Goal: Task Accomplishment & Management: Manage account settings

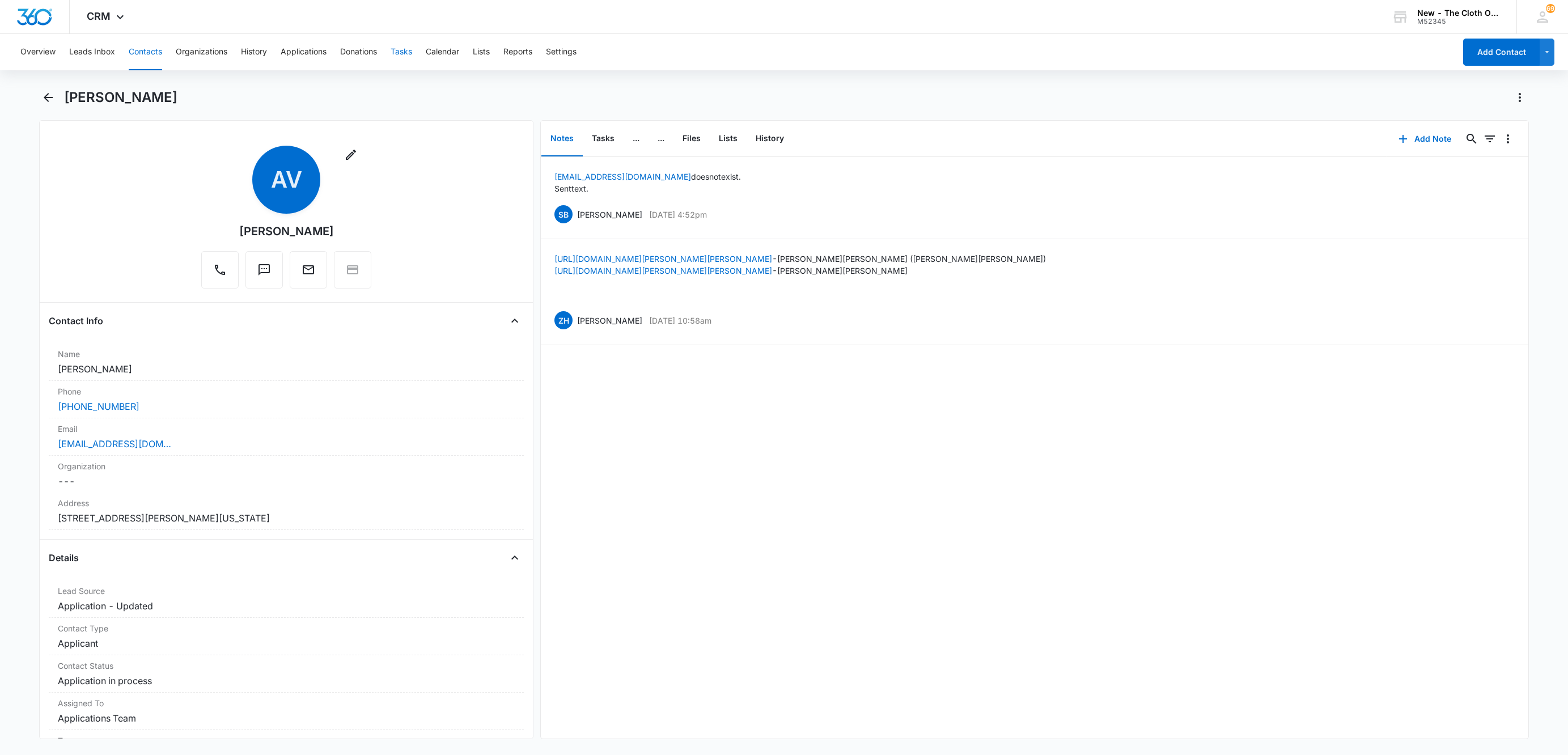
click at [402, 58] on button "Tasks" at bounding box center [401, 52] width 22 height 36
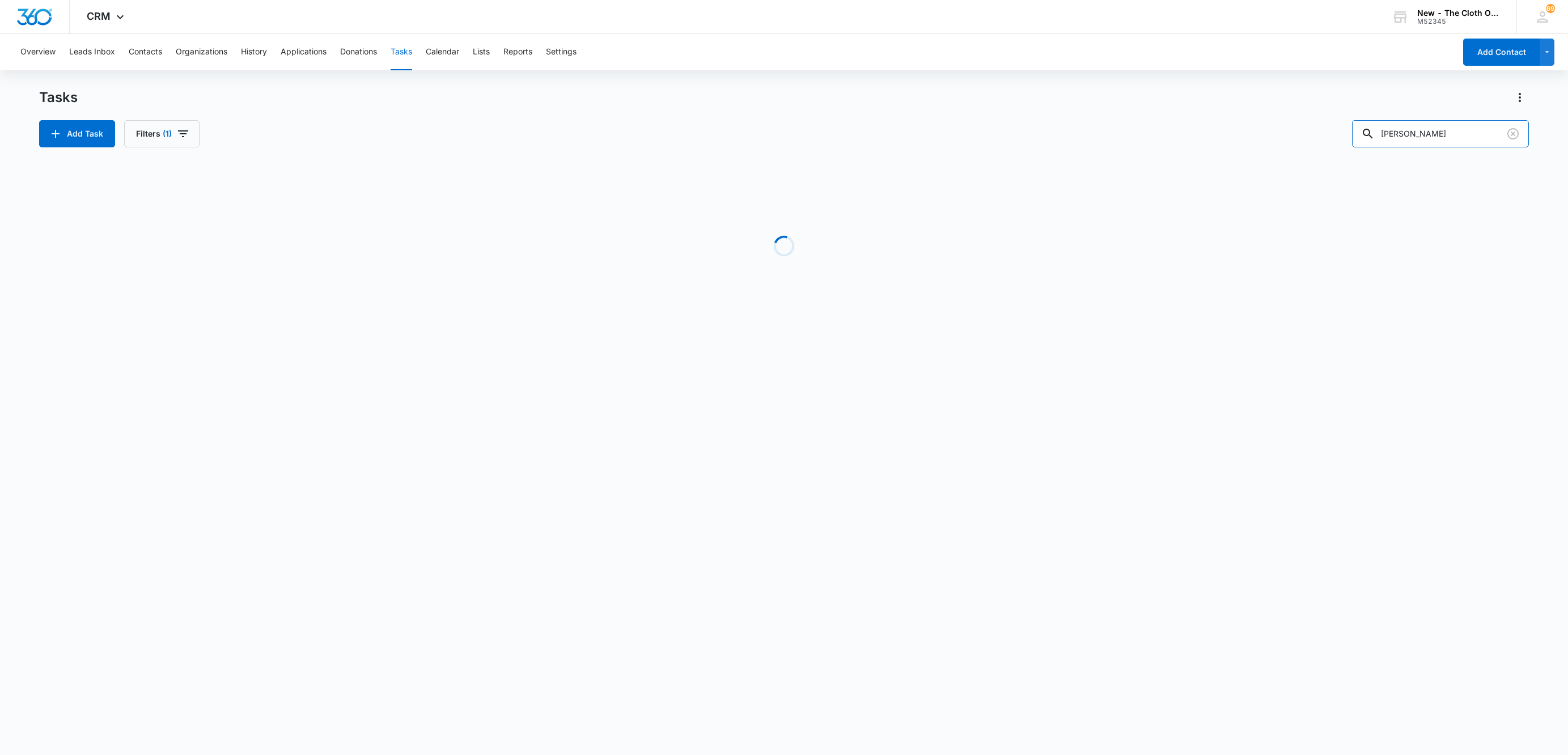
drag, startPoint x: 1439, startPoint y: 125, endPoint x: 1252, endPoint y: 136, distance: 187.3
click at [1257, 137] on div "Add Task Filters (1) dana" at bounding box center [784, 134] width 1490 height 27
click at [186, 136] on icon "button" at bounding box center [183, 133] width 13 height 13
click at [234, 313] on button "Clear All" at bounding box center [203, 314] width 131 height 22
click at [1516, 136] on icon "Clear" at bounding box center [1513, 133] width 13 height 13
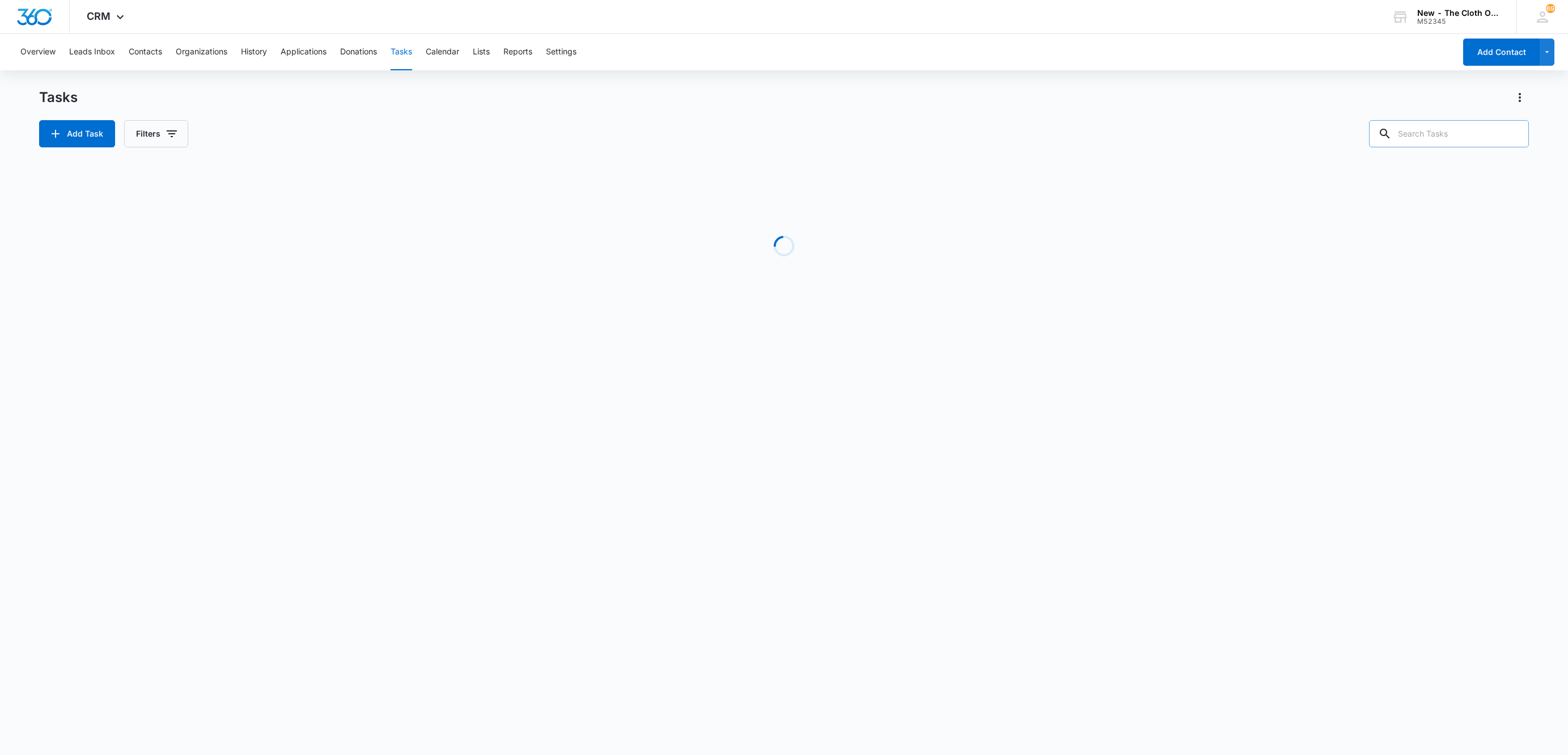
click at [1490, 134] on input "text" at bounding box center [1449, 134] width 160 height 27
type input "kinder"
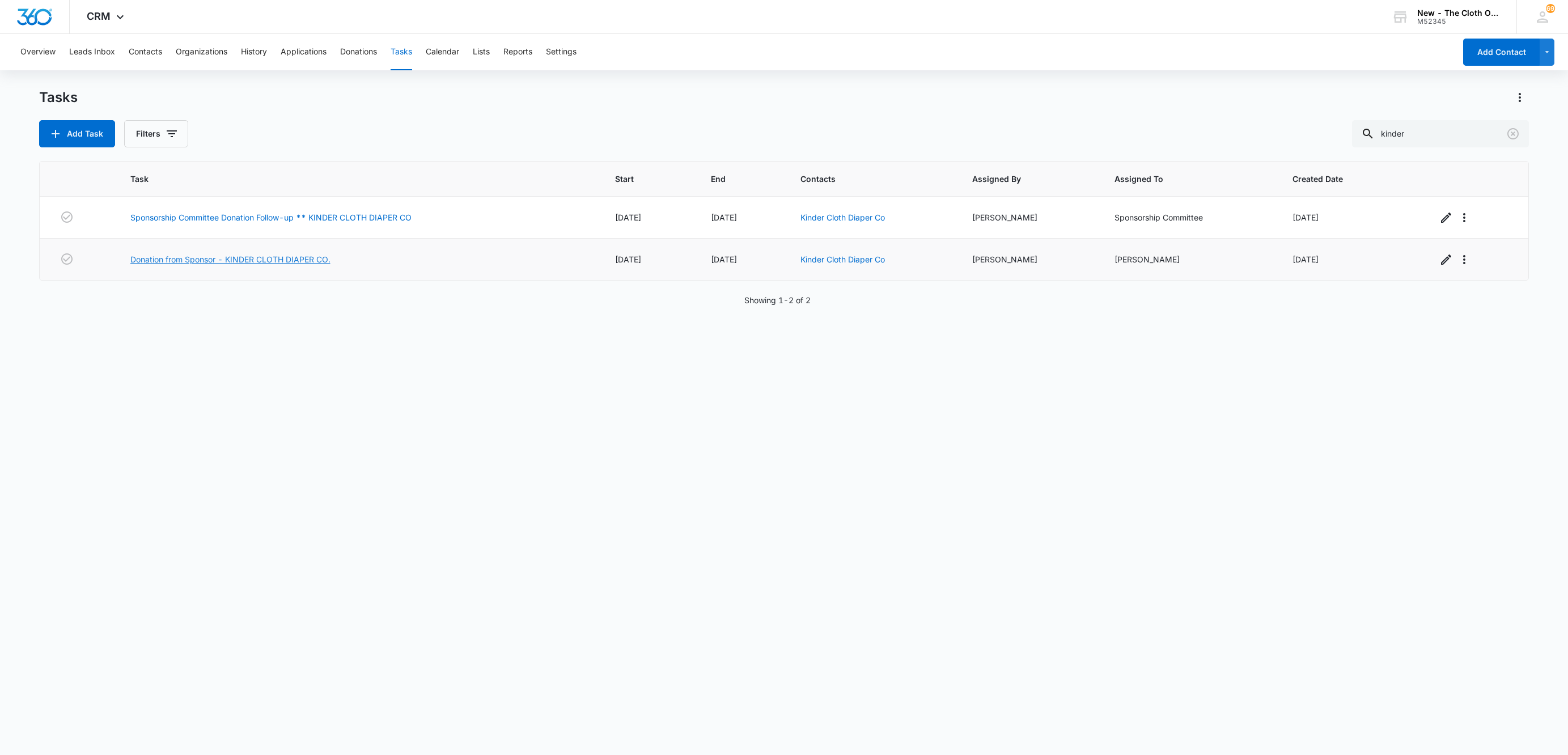
click at [248, 259] on link "Donation from Sponsor - KINDER CLOTH DIAPER CO." at bounding box center [231, 259] width 200 height 12
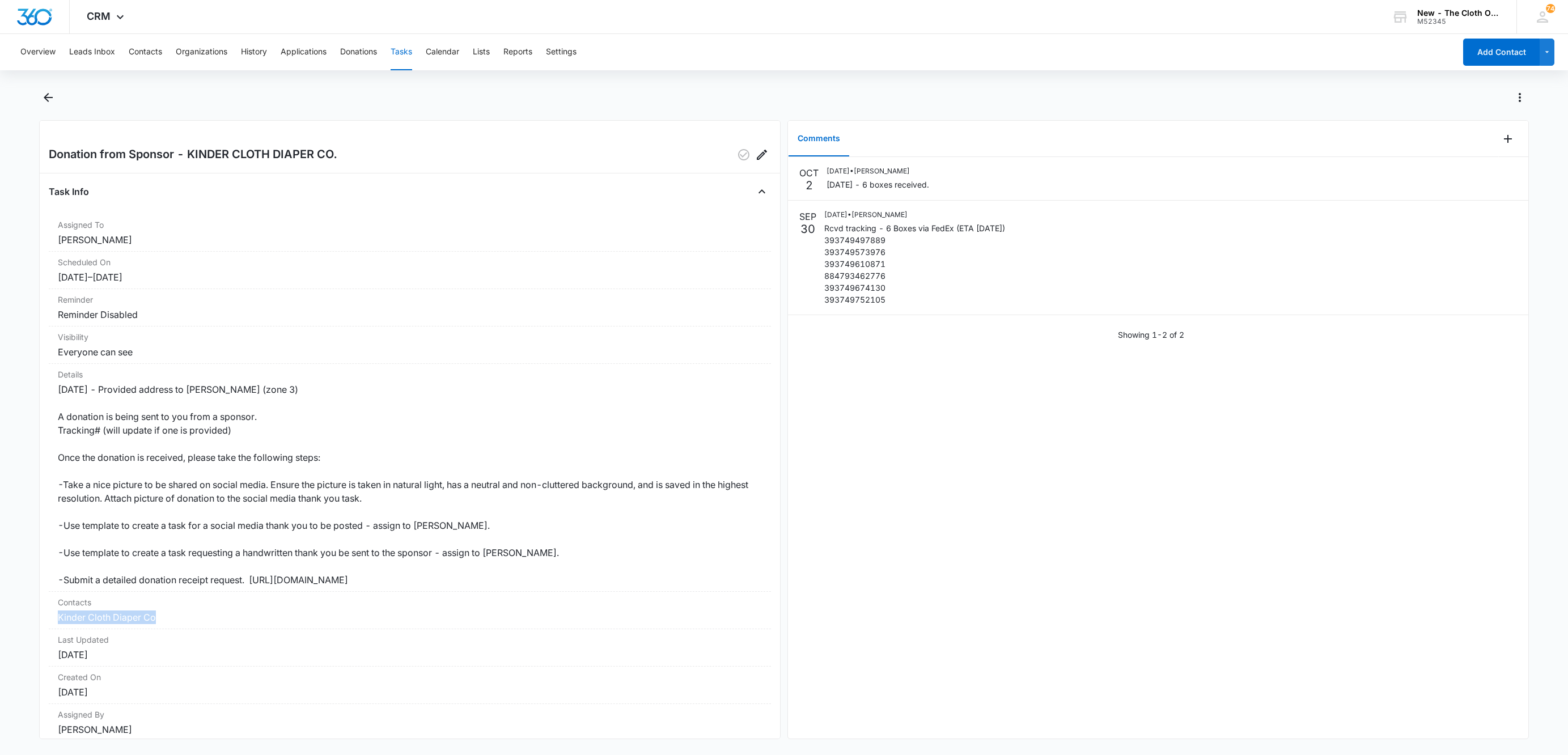
drag, startPoint x: 190, startPoint y: 624, endPoint x: 35, endPoint y: 618, distance: 155.1
click at [35, 618] on main "Donation from Sponsor - KINDER CLOTH DIAPER CO. Task Info Assigned To [PERSON_N…" at bounding box center [784, 421] width 1568 height 664
copy link "Kinder Cloth Diaper Co"
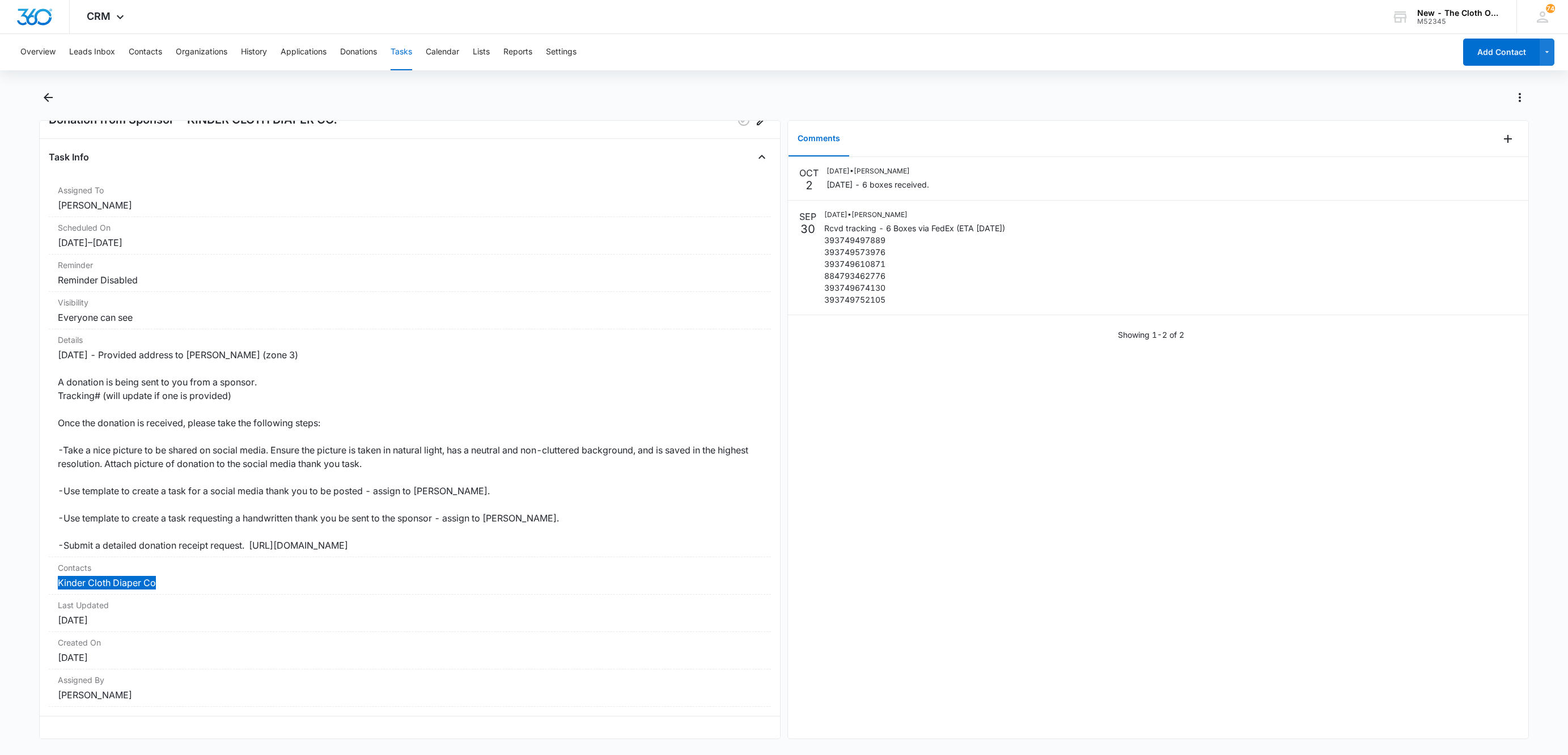
scroll to position [51, 0]
click at [115, 577] on link "Kinder Cloth Diaper Co" at bounding box center [106, 583] width 98 height 11
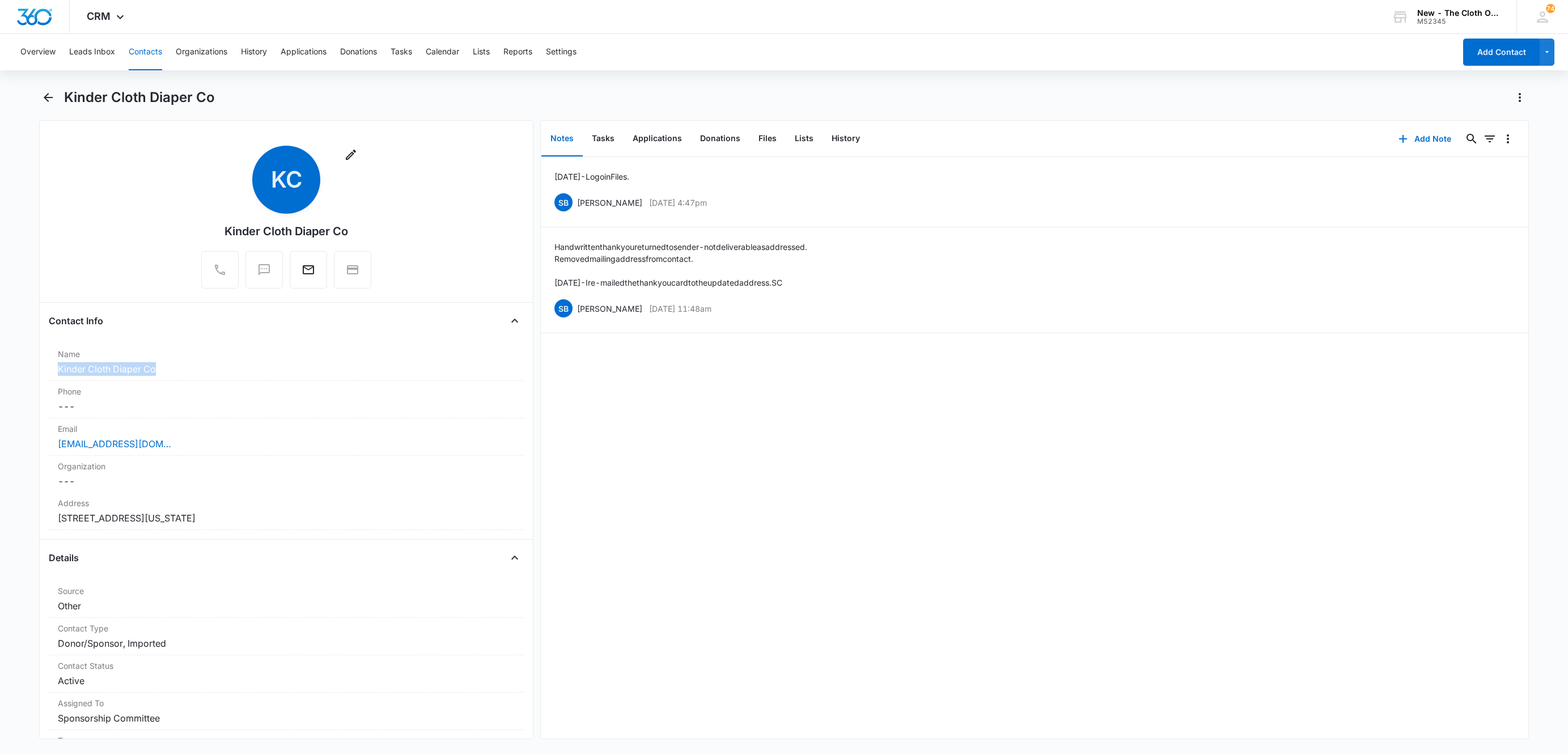
drag, startPoint x: 179, startPoint y: 371, endPoint x: -1, endPoint y: 374, distance: 180.0
click at [0, 374] on html "CRM Apps Reputation Websites Forms CRM Email Social Shop Payments POS Ads Intel…" at bounding box center [784, 377] width 1568 height 755
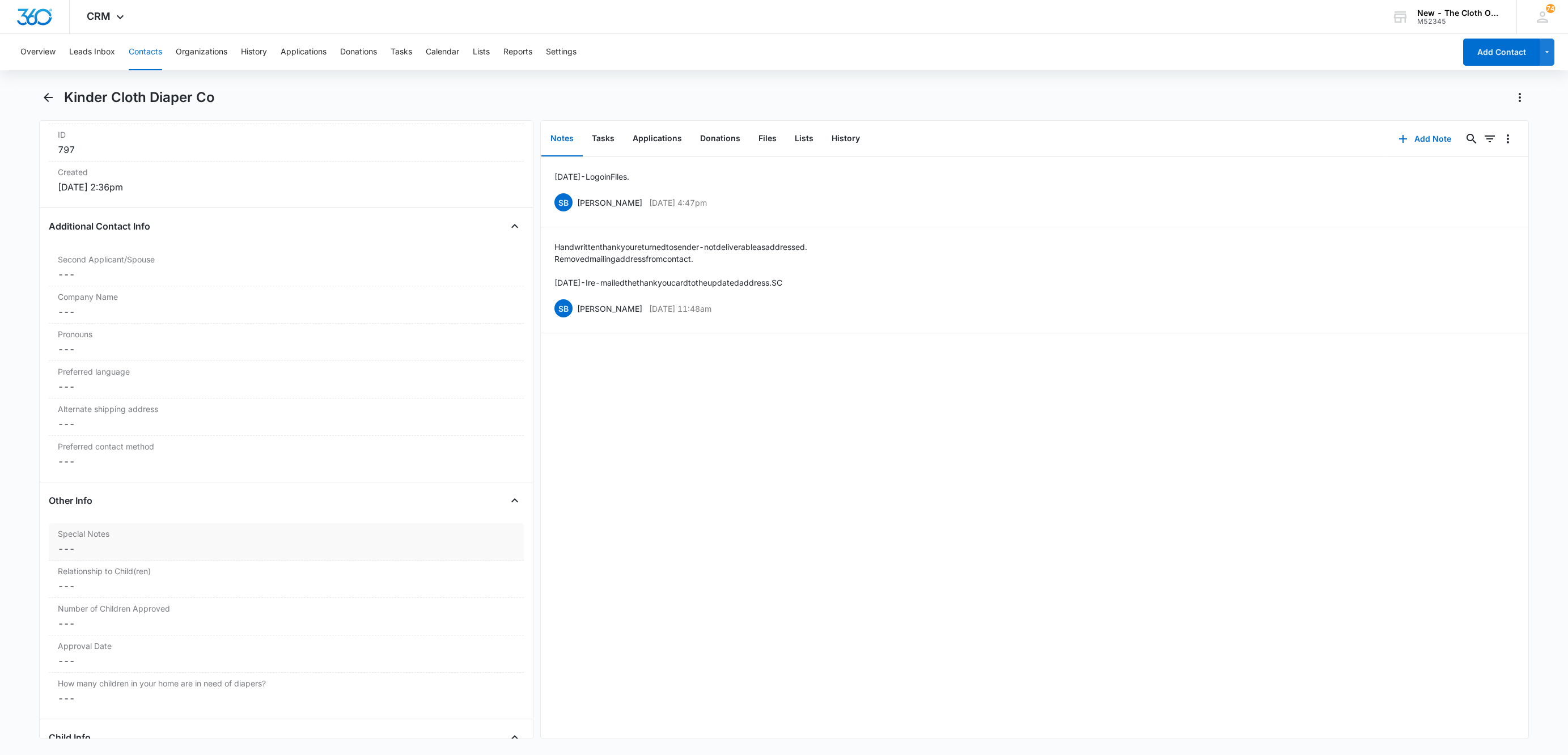
scroll to position [766, 0]
click at [101, 270] on div "Second Applicant/Spouse Cancel Save Changes ---" at bounding box center [286, 251] width 475 height 37
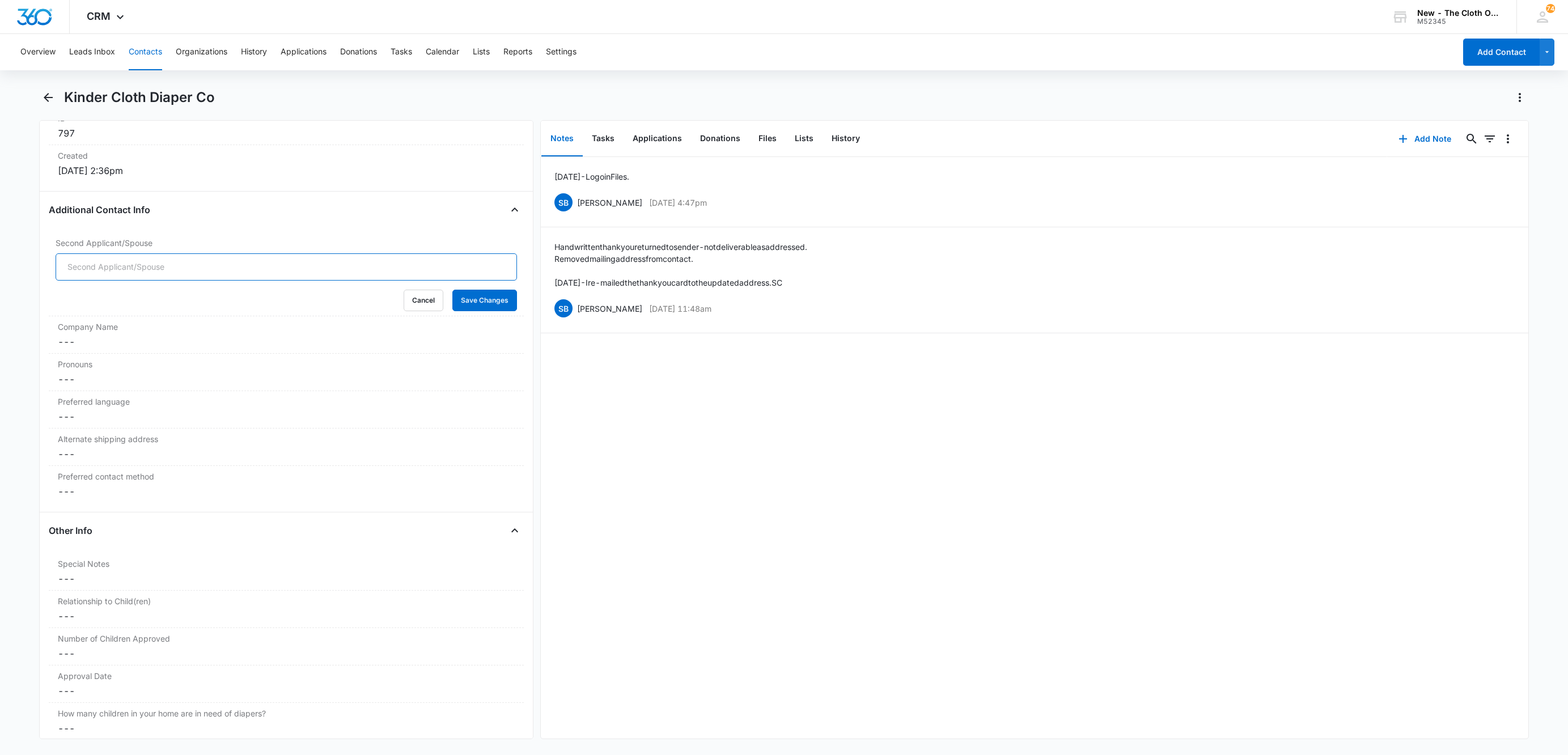
click at [104, 273] on input "Second Applicant/Spouse" at bounding box center [286, 267] width 461 height 27
paste input "[PERSON_NAME] & [PERSON_NAME]"
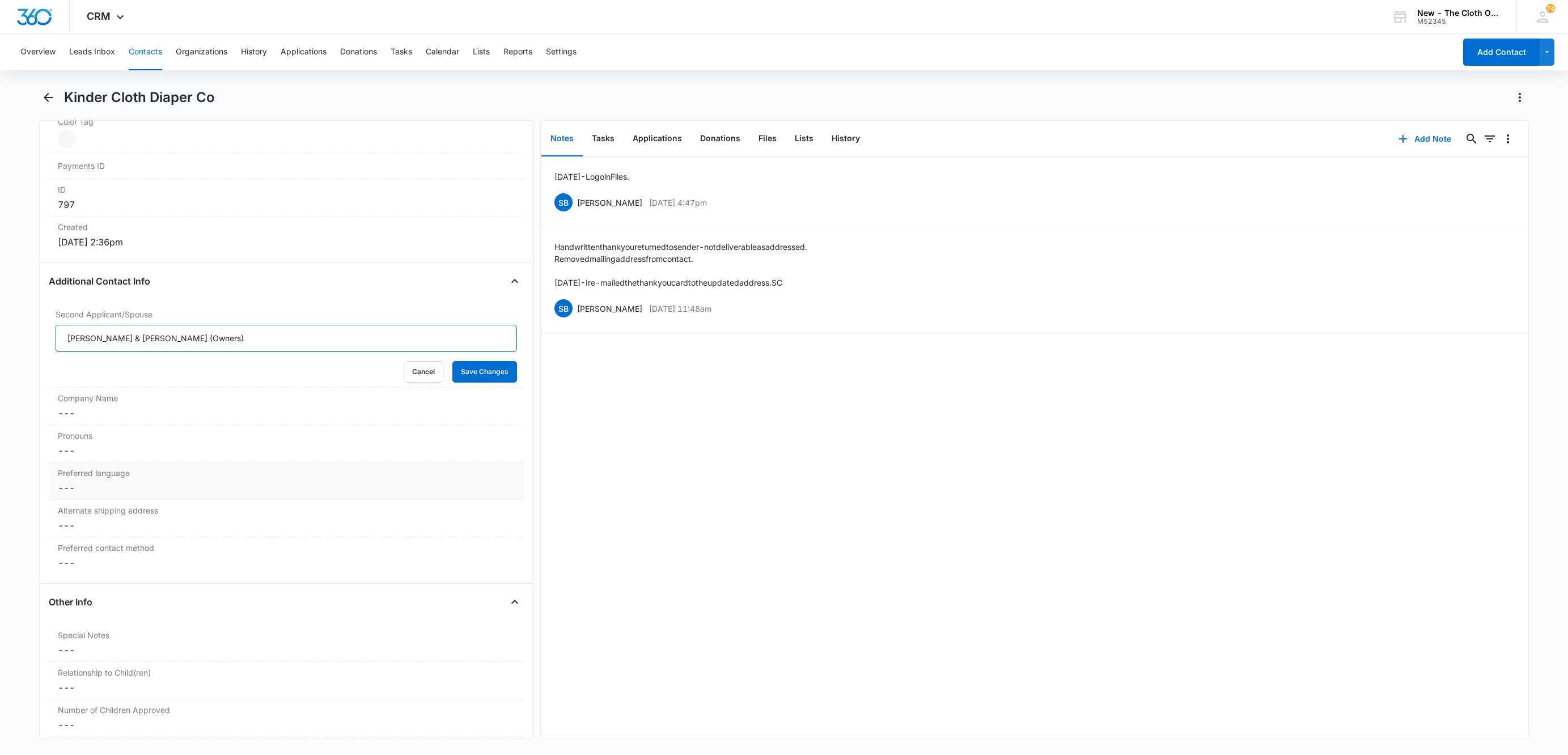
scroll to position [851, 0]
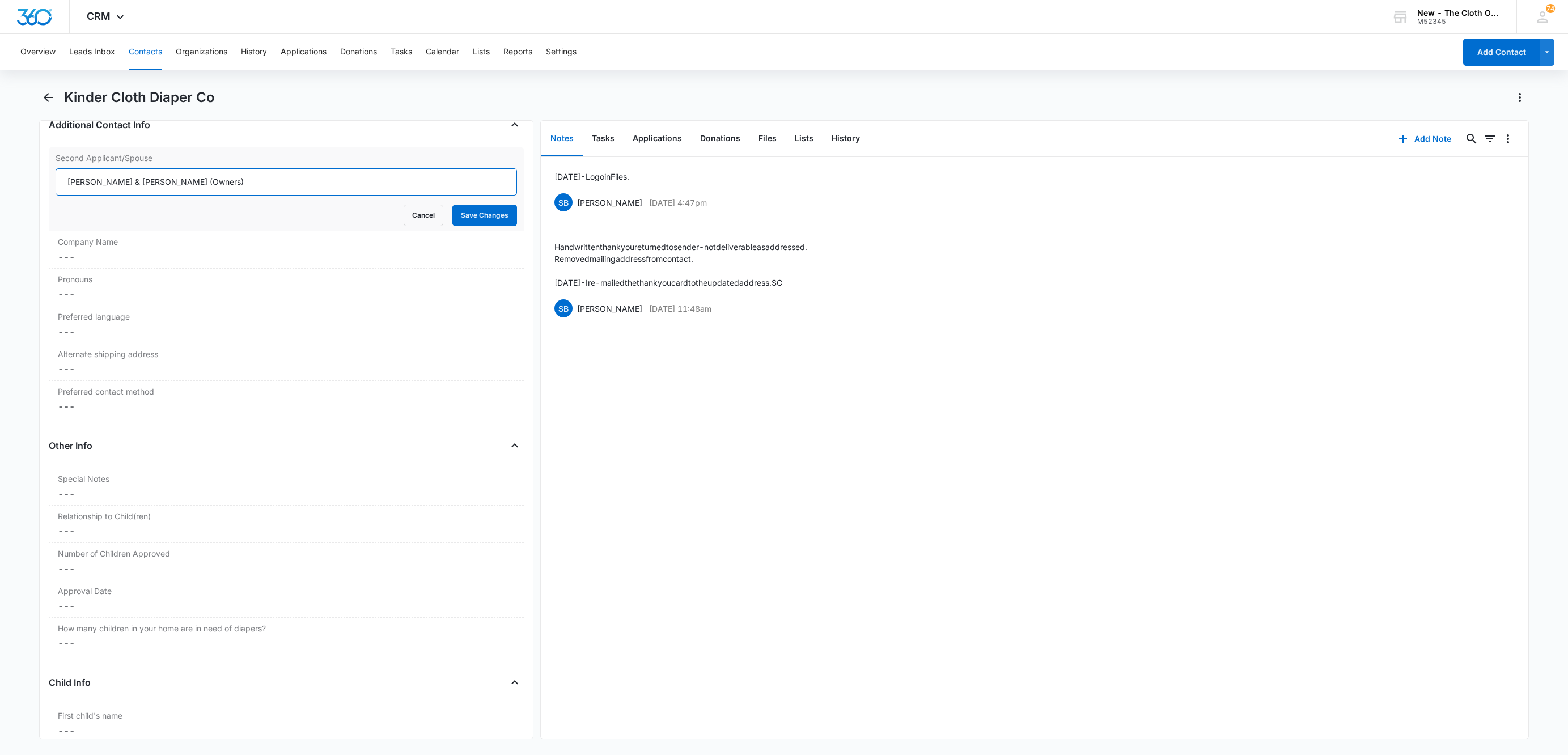
click at [196, 179] on input "[PERSON_NAME] & [PERSON_NAME] (Owners)" at bounding box center [286, 182] width 461 height 27
paste input "and [PERSON_NAME]"
type input "[PERSON_NAME] and [PERSON_NAME]"
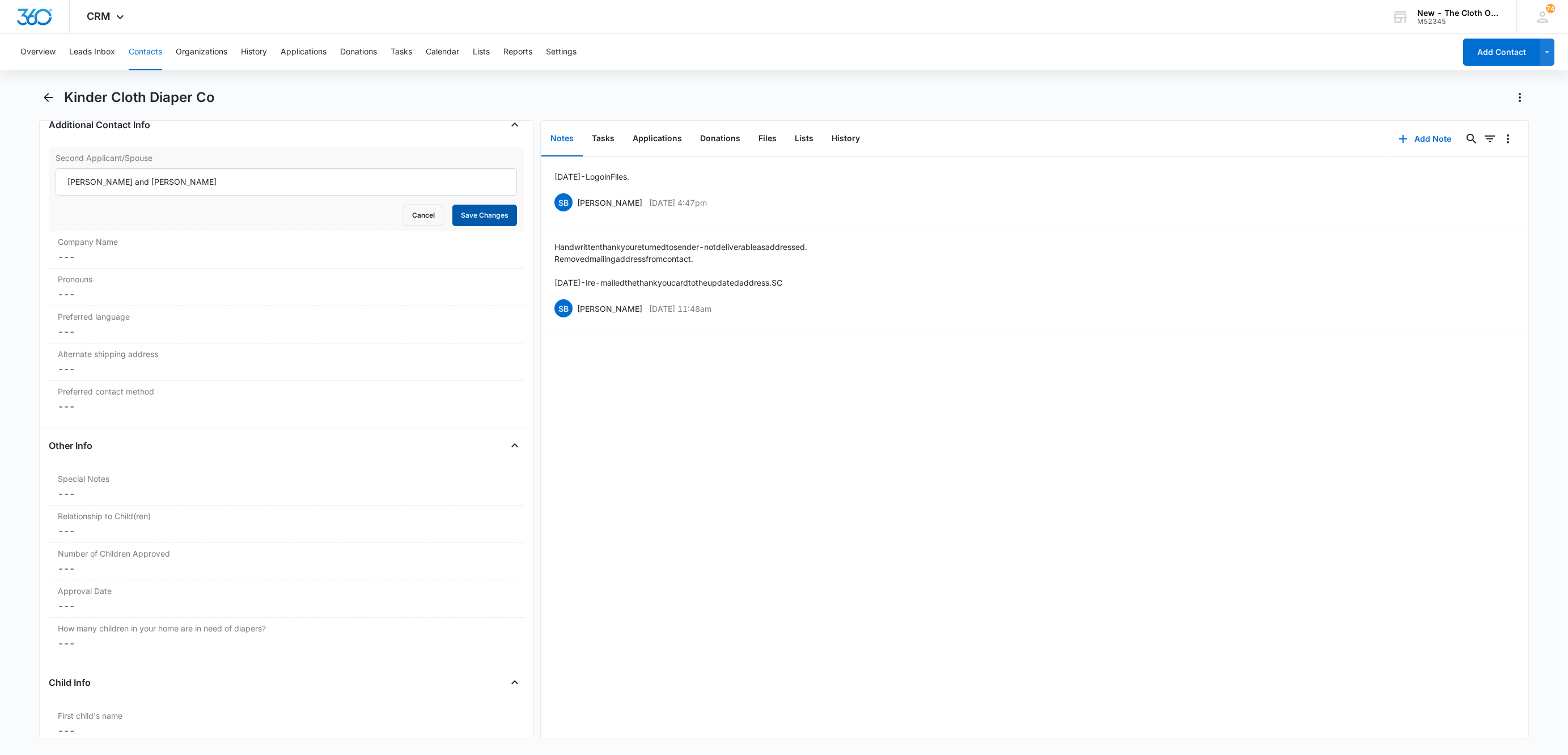
click at [456, 222] on button "Save Changes" at bounding box center [485, 216] width 65 height 22
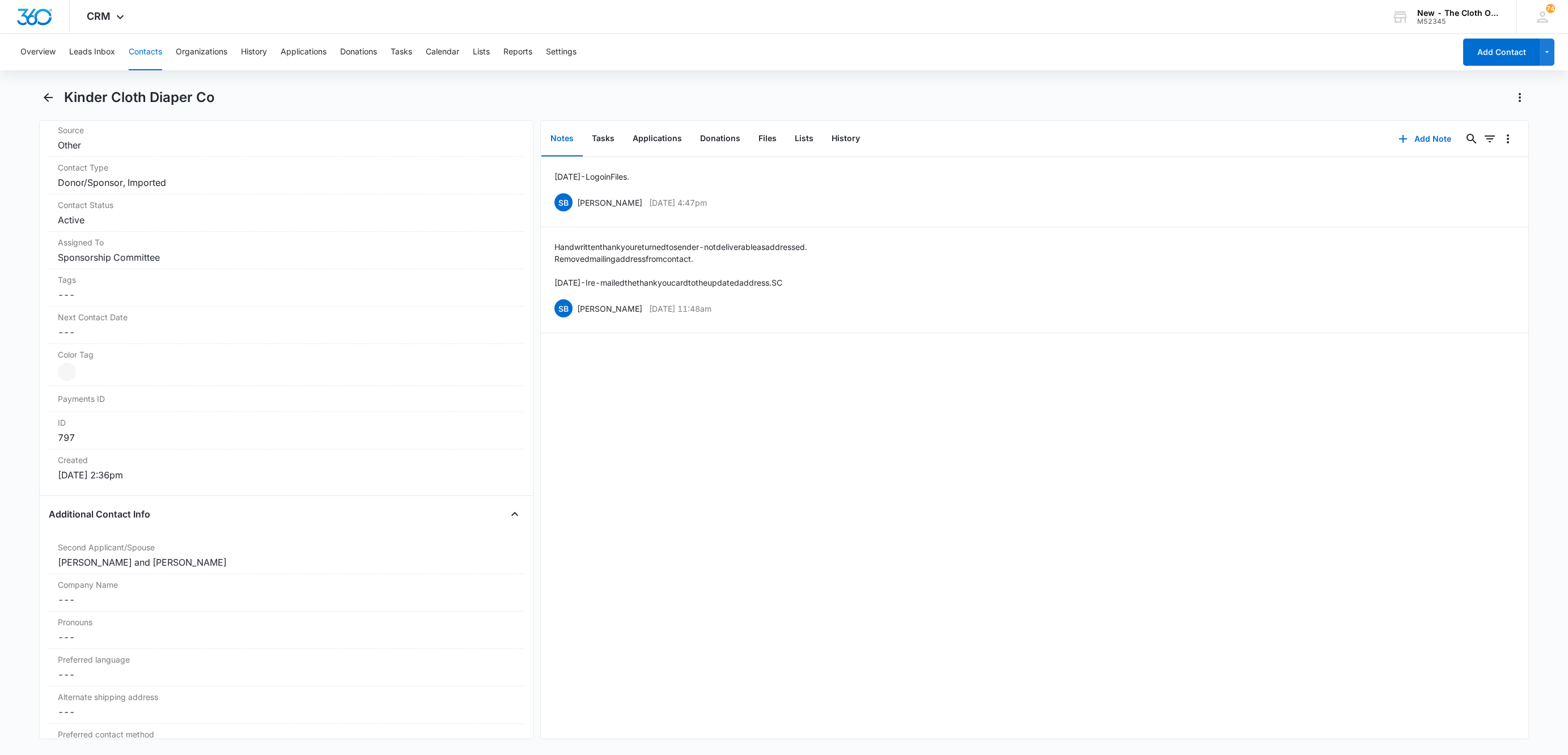
scroll to position [255, 0]
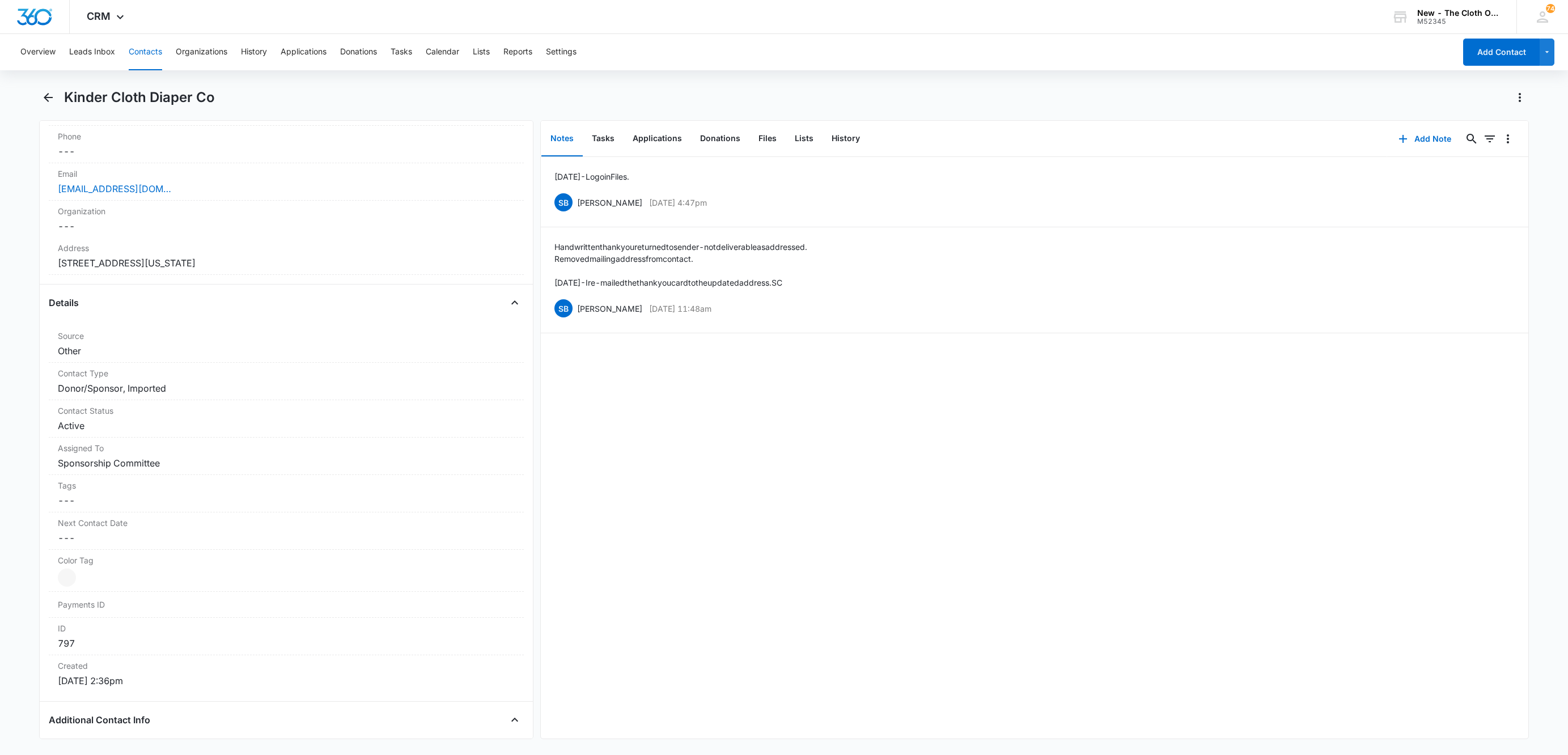
drag, startPoint x: 266, startPoint y: 264, endPoint x: 45, endPoint y: 269, distance: 221.1
click at [45, 269] on div "Remove [PERSON_NAME] Cloth Diaper Co Contact Info Name Cancel Save Changes Kind…" at bounding box center [286, 430] width 494 height 619
copy dd "[STREET_ADDRESS][US_STATE]"
click at [601, 137] on button "Tasks" at bounding box center [603, 138] width 41 height 35
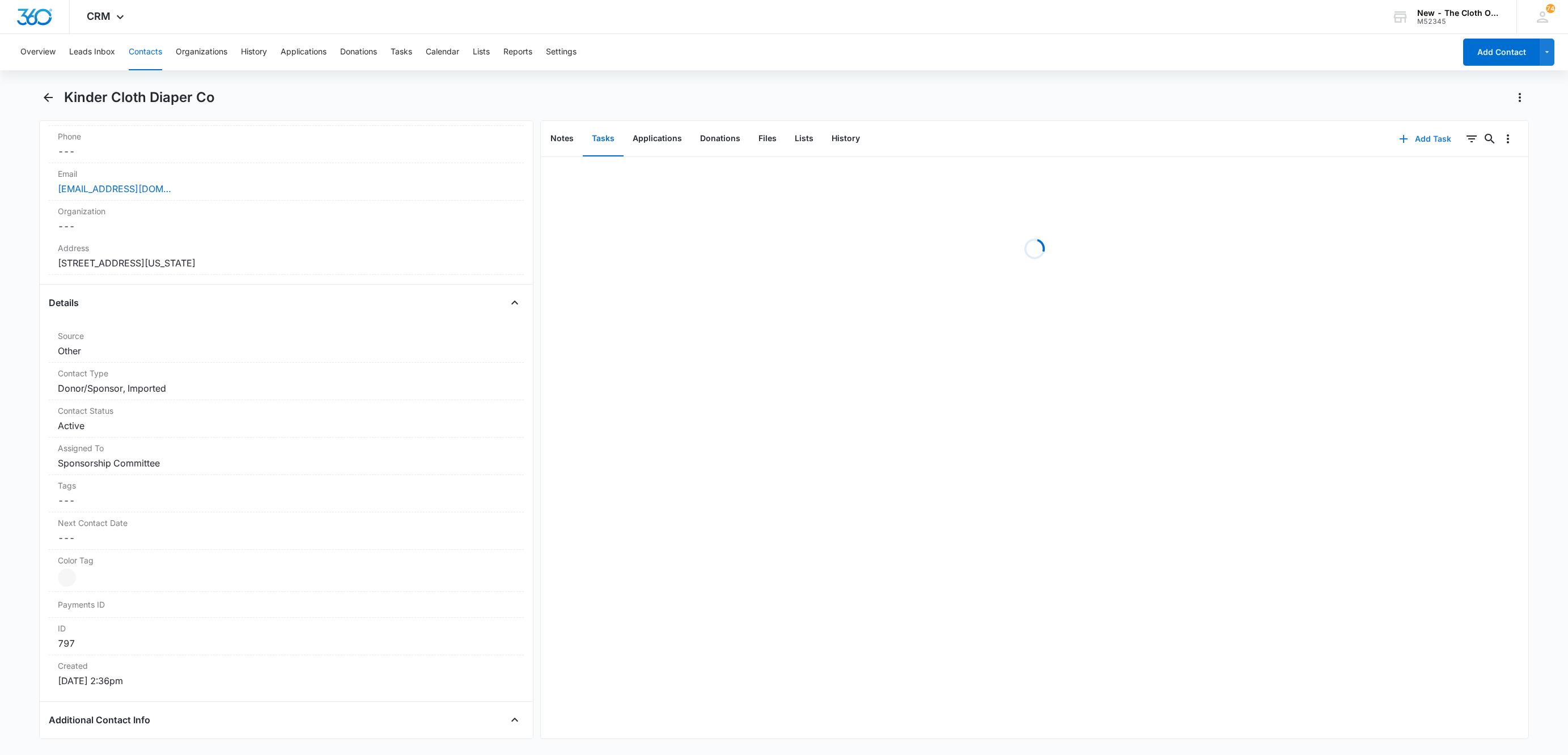
click at [1397, 140] on icon "button" at bounding box center [1403, 138] width 13 height 13
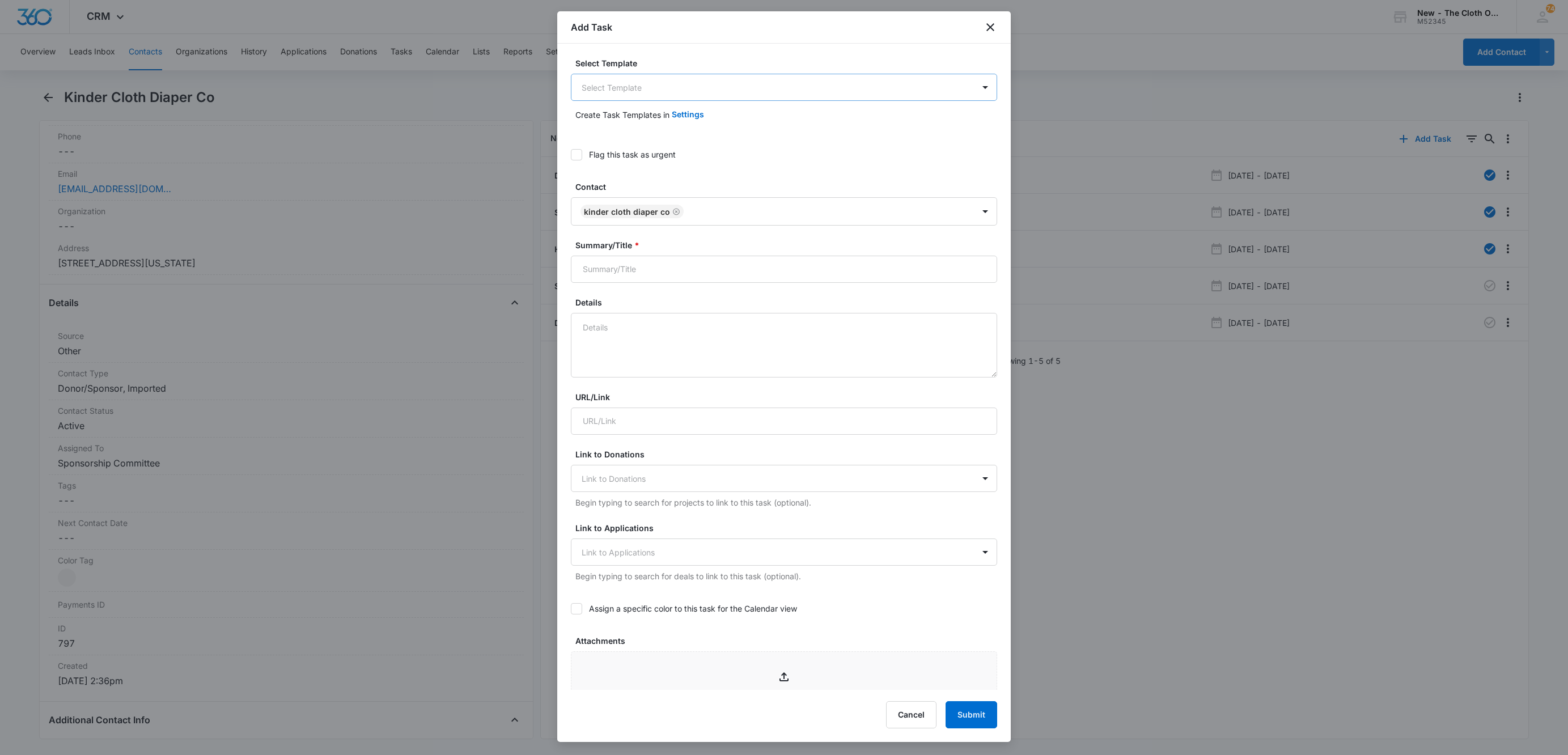
click at [706, 90] on body "CRM Apps Reputation Websites Forms CRM Email Social Shop Payments POS Ads Intel…" at bounding box center [784, 377] width 1568 height 755
type input "hand"
click at [740, 126] on p "Handwritten Thank You Note for COMPANY NAME" at bounding box center [679, 127] width 190 height 12
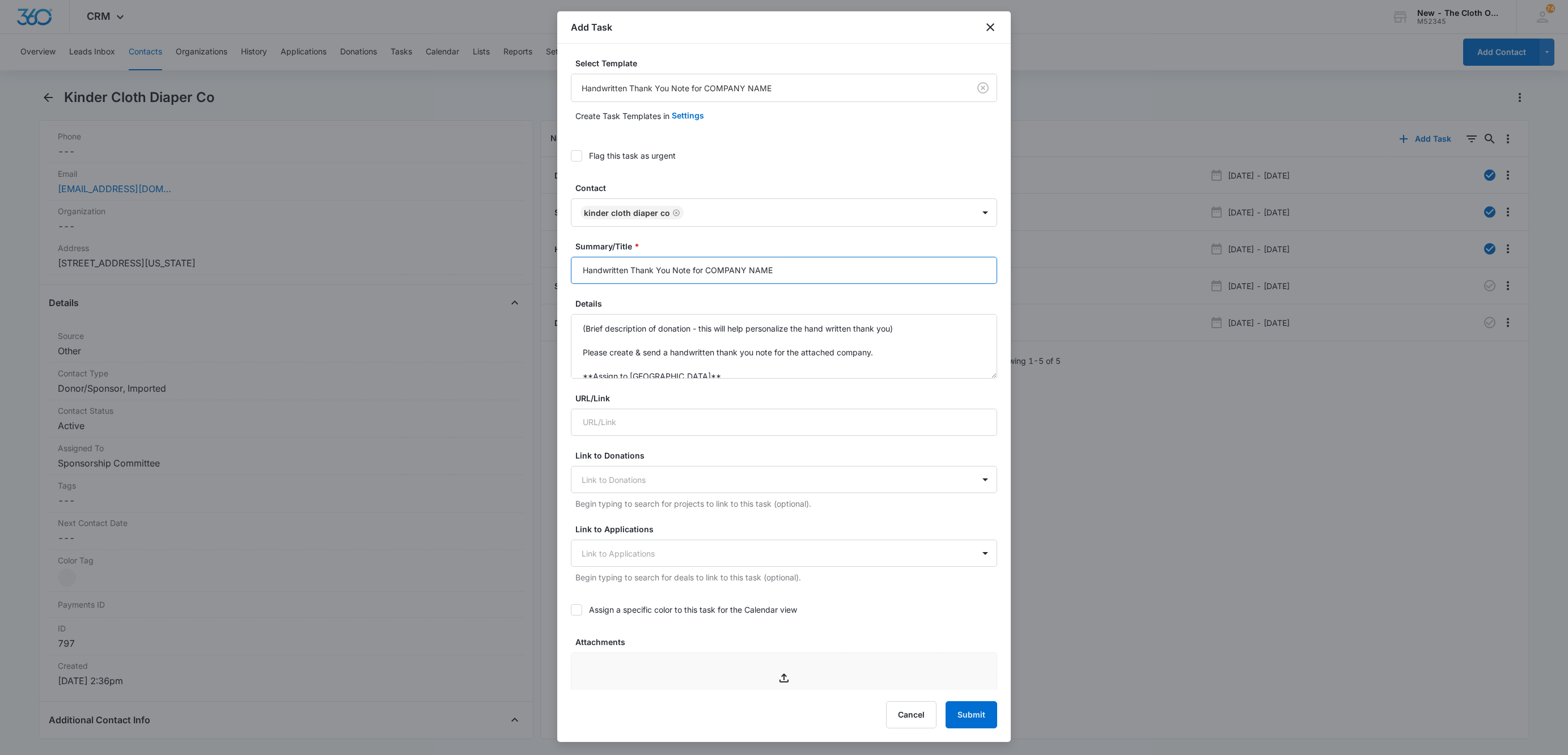
drag, startPoint x: 706, startPoint y: 269, endPoint x: 859, endPoint y: 264, distance: 153.1
click at [859, 264] on input "Handwritten Thank You Note for COMPANY NAME" at bounding box center [784, 270] width 427 height 27
type input "Handwritten Thank You Note for Kinder Cloth Diaper Co"
drag, startPoint x: 698, startPoint y: 342, endPoint x: 573, endPoint y: 323, distance: 126.4
click at [573, 323] on textarea "Over 100 pocket diapers, over 300 inserts, (Brief description of donation - thi…" at bounding box center [784, 347] width 427 height 65
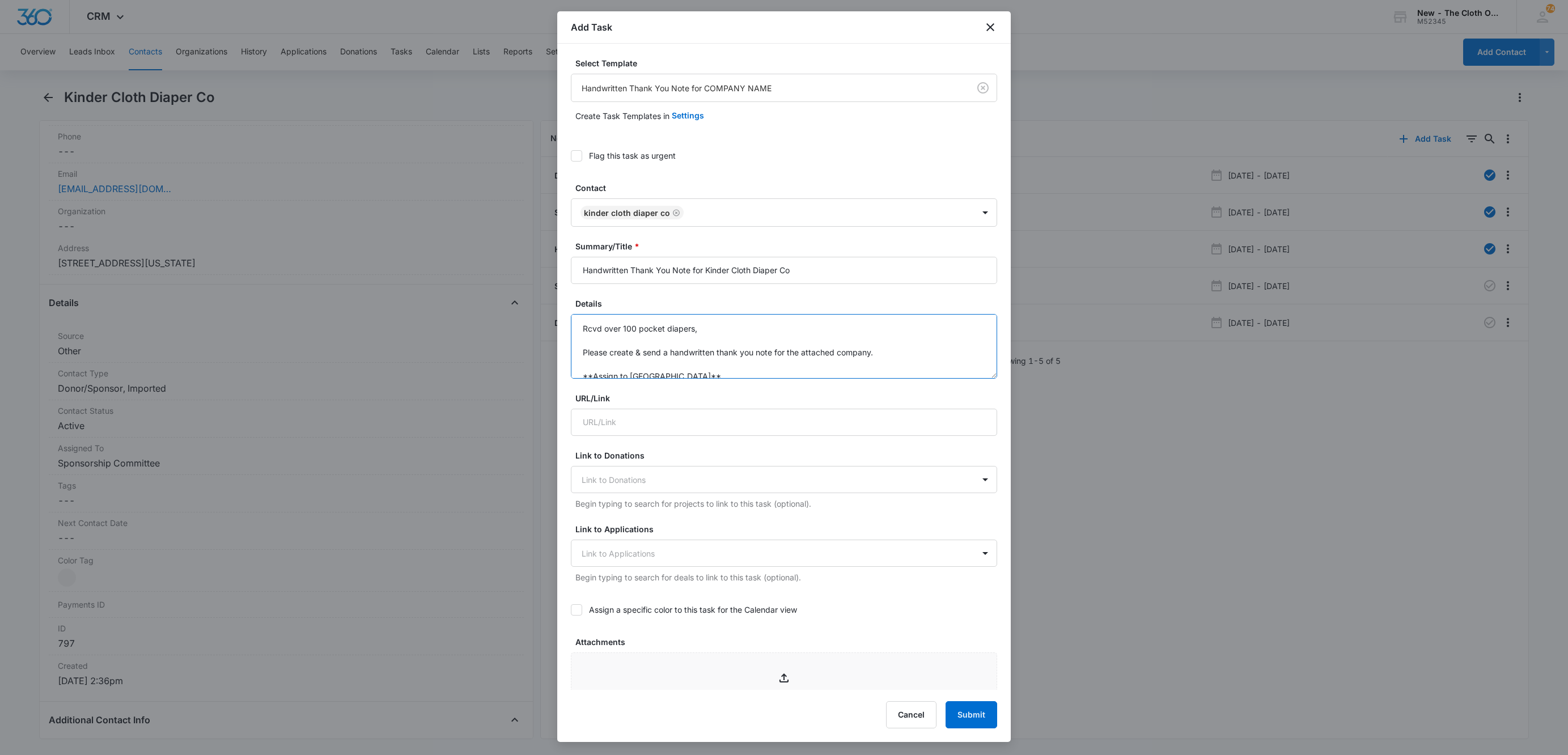
drag, startPoint x: 705, startPoint y: 332, endPoint x: 605, endPoint y: 330, distance: 100.0
click at [605, 330] on textarea "Rcvd over 100 pocket diapers, Please create & send a handwritten thank you note…" at bounding box center [784, 347] width 427 height 65
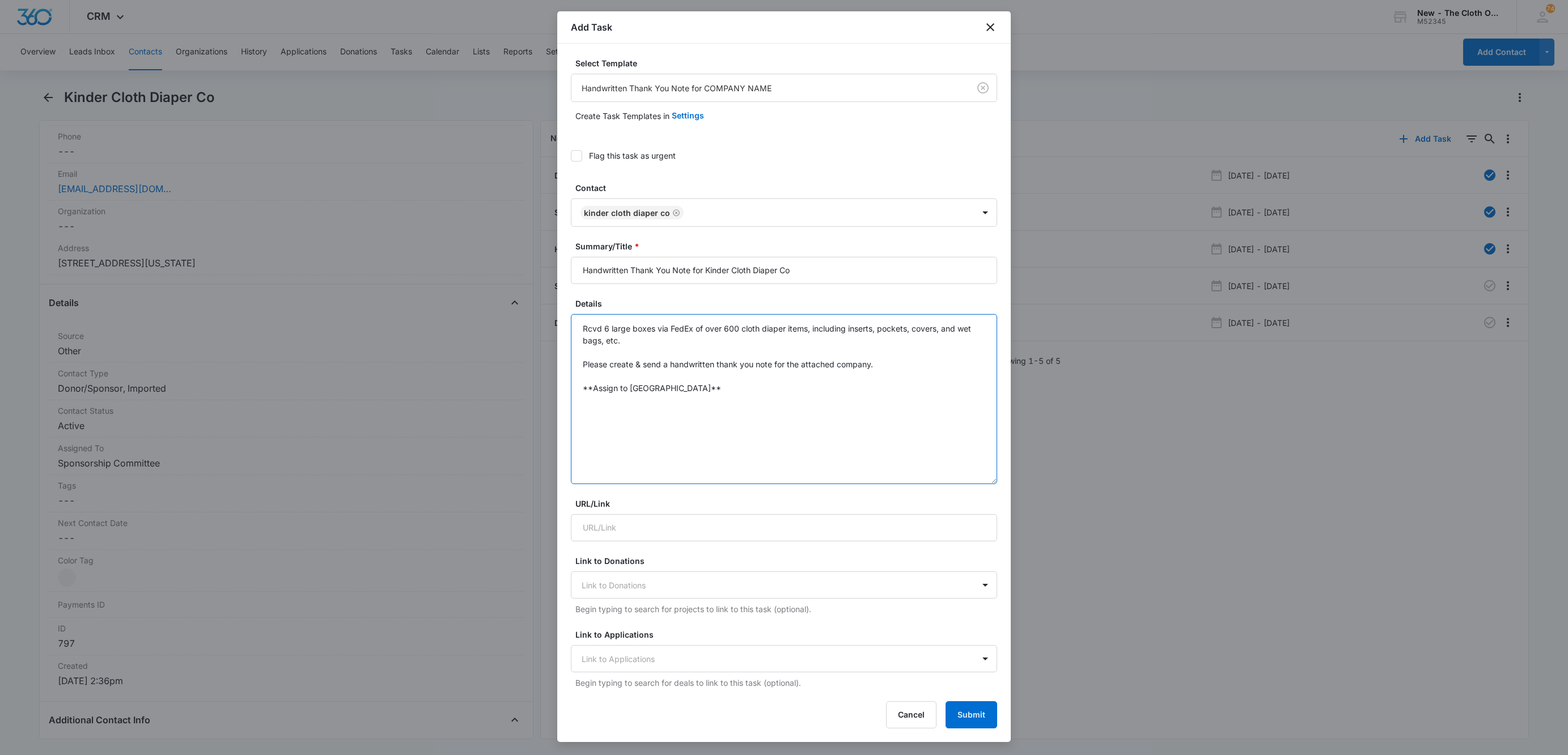
drag, startPoint x: 975, startPoint y: 375, endPoint x: 978, endPoint y: 439, distance: 64.1
click at [986, 480] on div "Select Template Handwritten Thank You Note for COMPANY NAME Create Task Templat…" at bounding box center [784, 367] width 454 height 647
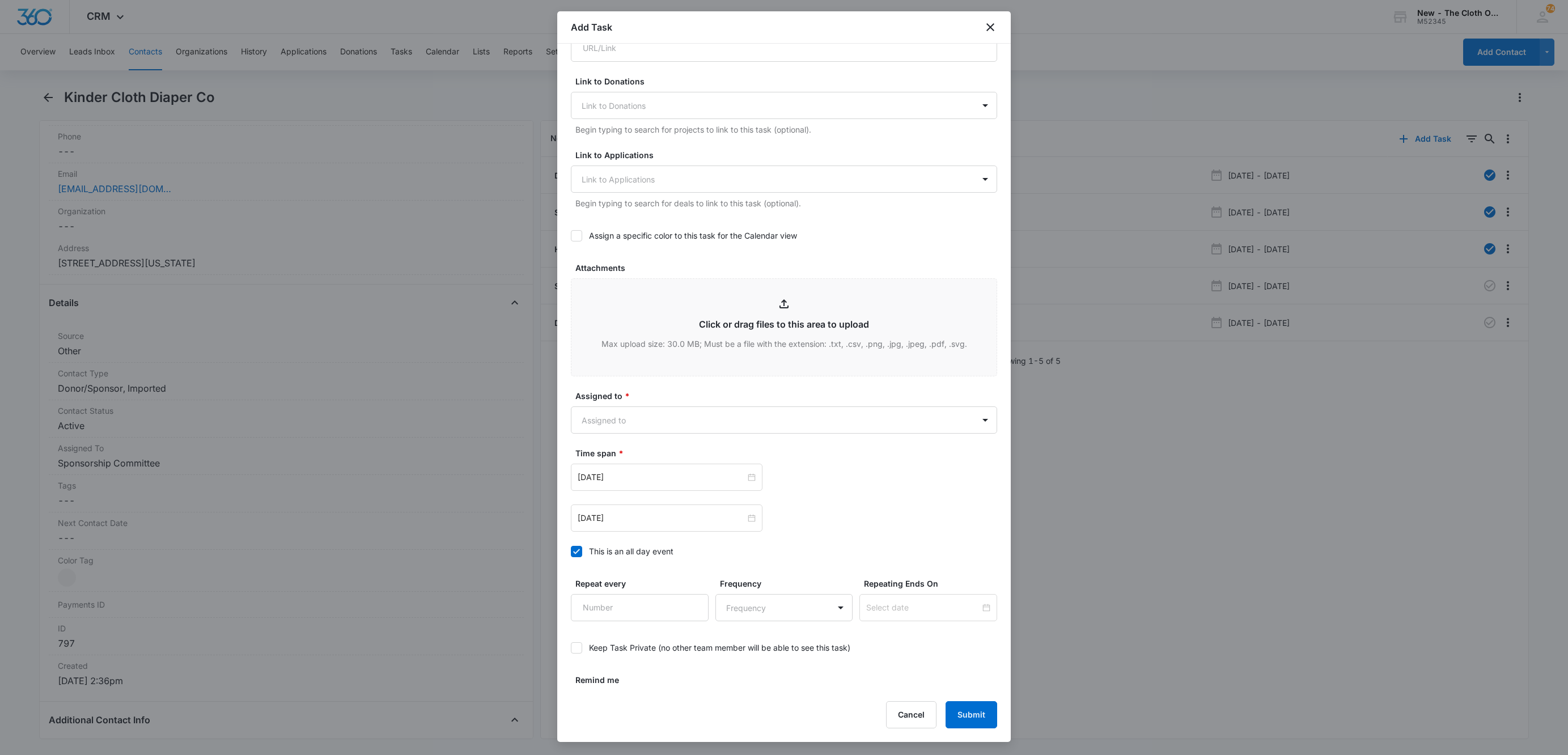
scroll to position [508, 0]
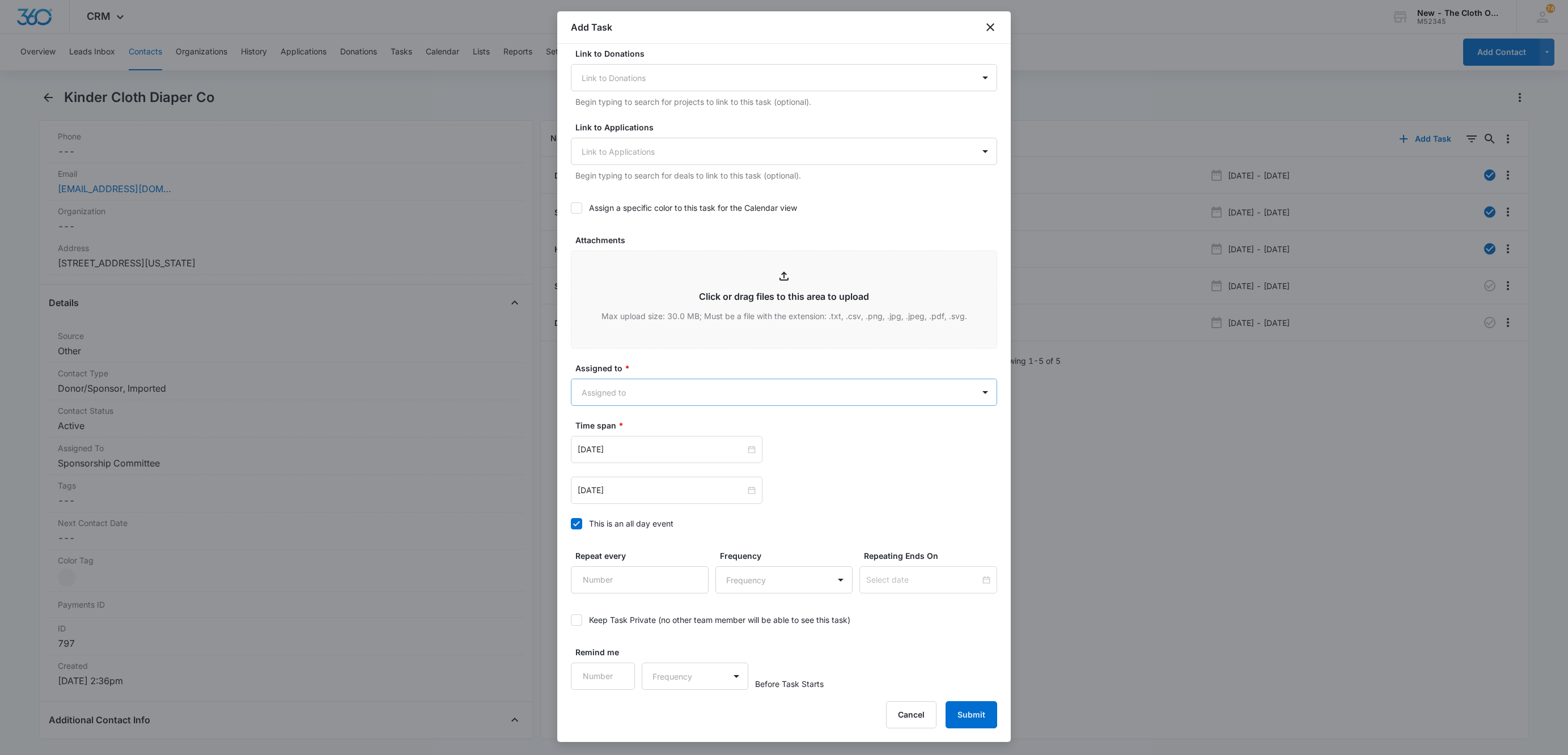
type textarea "Rcvd 6 large boxes via FedEx of over 600 cloth diaper items, including inserts,…"
click at [629, 392] on body "CRM Apps Reputation Websites Forms CRM Email Social Shop Payments POS Ads Intel…" at bounding box center [784, 377] width 1568 height 755
type input "sad"
click at [603, 436] on p "[PERSON_NAME]" at bounding box center [617, 433] width 65 height 12
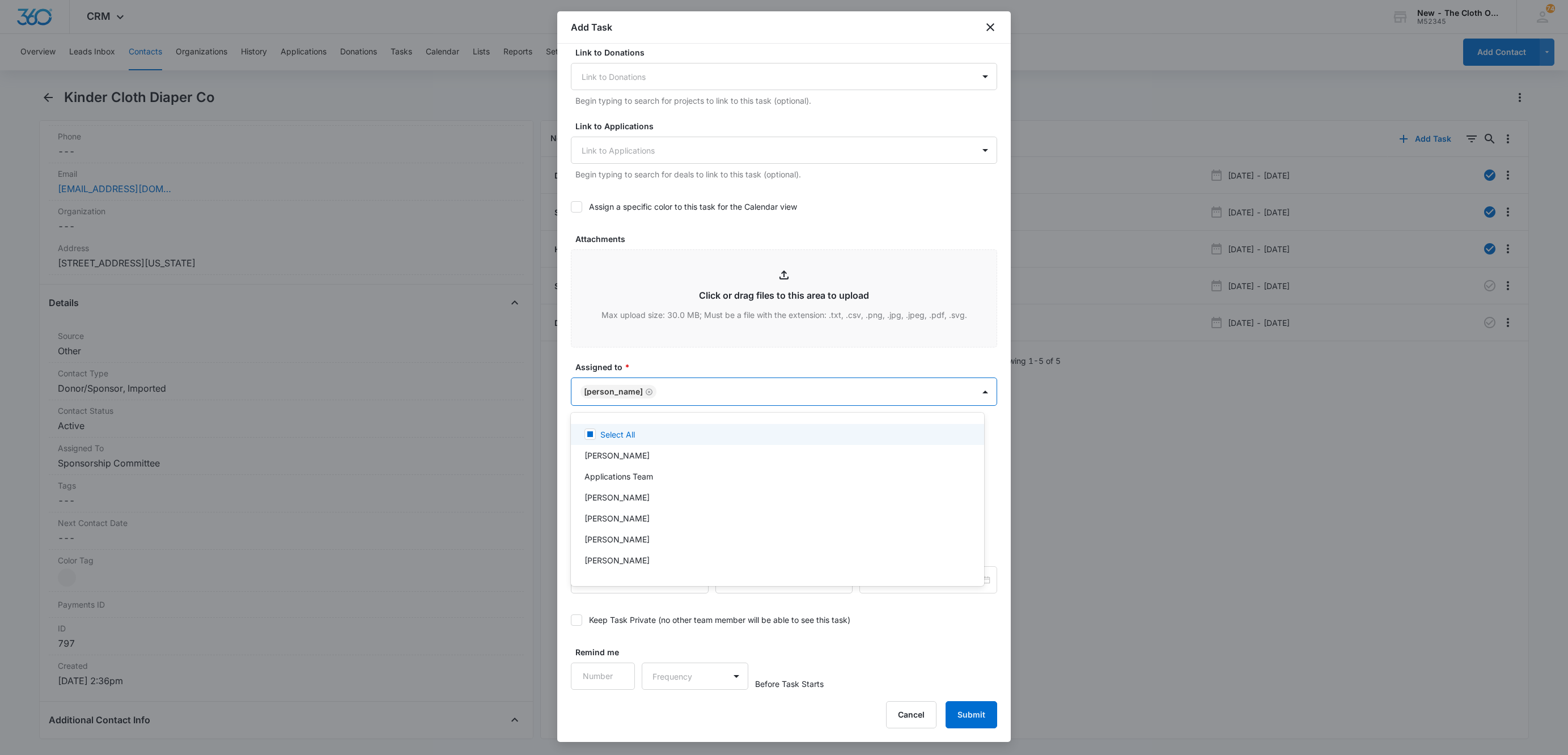
click at [678, 361] on div at bounding box center [784, 377] width 1568 height 755
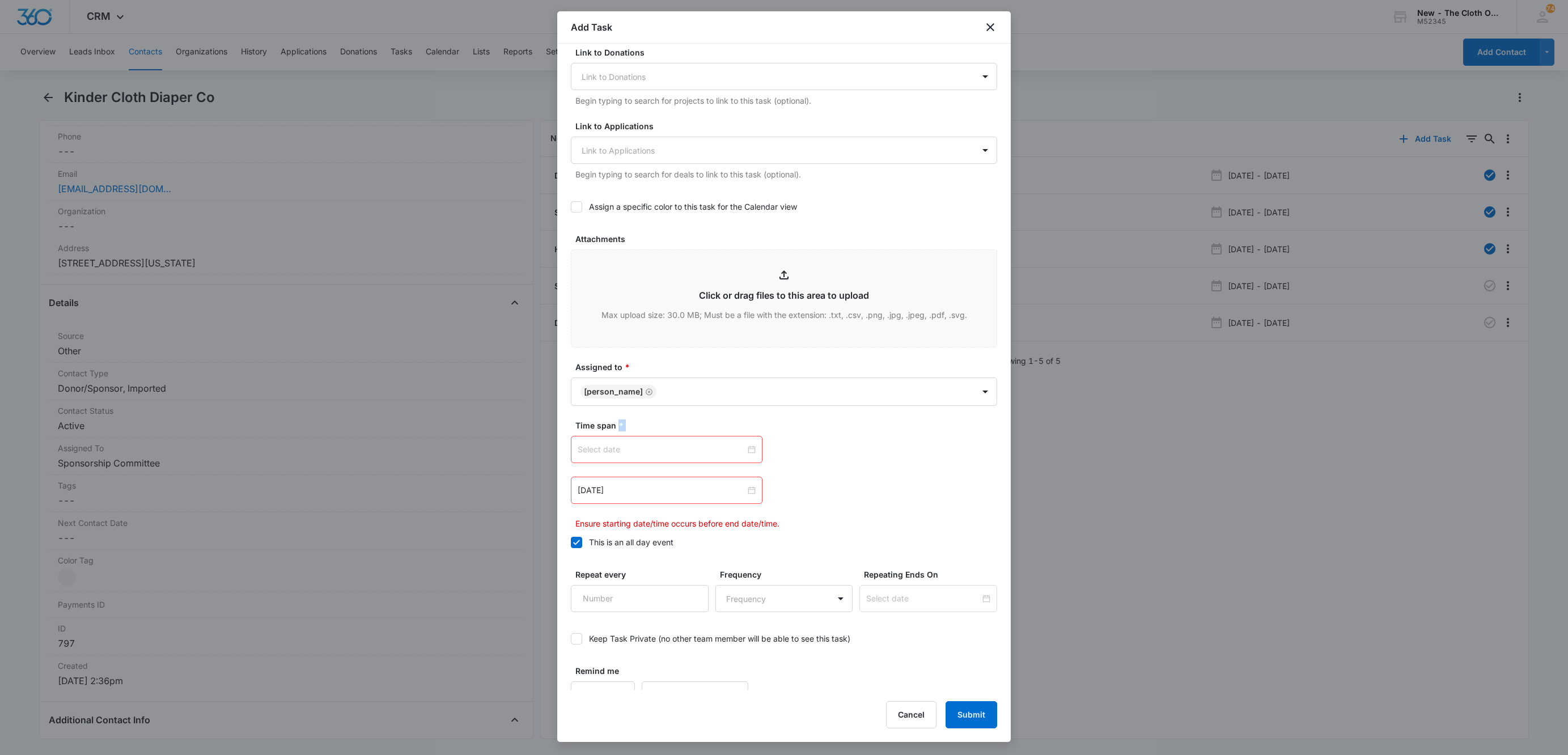
click at [747, 449] on div at bounding box center [666, 449] width 178 height 13
type input "[DATE]"
click at [650, 633] on link "[DATE]" at bounding box center [650, 631] width 26 height 10
type input "[DATE]"
click at [745, 494] on div at bounding box center [666, 491] width 178 height 13
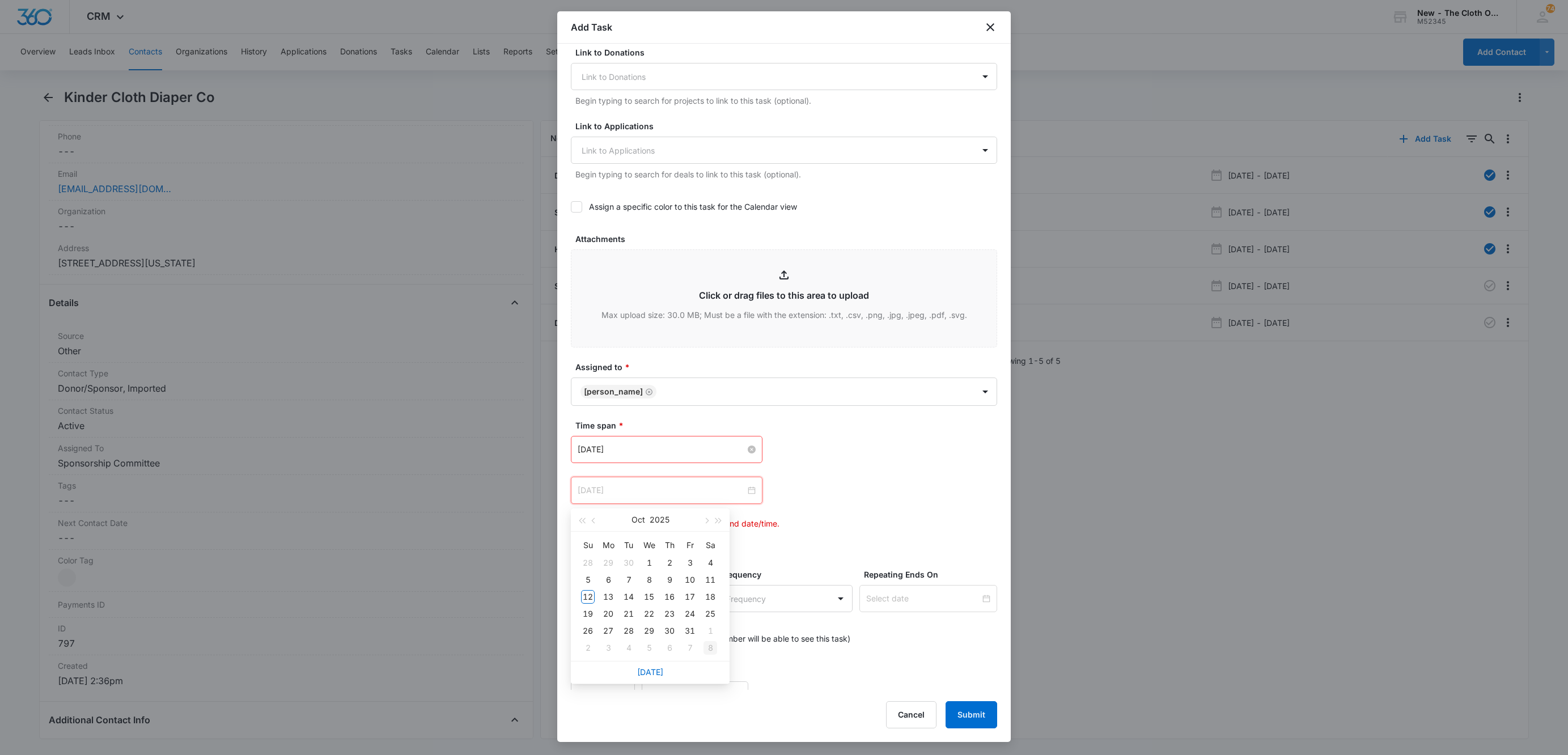
type input "[DATE]"
click at [707, 645] on div "8" at bounding box center [710, 648] width 13 height 13
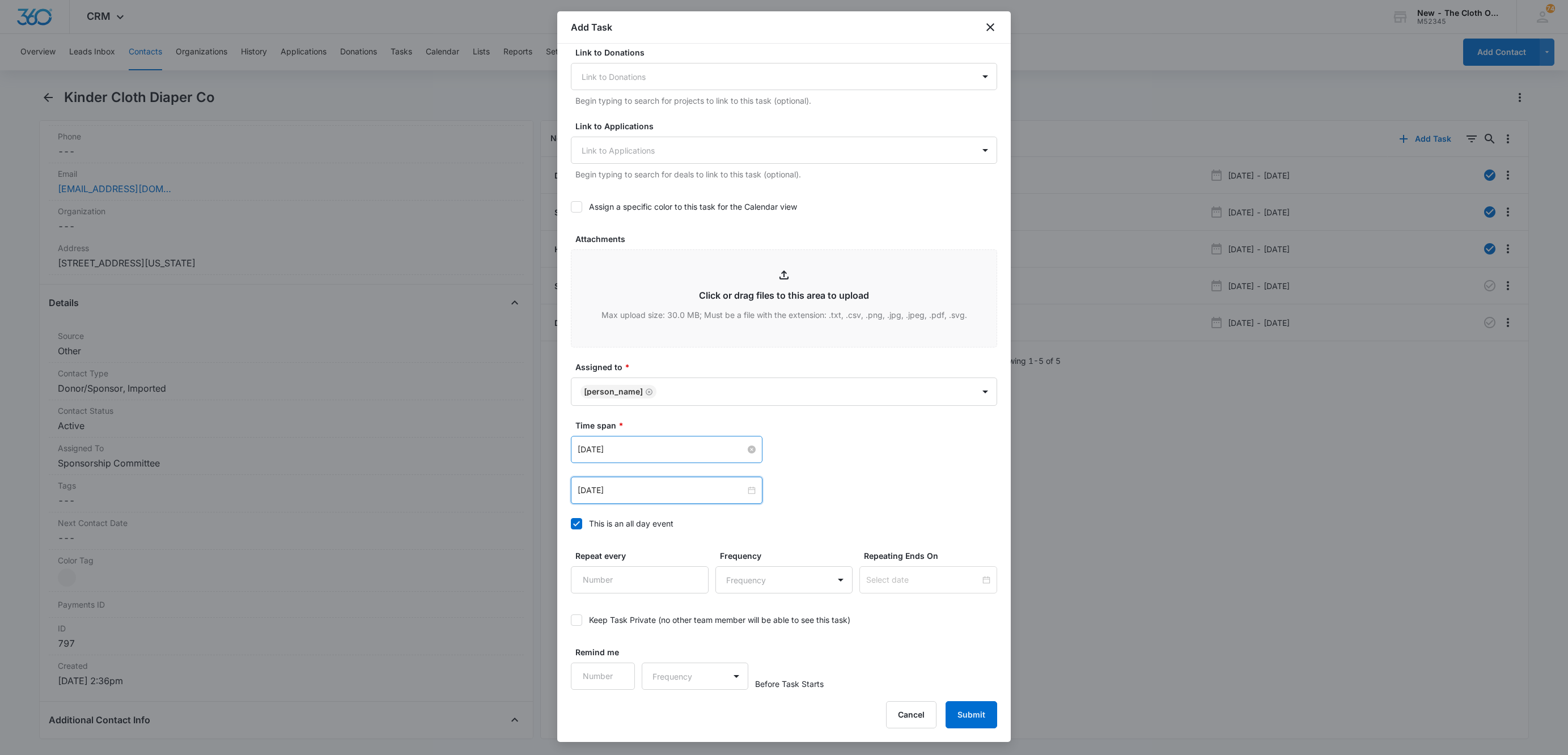
click at [922, 490] on div "[DATE] [DATE] Su Mo Tu We Th Fr Sa 26 27 28 29 30 31 1 2 3 4 5 6 7 8 9 10 11 12…" at bounding box center [784, 490] width 427 height 27
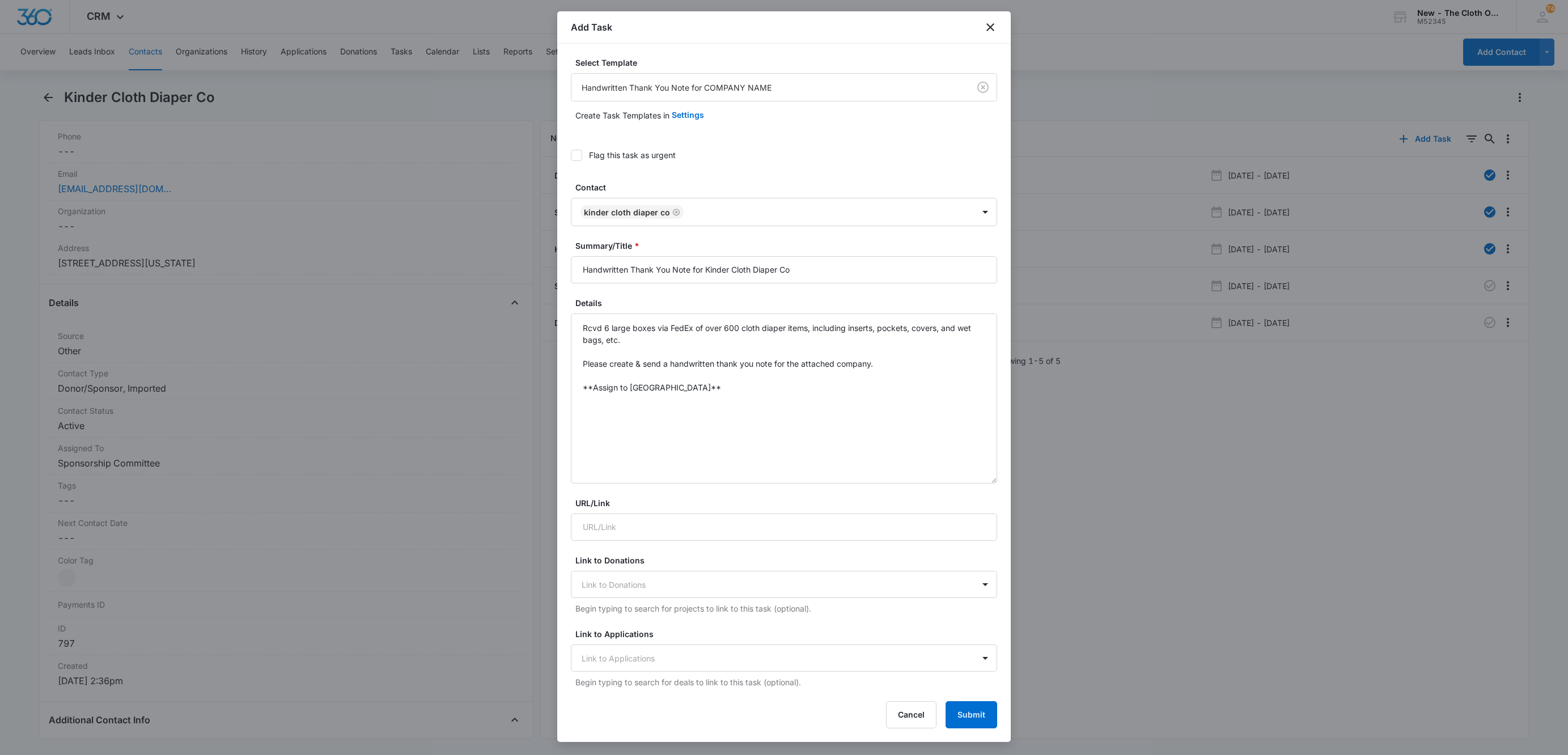
scroll to position [0, 0]
click at [582, 328] on textarea "Rcvd 6 large boxes via FedEx of over 600 cloth diaper items, including inserts,…" at bounding box center [784, 399] width 427 height 170
type textarea "[PERSON_NAME] rcvd 6 large boxes via FedEx of over 600 cloth diaper items, incl…"
click at [975, 708] on button "Submit" at bounding box center [971, 714] width 51 height 27
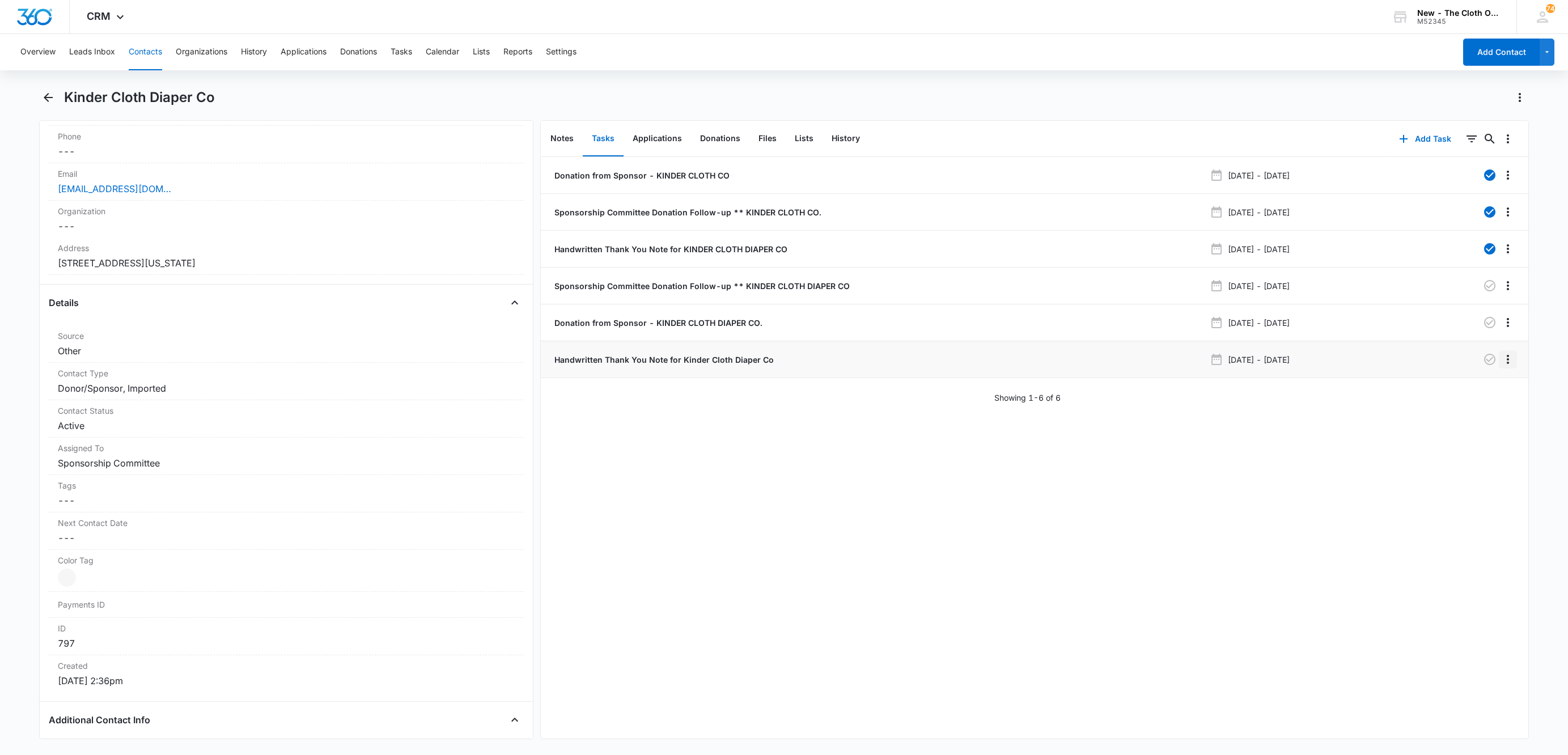
click at [1501, 361] on icon "Overflow Menu" at bounding box center [1507, 359] width 13 height 13
click at [1470, 389] on div "Edit" at bounding box center [1465, 392] width 24 height 8
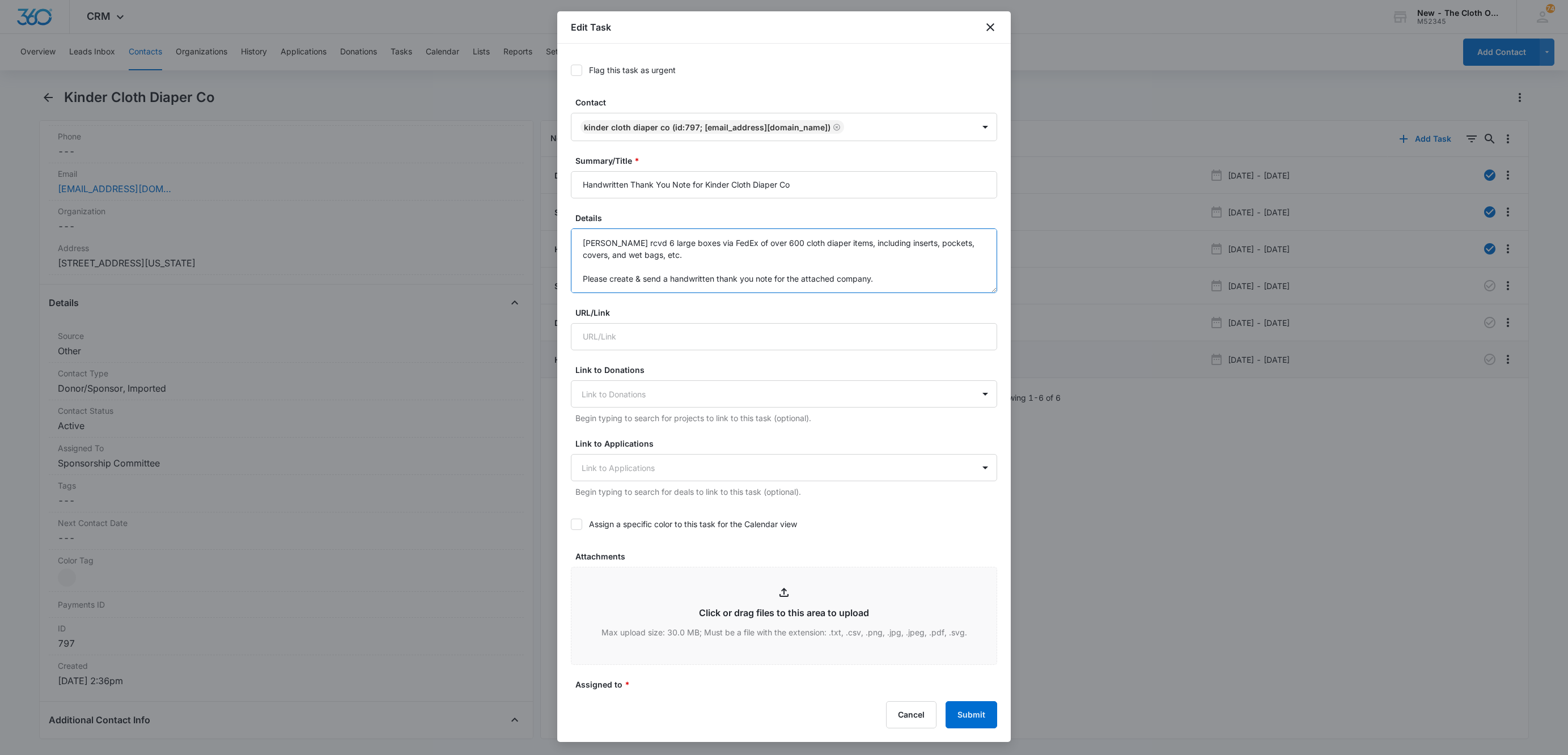
click at [712, 261] on textarea "[PERSON_NAME] rcvd 6 large boxes via FedEx of over 600 cloth diaper items, incl…" at bounding box center [784, 261] width 427 height 65
type textarea "[PERSON_NAME] rcvd 6 large boxes via FedEx of over 600 cloth diaper items, incl…"
click at [979, 725] on button "Submit" at bounding box center [971, 714] width 51 height 27
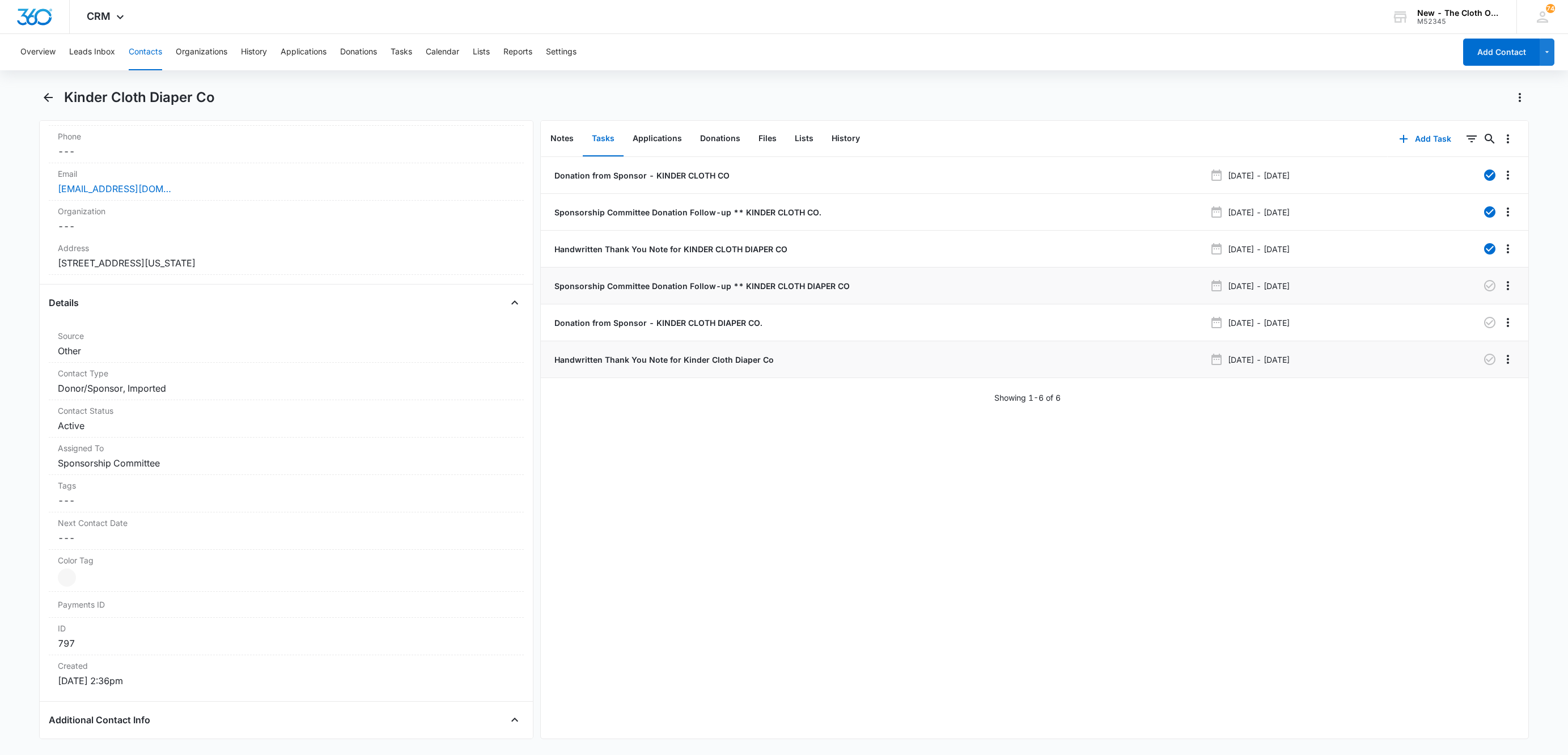
click at [671, 285] on p "Sponsorship Committee Donation Follow-up ** KINDER CLOTH DIAPER CO" at bounding box center [701, 286] width 298 height 12
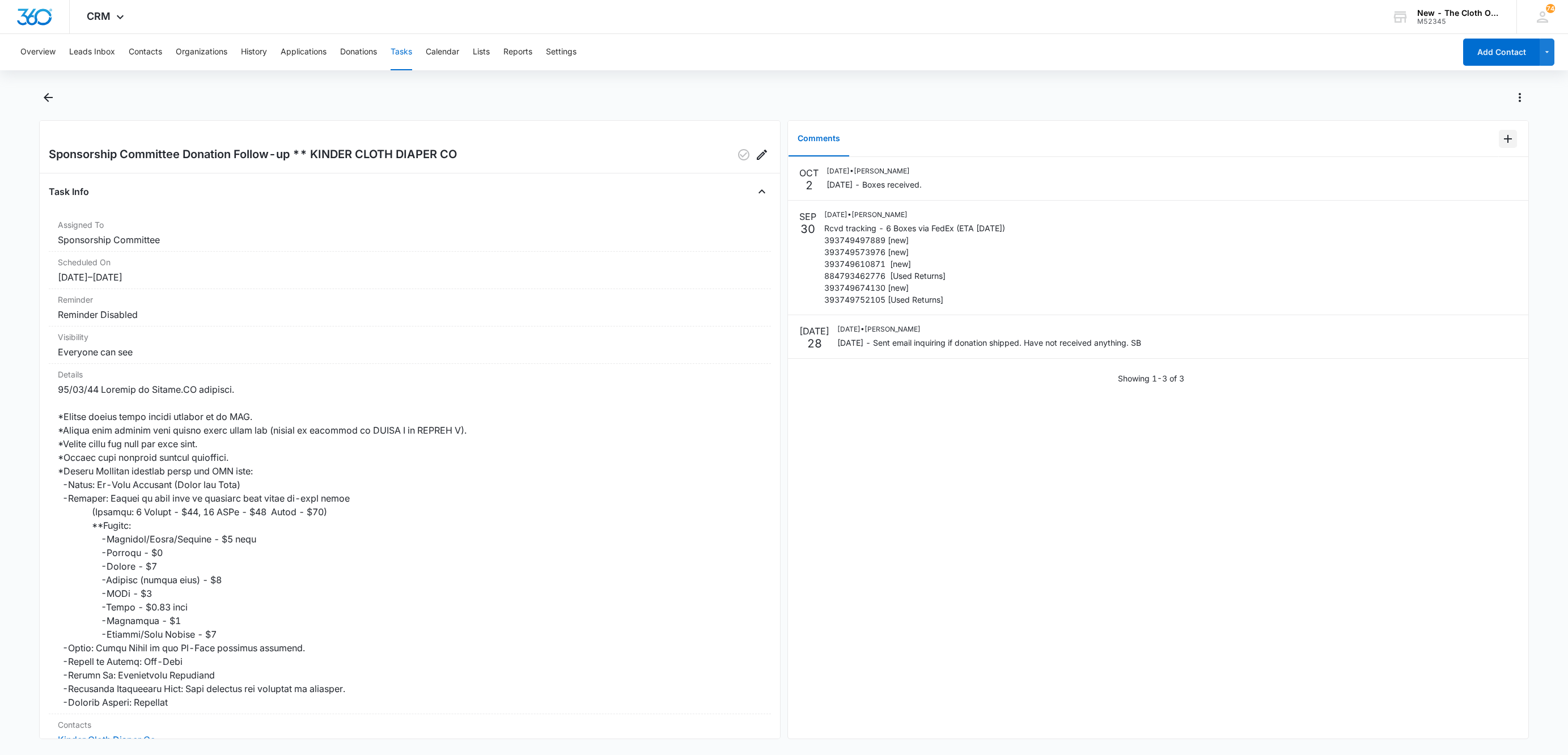
click at [1504, 138] on icon "Add Comment" at bounding box center [1508, 139] width 8 height 8
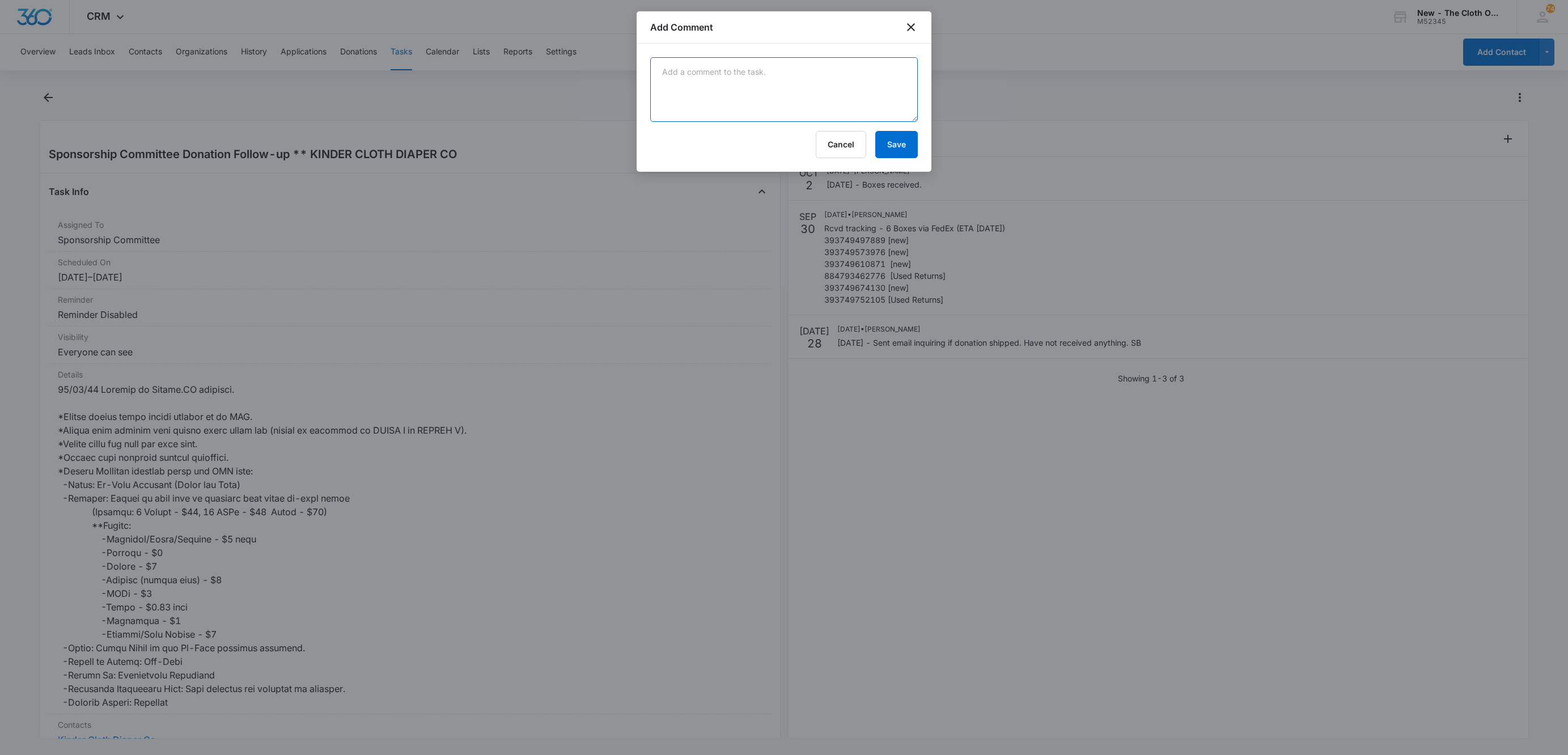
click at [876, 70] on textarea at bounding box center [784, 89] width 267 height 65
type textarea "[DATE] -Donation receipt requested -Handwritten thank you assigned"
click at [902, 145] on button "Save" at bounding box center [896, 145] width 42 height 27
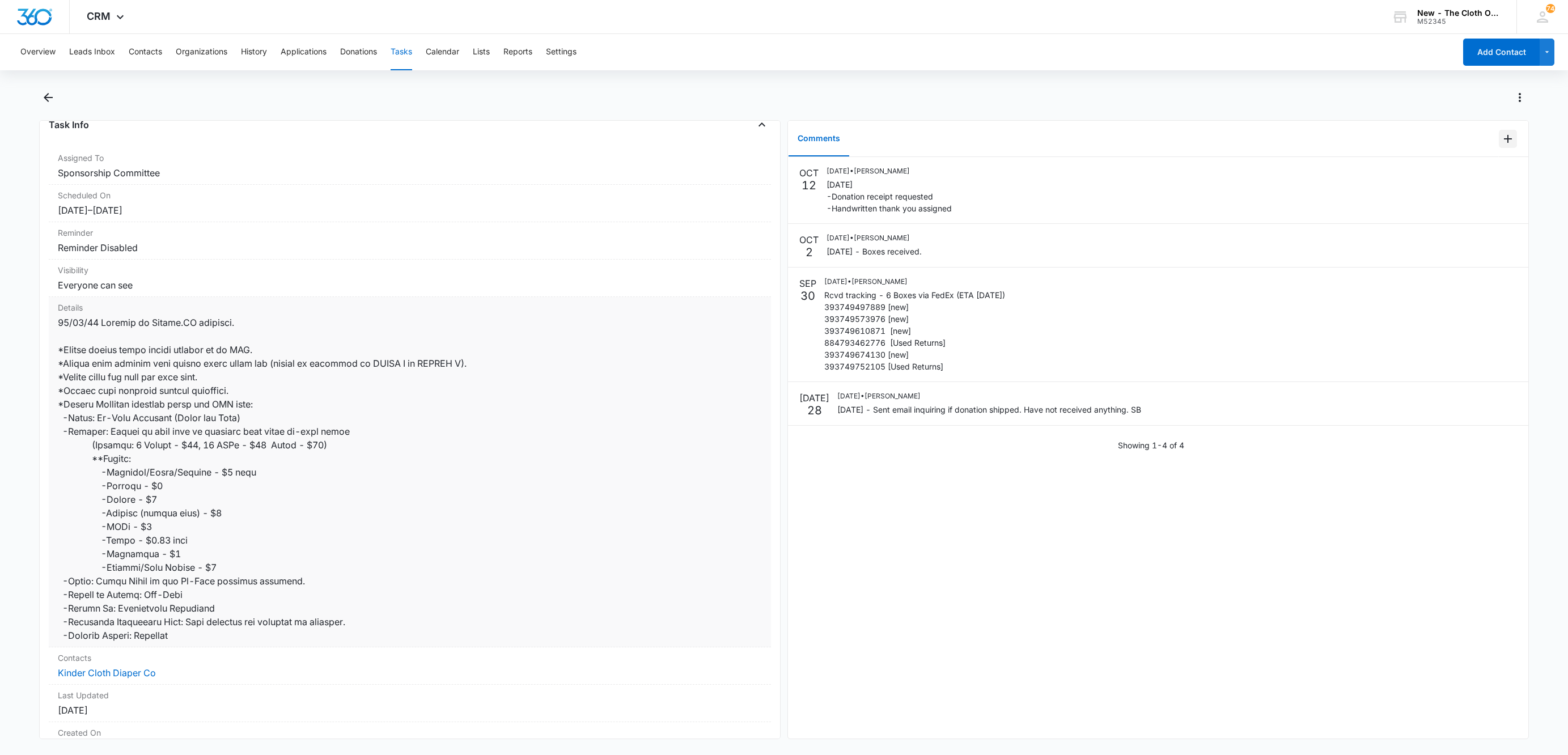
scroll to position [174, 0]
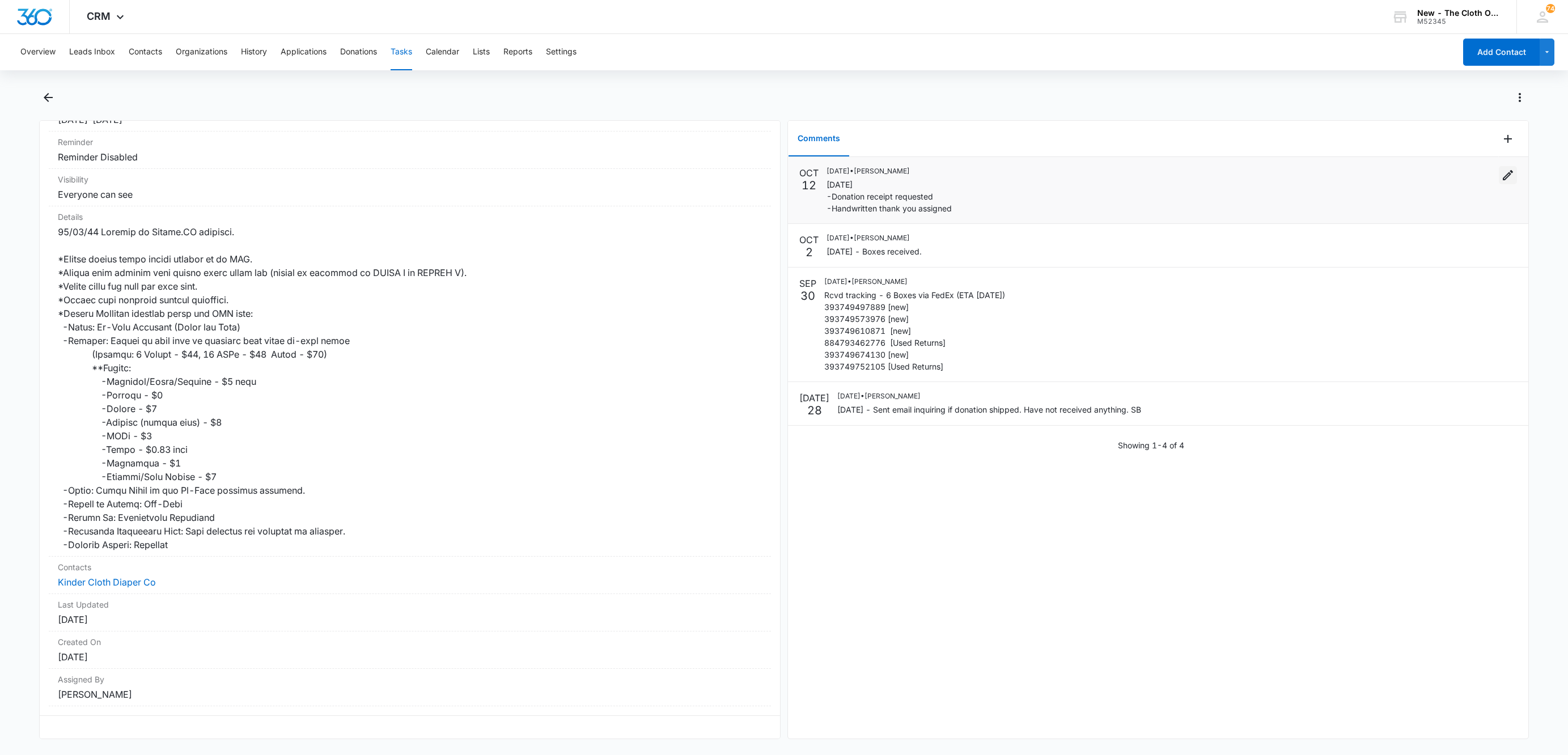
click at [1501, 174] on icon "Edit" at bounding box center [1507, 175] width 13 height 13
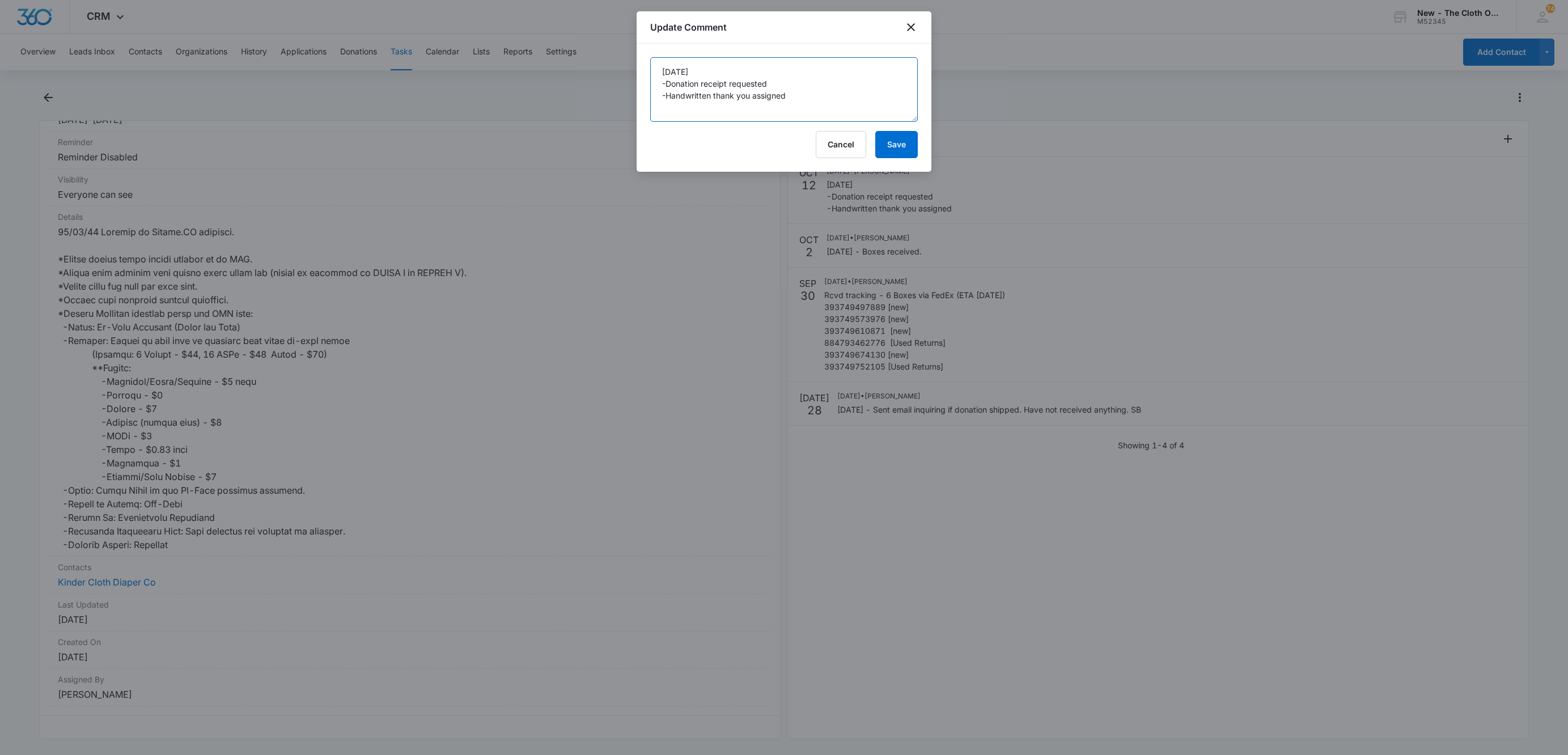
drag, startPoint x: 699, startPoint y: 65, endPoint x: 605, endPoint y: 70, distance: 94.1
click at [605, 70] on body "CRM Apps Reputation Websites Forms CRM Email Social Shop Payments POS Ads Intel…" at bounding box center [784, 377] width 1568 height 755
type textarea "-Donation receipt requested -Handwritten thank you assigned"
click at [891, 148] on button "Save" at bounding box center [896, 145] width 42 height 27
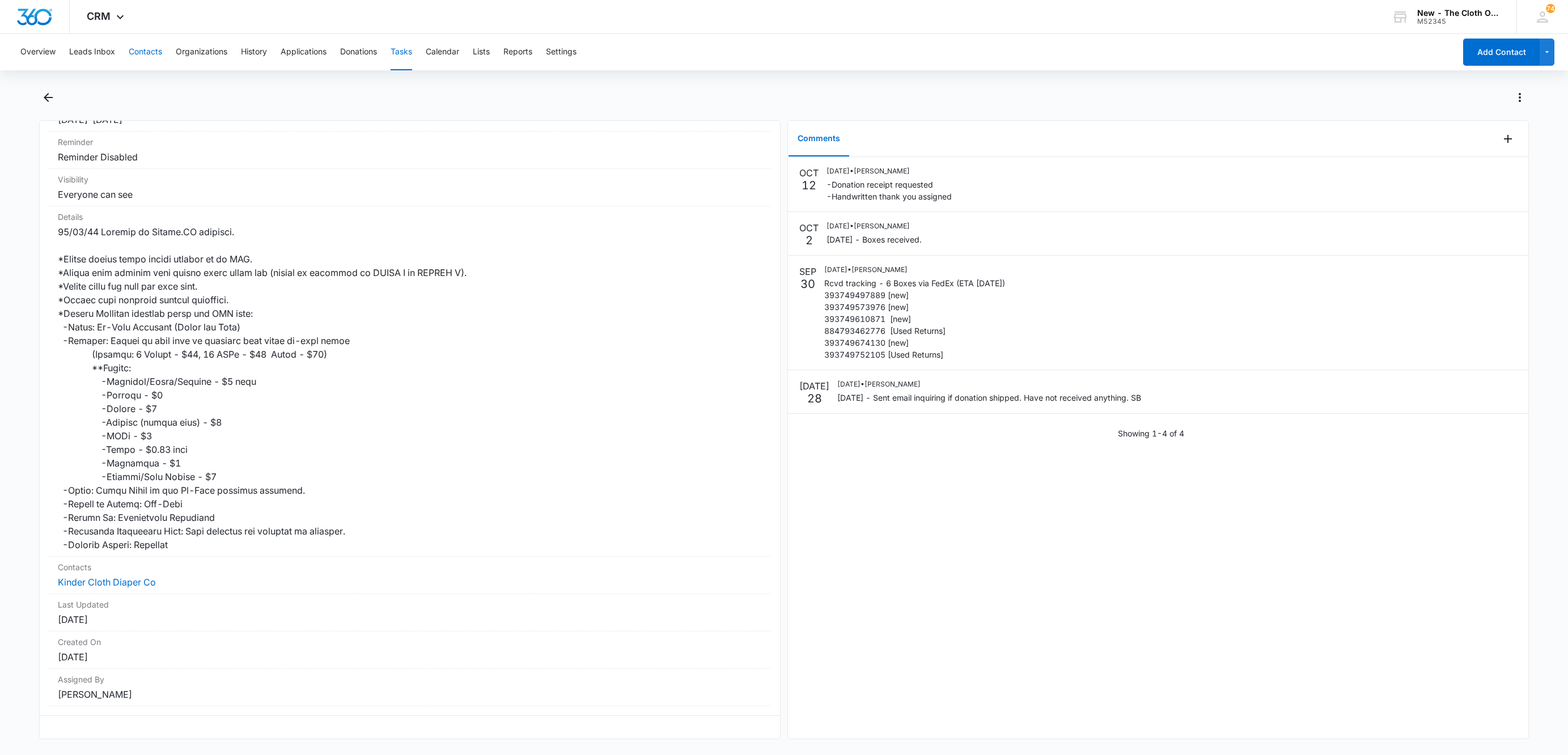
click at [150, 56] on button "Contacts" at bounding box center [145, 52] width 34 height 36
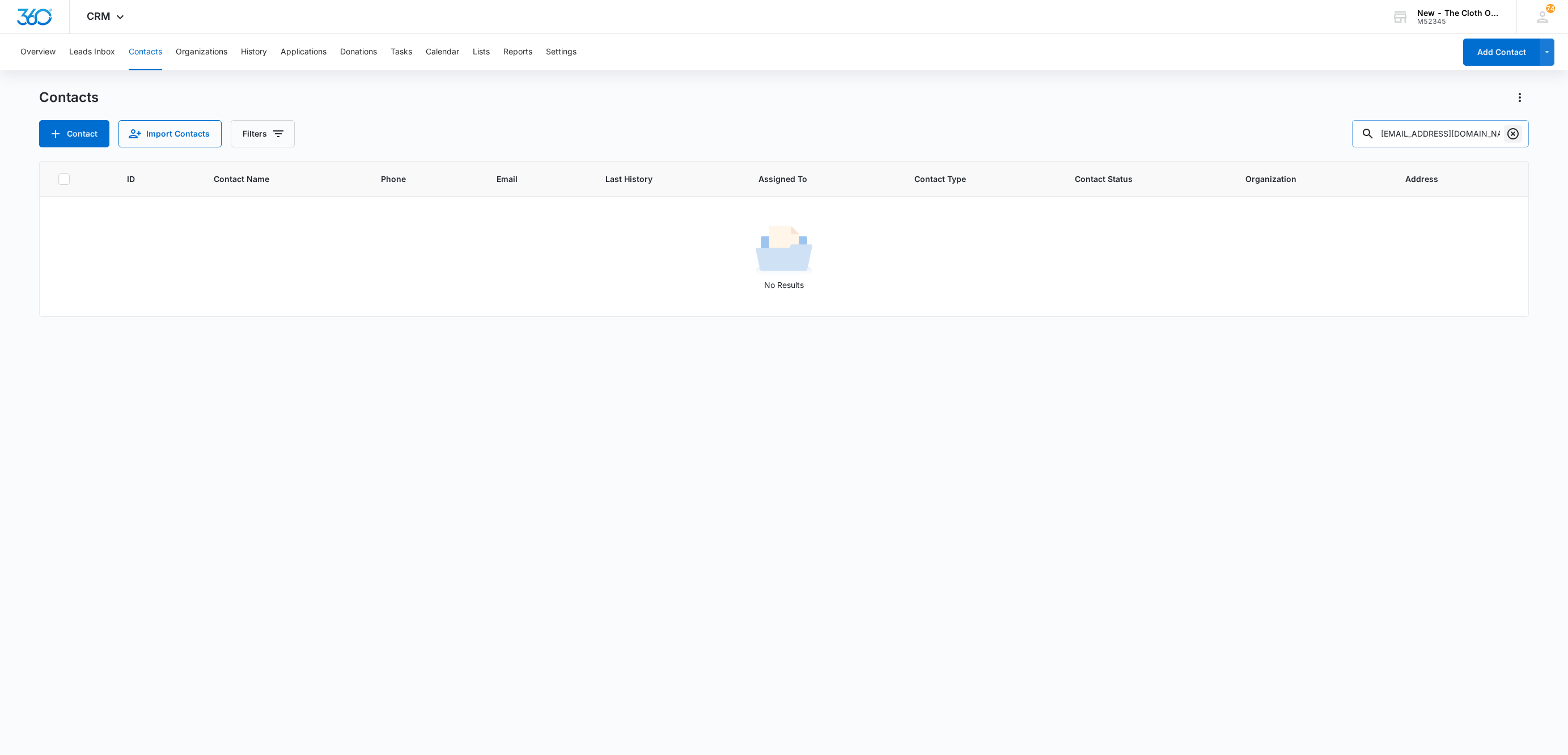
click at [1514, 130] on icon "Clear" at bounding box center [1513, 133] width 13 height 13
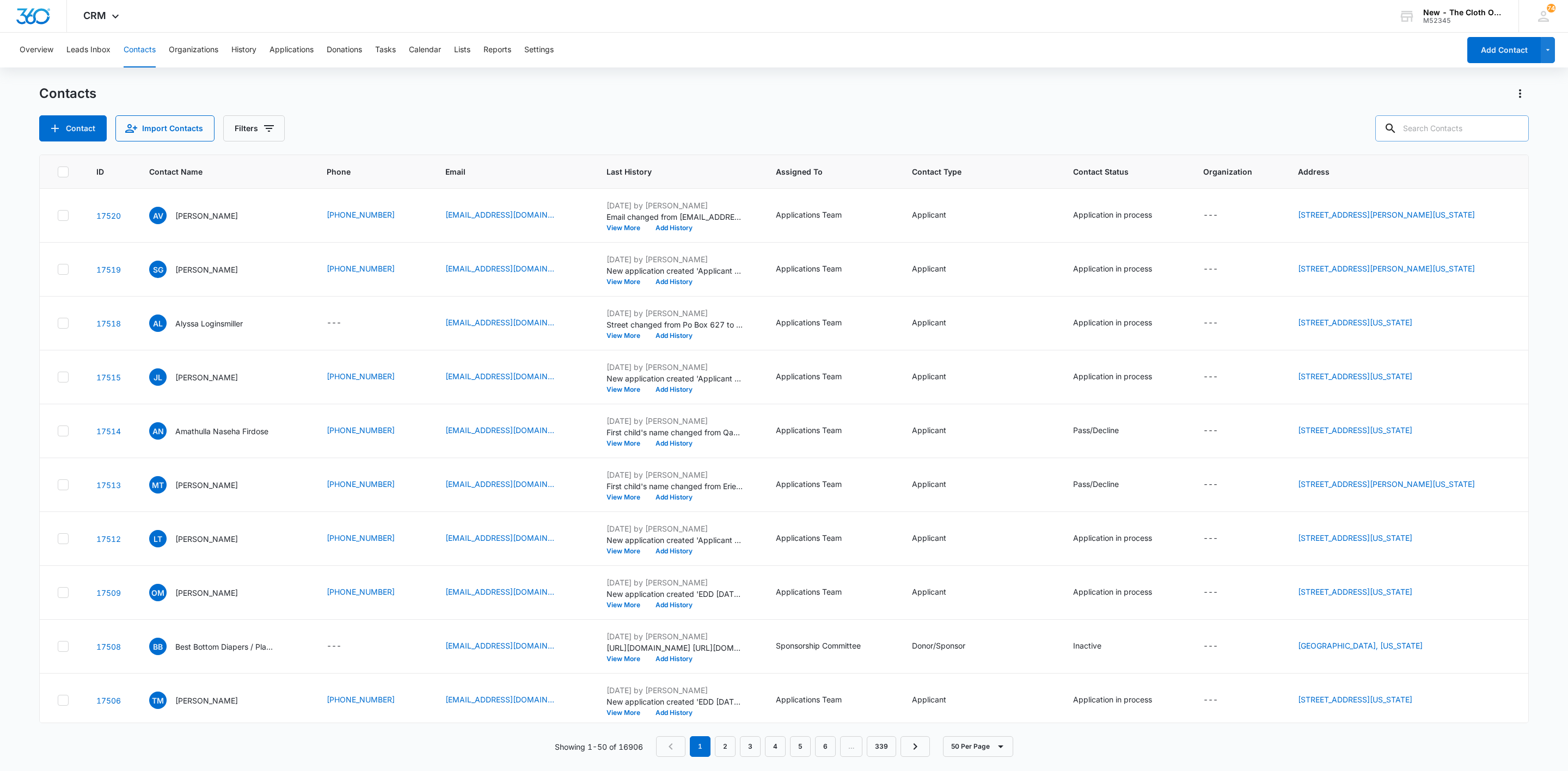
click at [1431, 136] on input "text" at bounding box center [1452, 128] width 153 height 26
paste input "[EMAIL_ADDRESS][DOMAIN_NAME]"
type input "[EMAIL_ADDRESS][DOMAIN_NAME]"
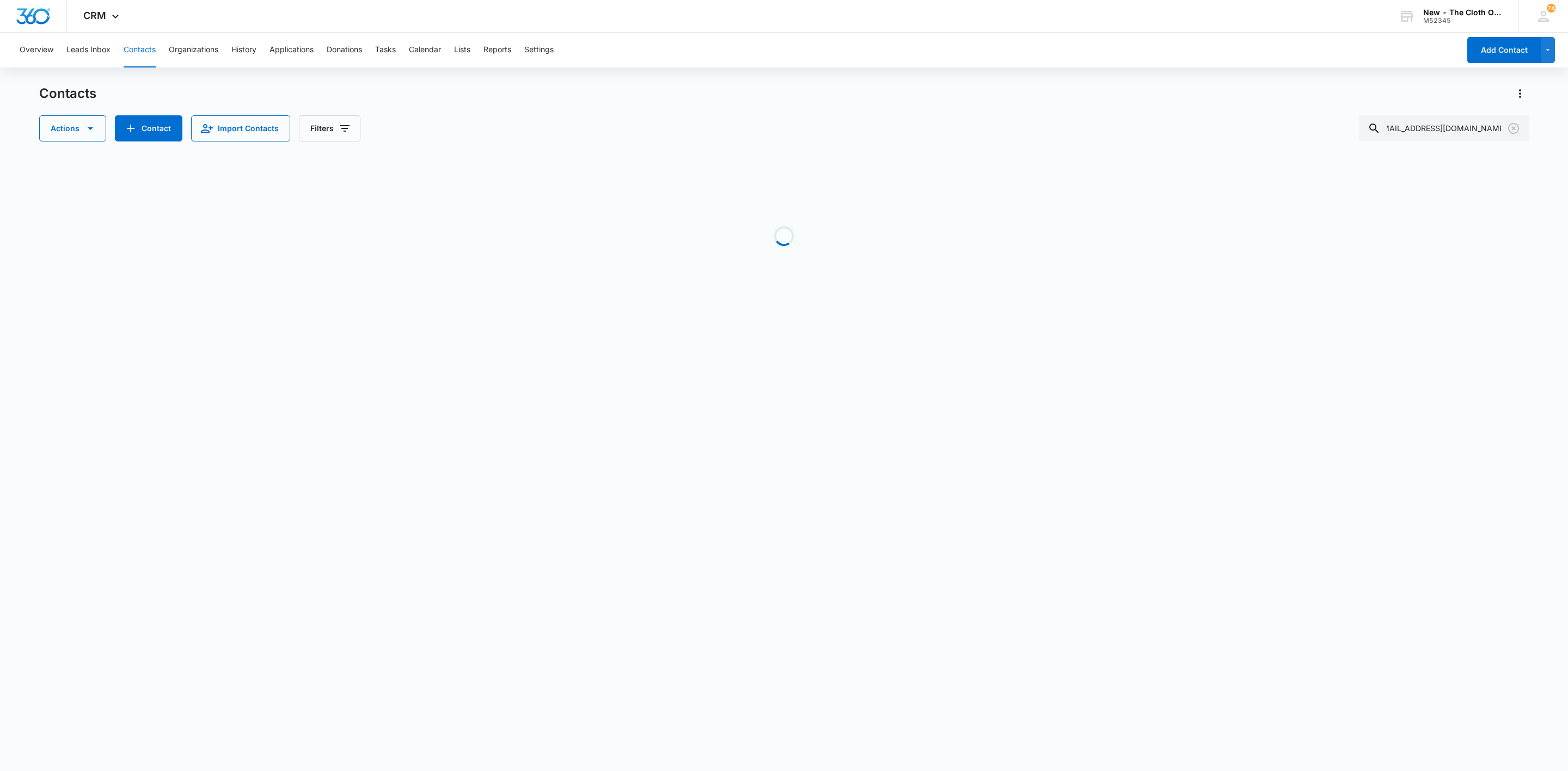
scroll to position [0, 0]
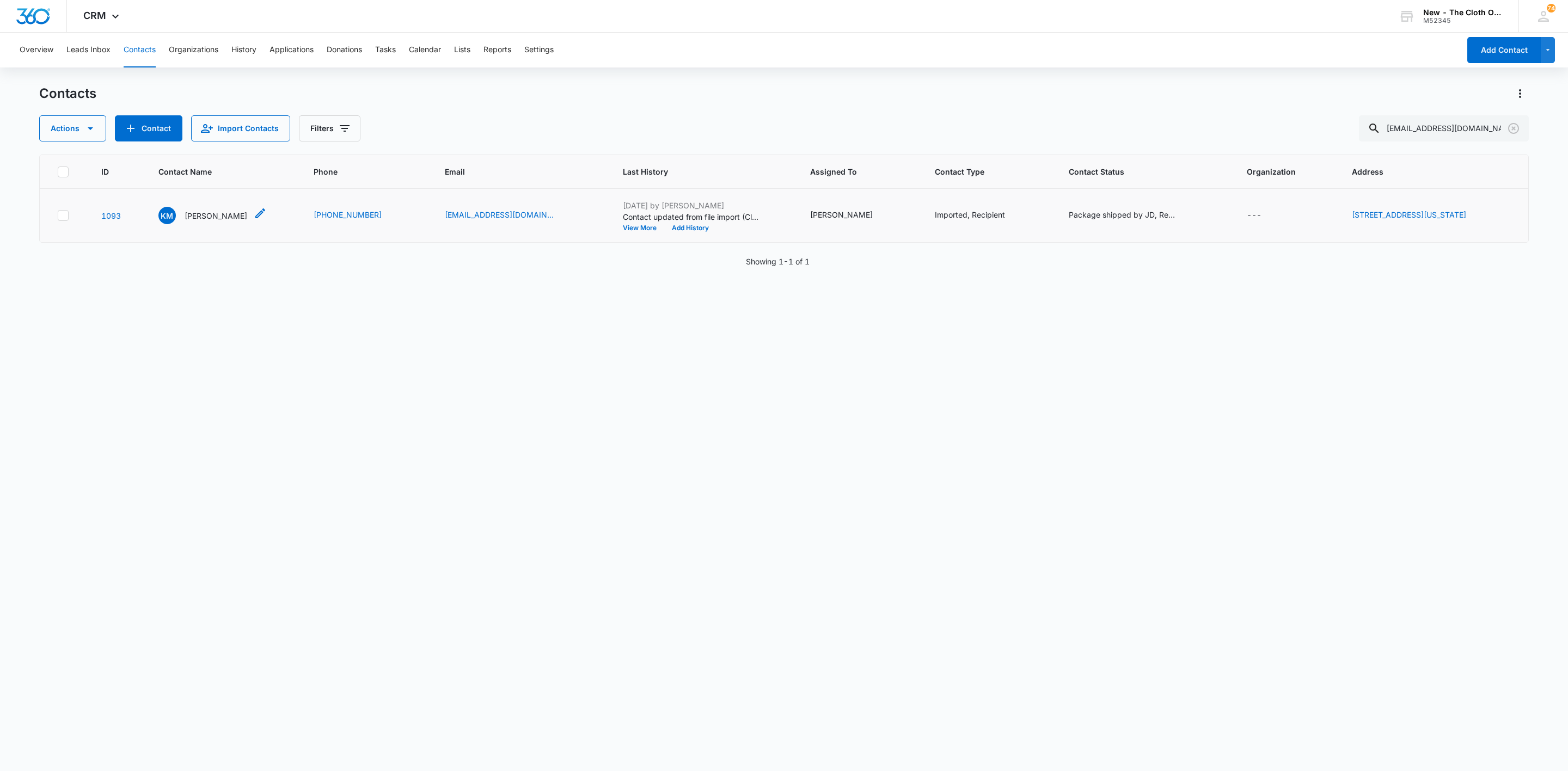
click at [213, 214] on p "[PERSON_NAME]" at bounding box center [215, 215] width 63 height 12
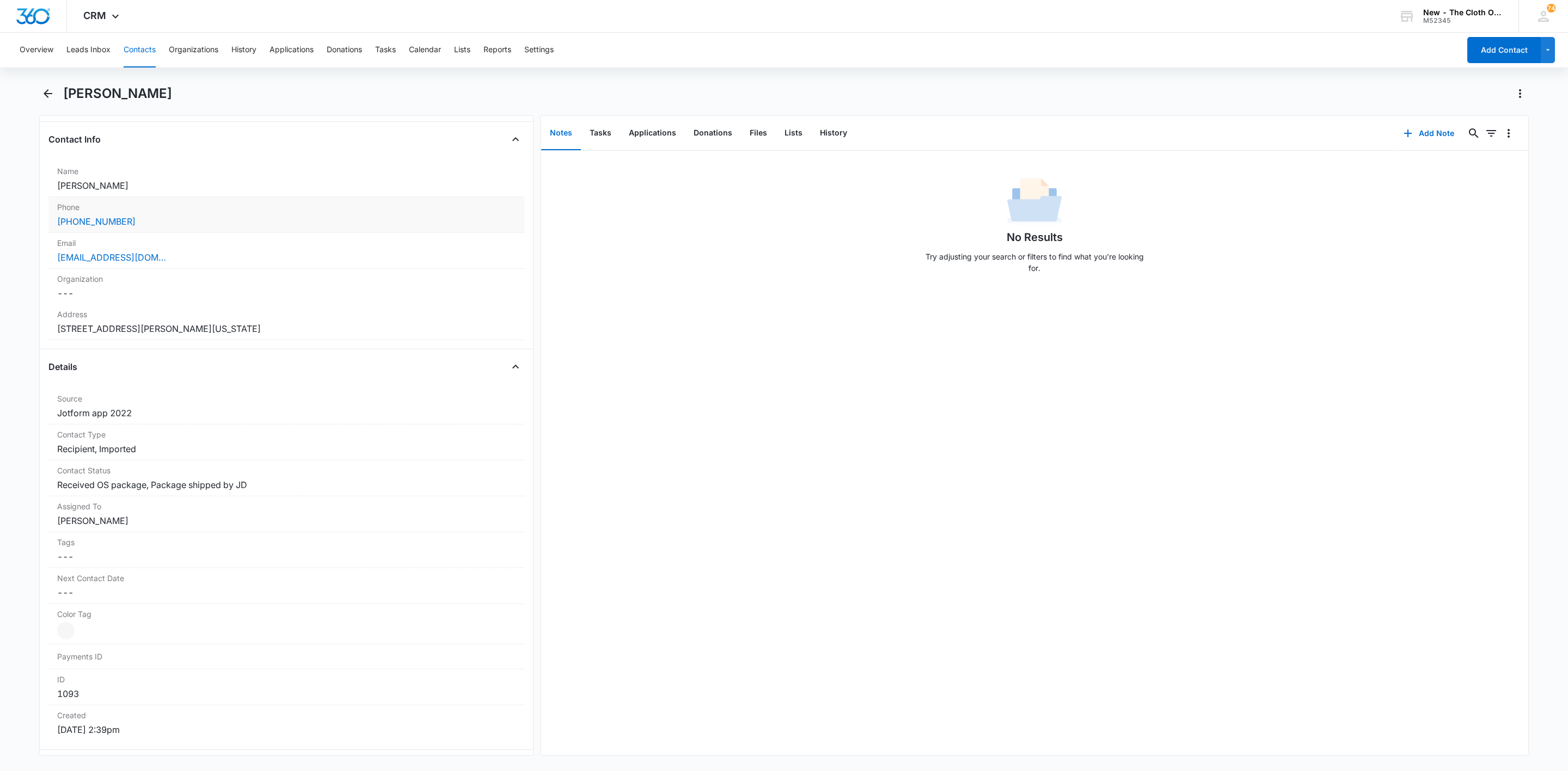
scroll to position [245, 0]
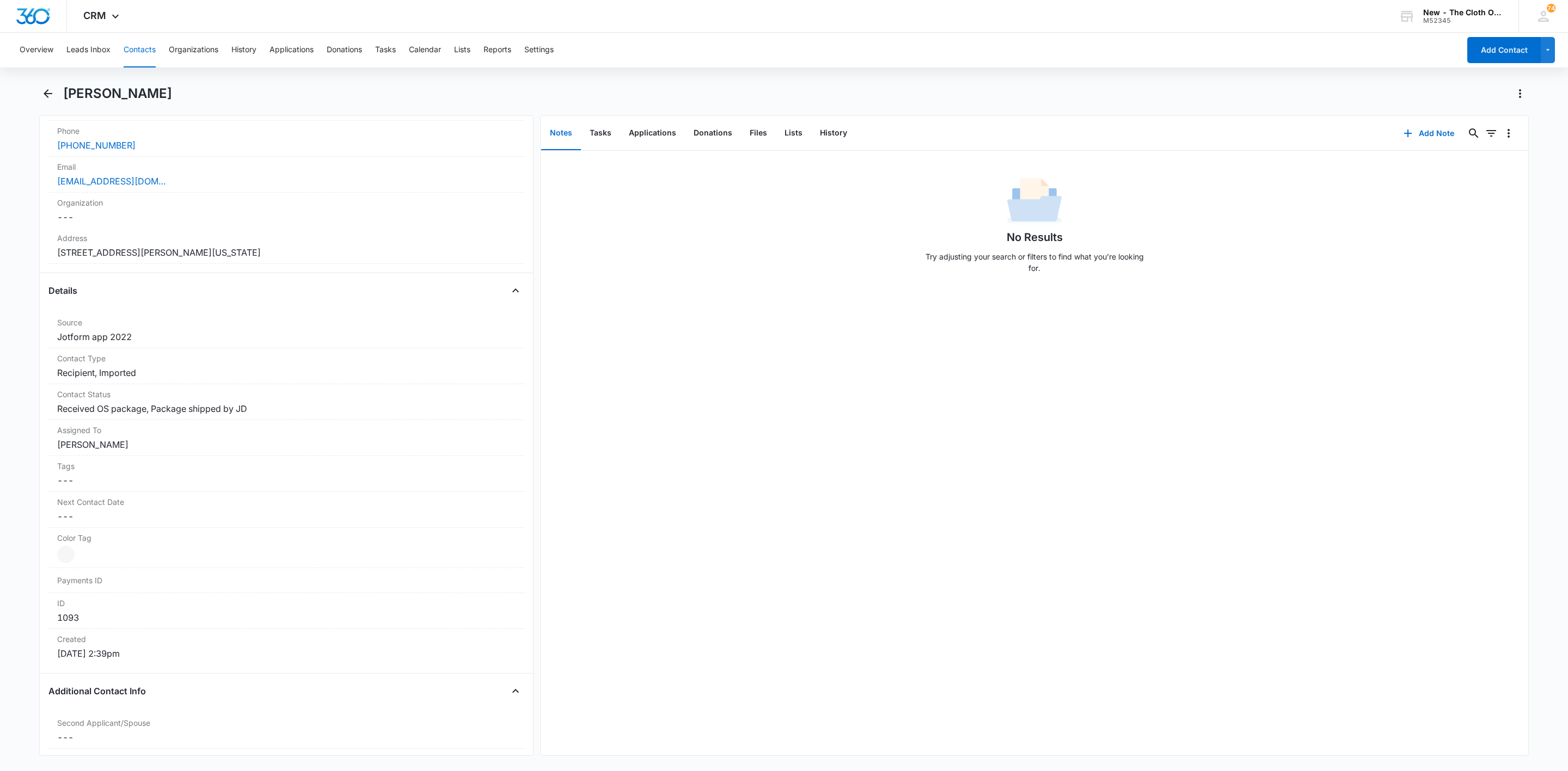
click at [137, 87] on h1 "[PERSON_NAME]" at bounding box center [117, 93] width 109 height 16
click at [136, 87] on h1 "[PERSON_NAME]" at bounding box center [117, 93] width 109 height 16
copy div "[PERSON_NAME] Remove"
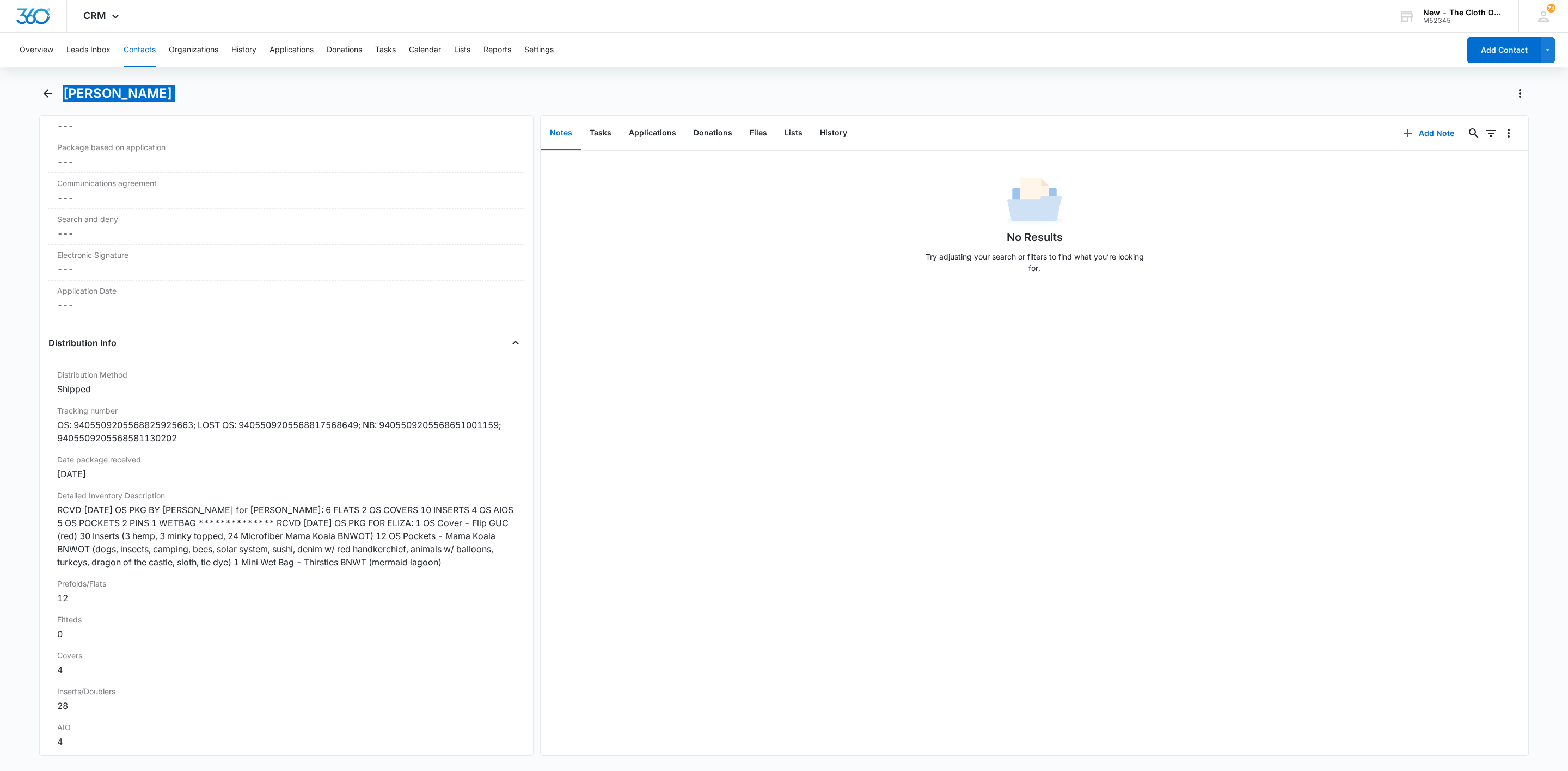
scroll to position [2368, 0]
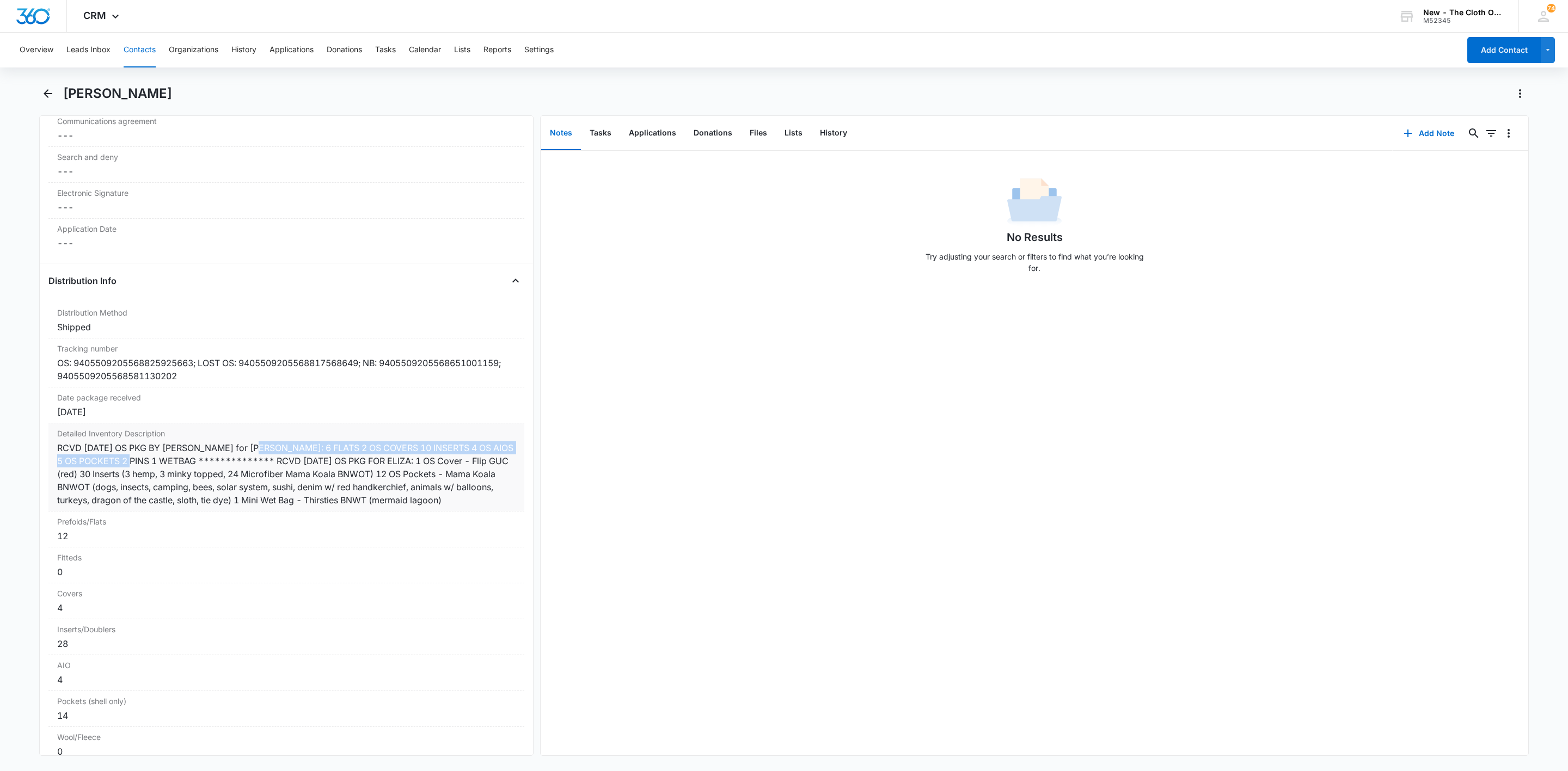
copy div "6 FLATS 2 OS COVERS 10 INSERTS 4 OS AIOS 5 OS POCKETS 2 PINS 1 WETBAG"
drag, startPoint x: 177, startPoint y: 473, endPoint x: -31, endPoint y: 459, distance: 208.5
click at [0, 459] on html "CRM Apps Reputation Websites Forms CRM Email Social Shop Payments POS Ads Intel…" at bounding box center [784, 385] width 1568 height 771
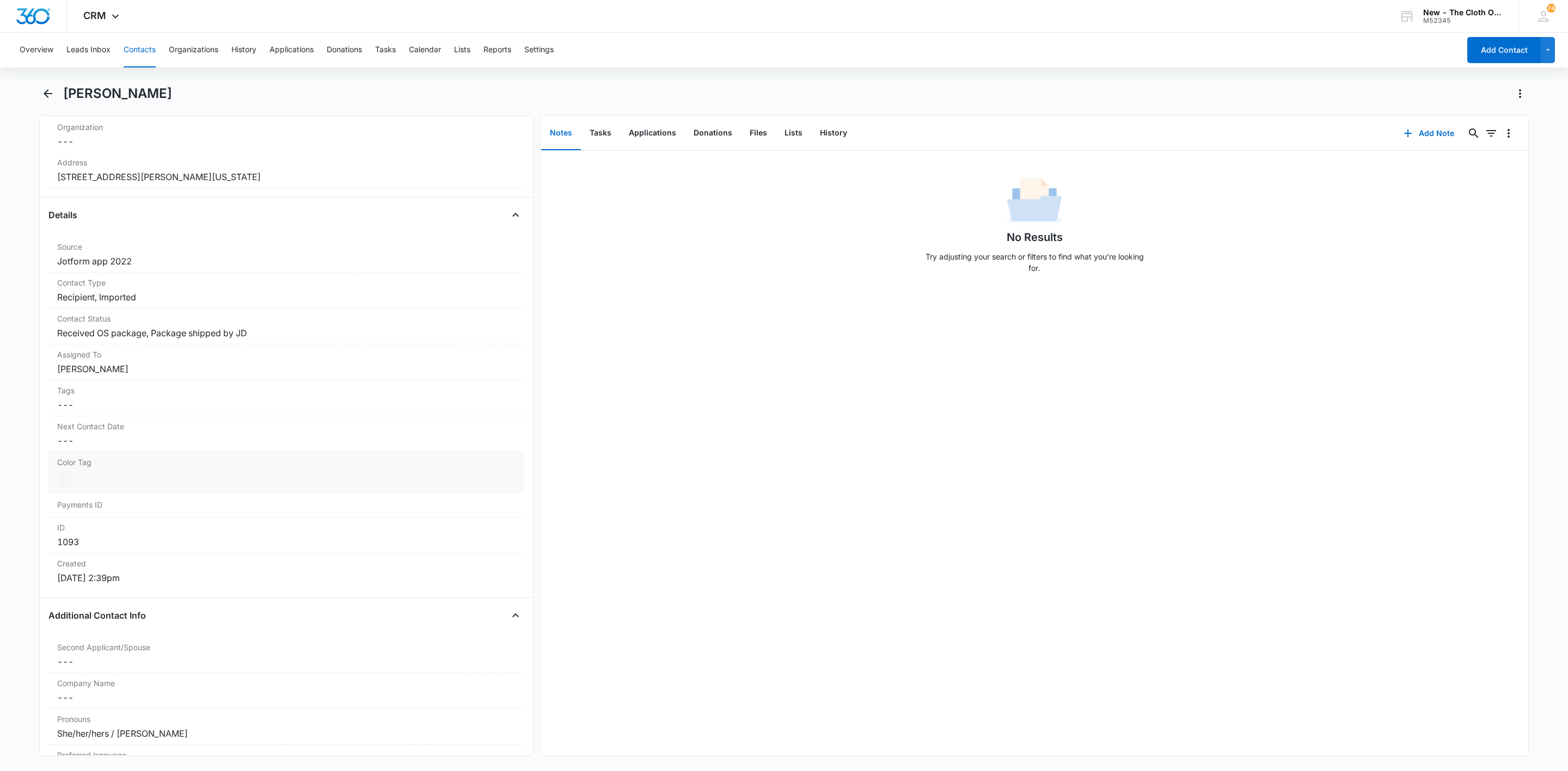
scroll to position [327, 0]
click at [345, 327] on dd "Cancel Save Changes Received OS package, Package shipped by JD" at bounding box center [286, 327] width 458 height 13
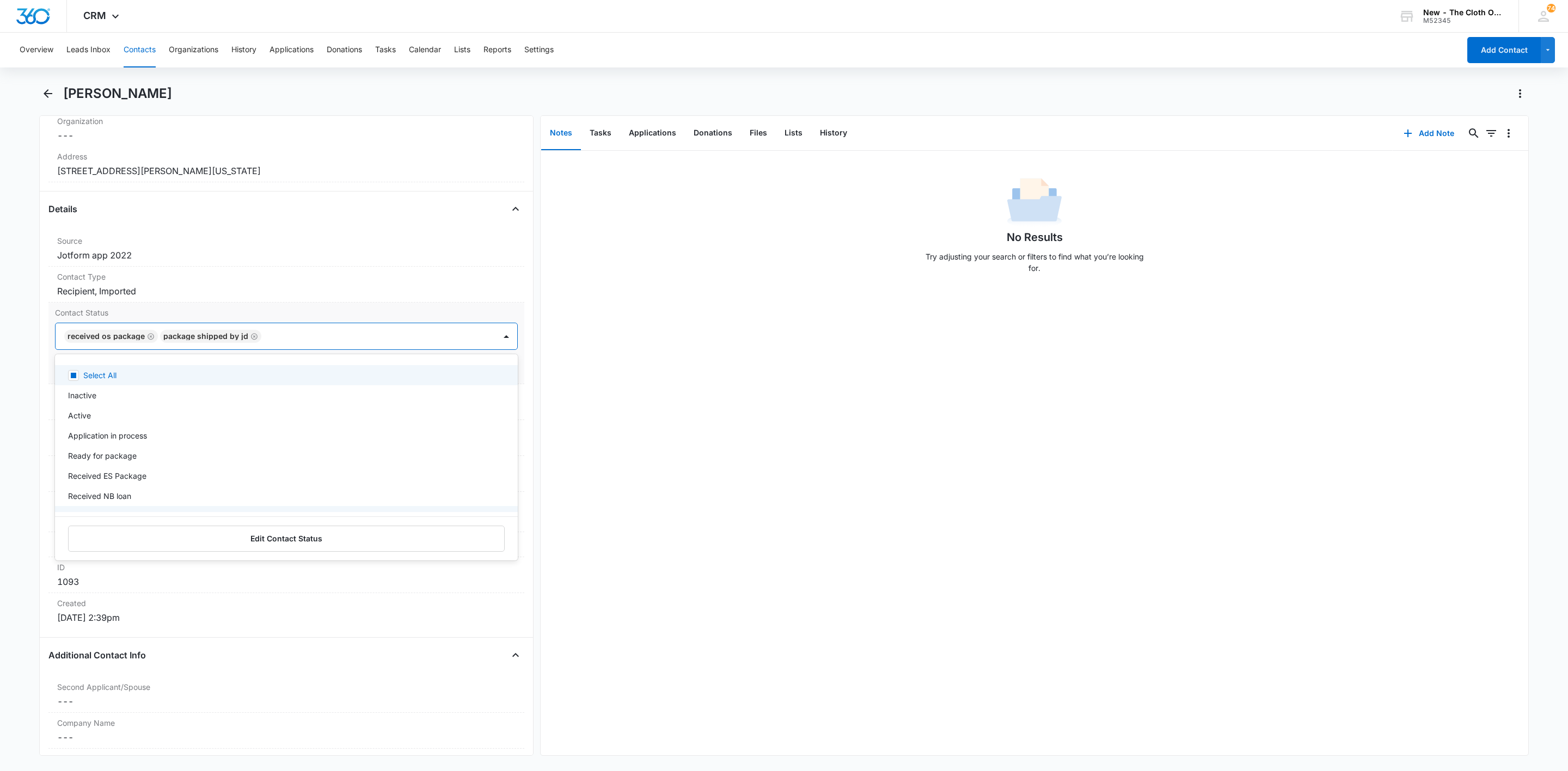
click at [382, 340] on div at bounding box center [373, 336] width 217 height 15
type input "ret"
click at [160, 380] on p "Ready to return (no swap)" at bounding box center [114, 375] width 93 height 12
click at [423, 340] on div at bounding box center [430, 336] width 102 height 15
click at [471, 371] on button "Save Changes" at bounding box center [487, 369] width 62 height 21
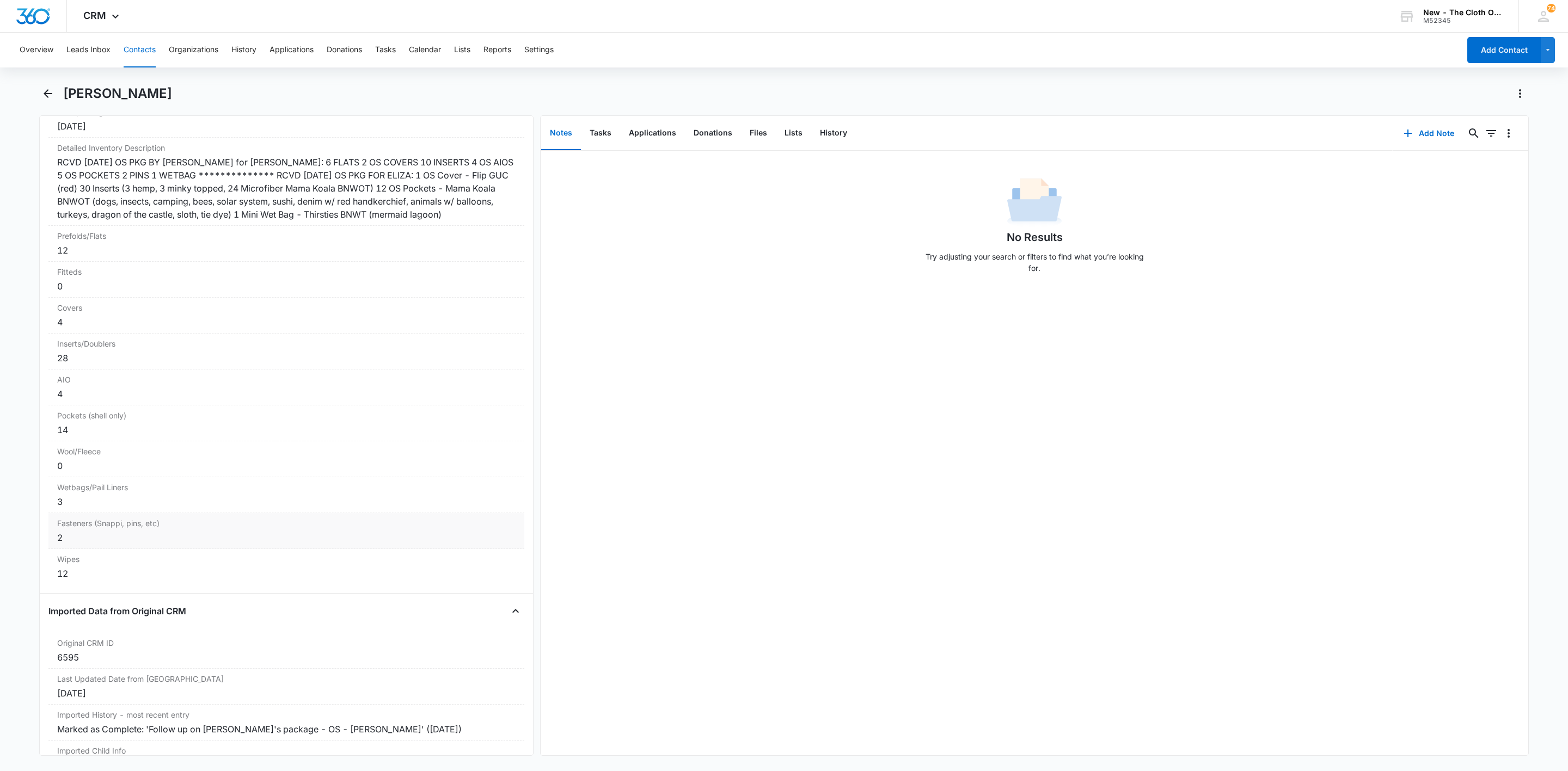
scroll to position [2567, 0]
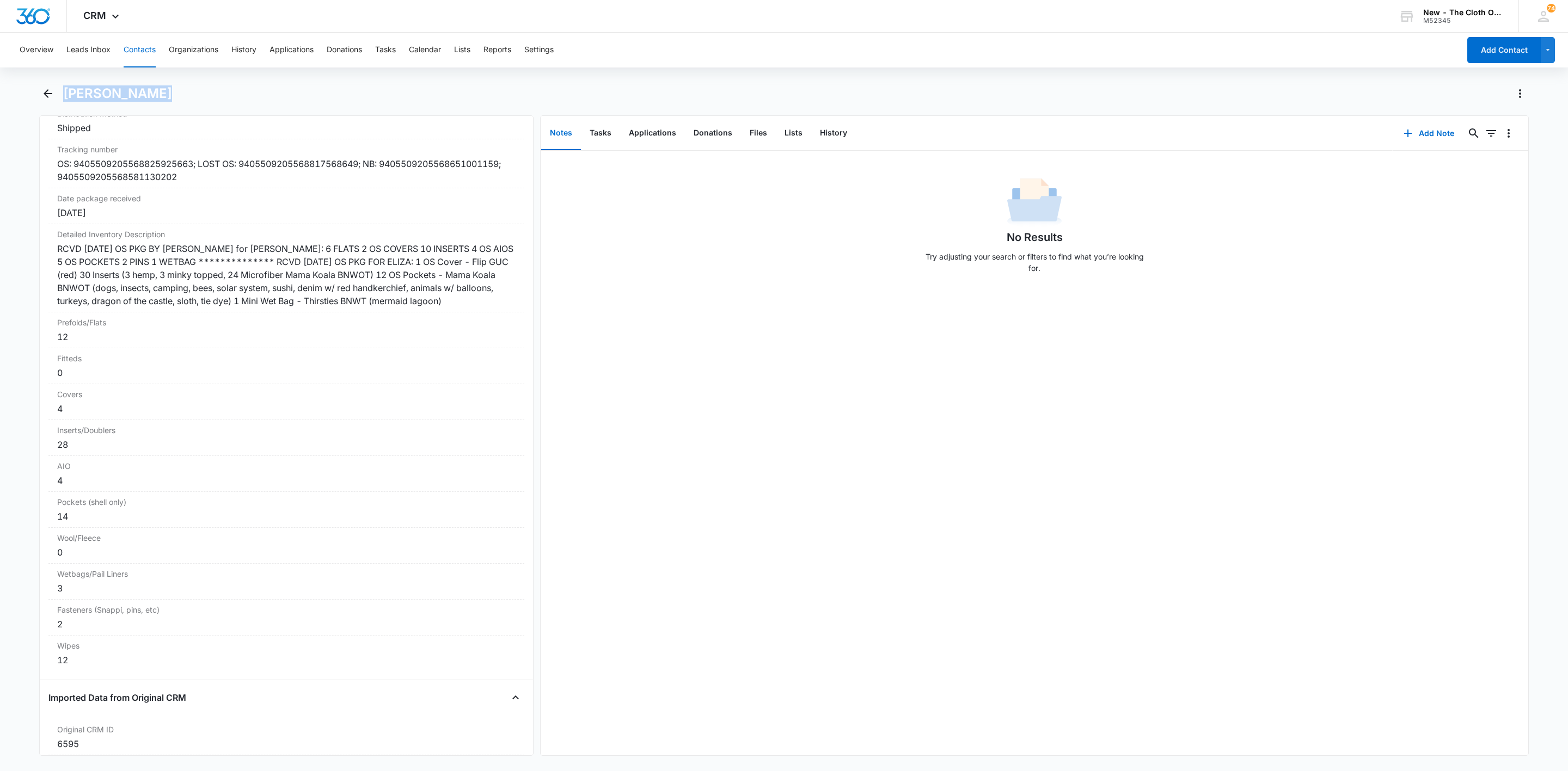
drag, startPoint x: 66, startPoint y: 96, endPoint x: 166, endPoint y: 102, distance: 100.2
click at [166, 102] on div "[PERSON_NAME]" at bounding box center [796, 94] width 1466 height 18
copy h1 "[PERSON_NAME]"
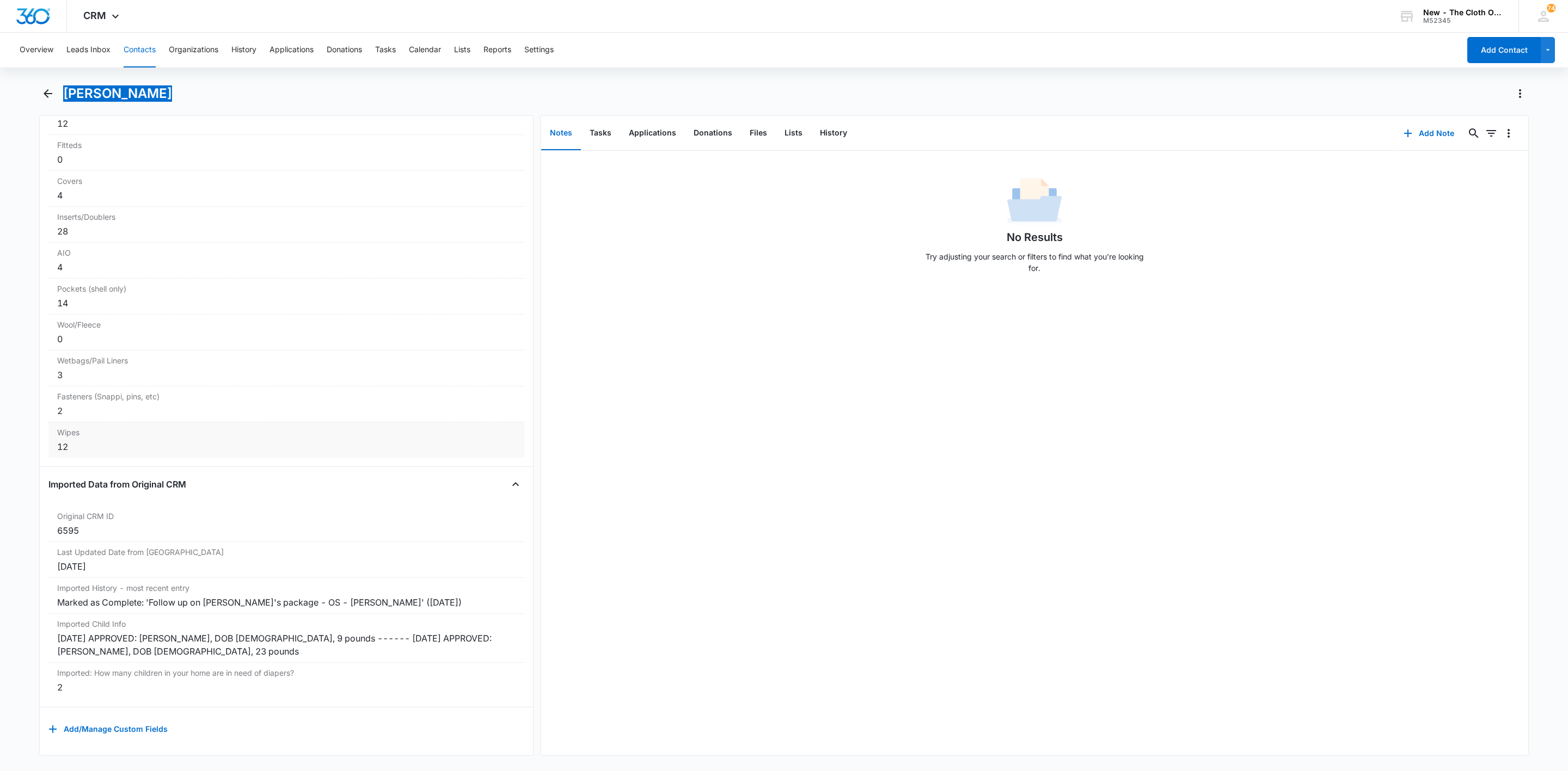
scroll to position [2811, 0]
copy div "[DATE] APPROVED: [PERSON_NAME], DOB [DEMOGRAPHIC_DATA], 23 pounds"
drag, startPoint x: 368, startPoint y: 621, endPoint x: -105, endPoint y: 606, distance: 473.2
click at [0, 606] on html "CRM Apps Reputation Websites Forms CRM Email Social Shop Payments POS Ads Intel…" at bounding box center [784, 385] width 1568 height 771
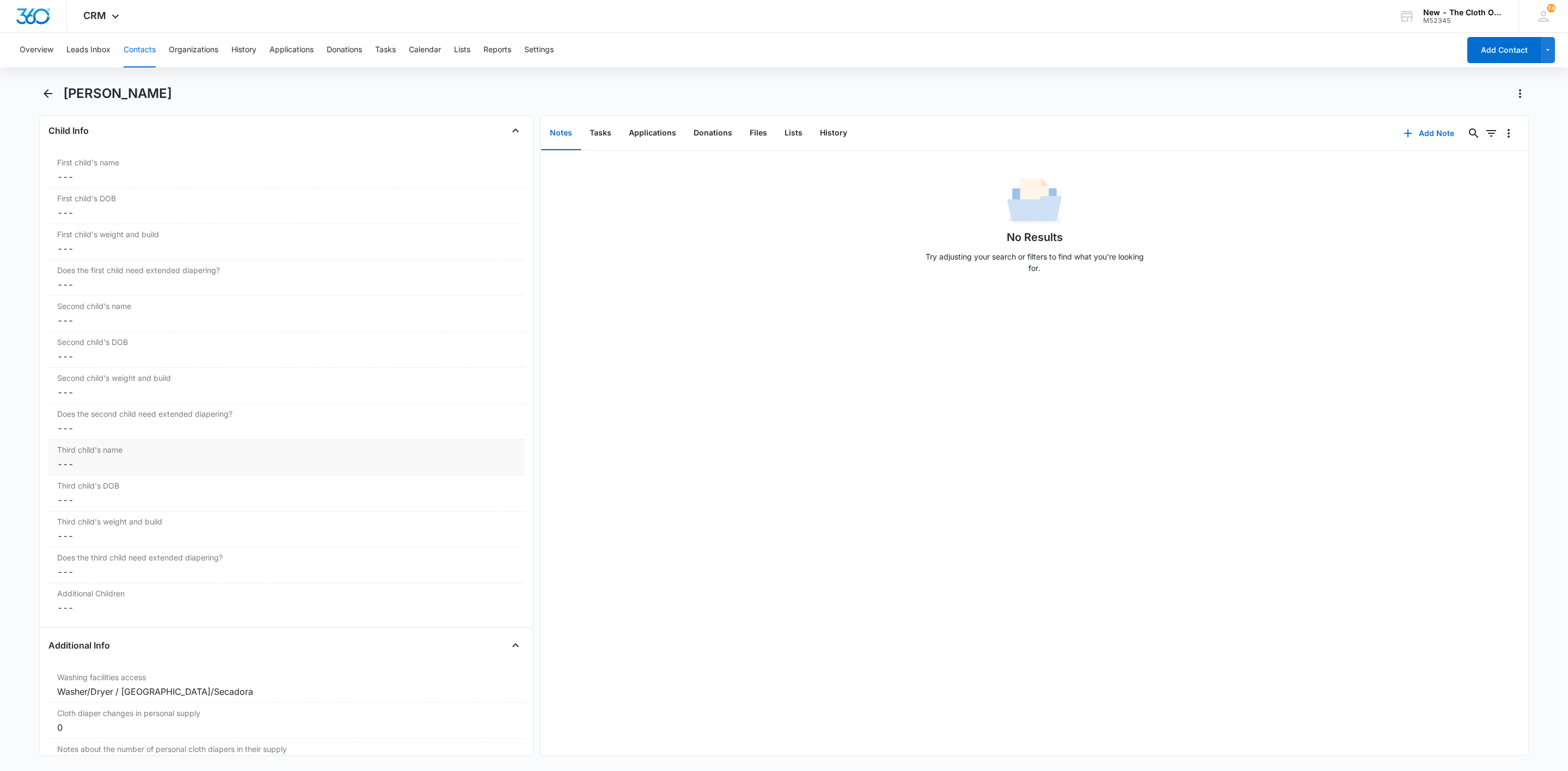
scroll to position [1260, 0]
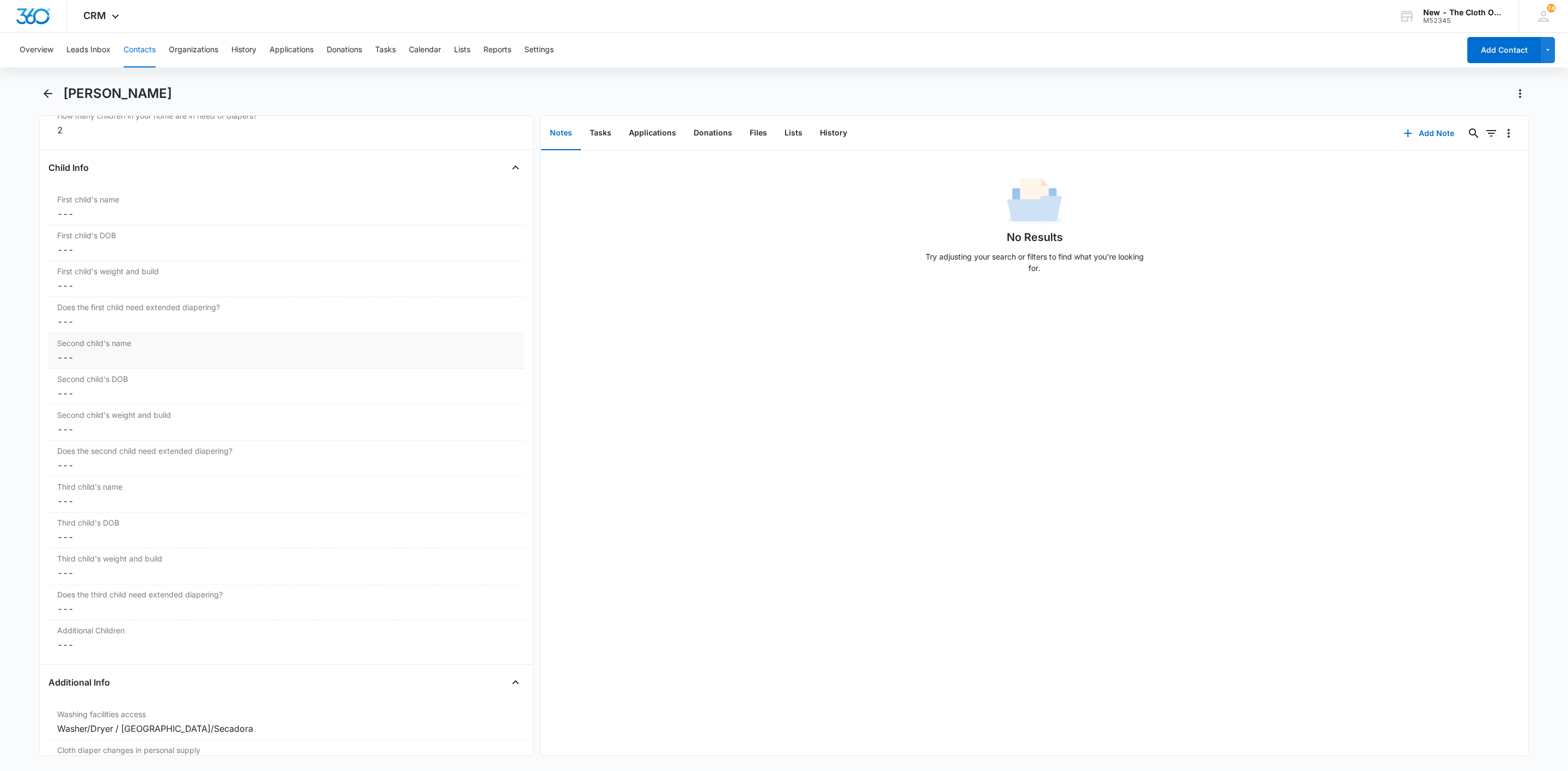
click at [82, 349] on label "Second child's name" at bounding box center [286, 343] width 458 height 12
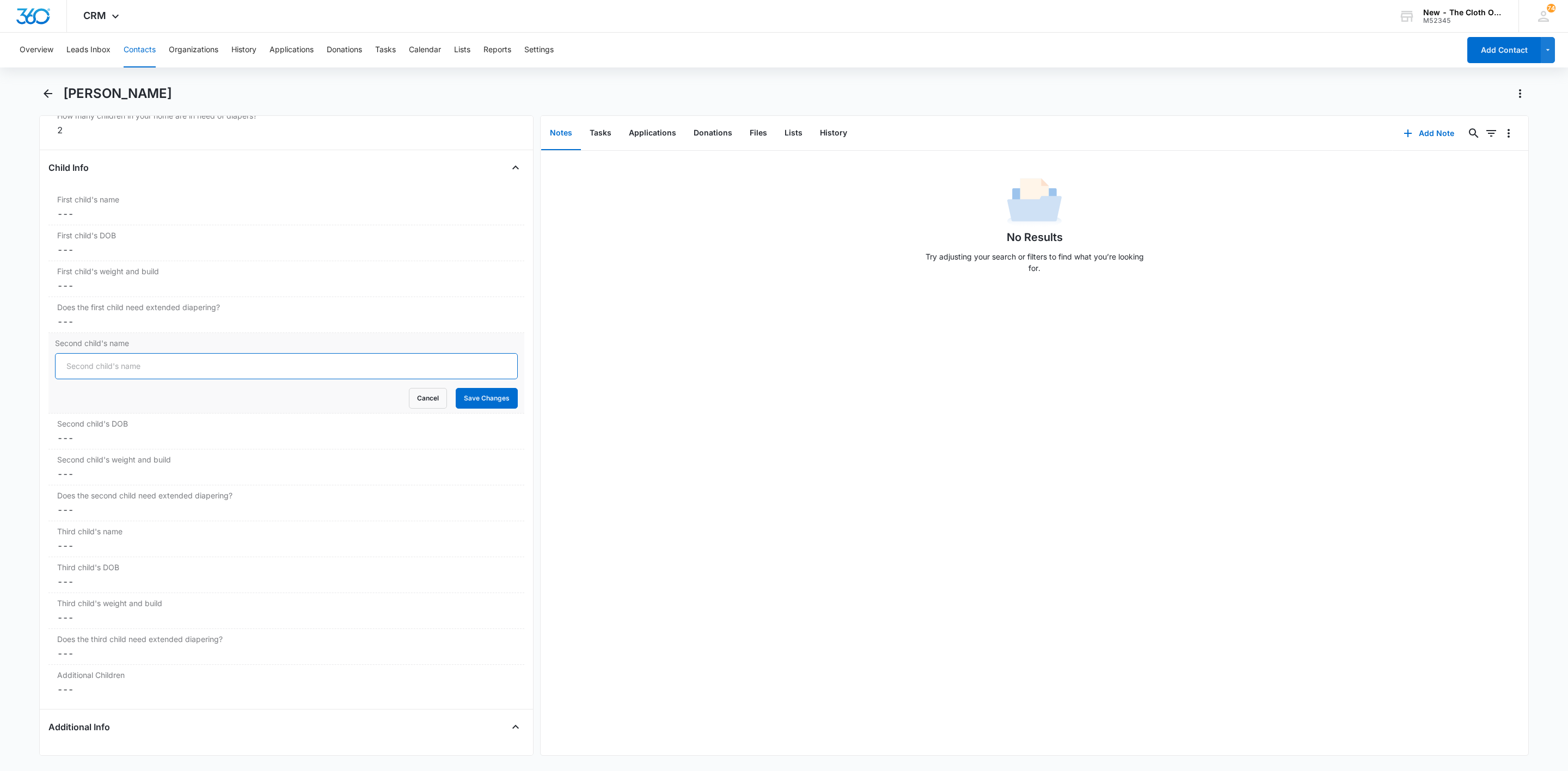
click at [170, 374] on input "Second child's name" at bounding box center [286, 366] width 463 height 26
paste input "[DATE] APPROVED: [PERSON_NAME], DOB [DEMOGRAPHIC_DATA], 23 pounds"
type input "[DATE] APPROVED: [PERSON_NAME], DOB [DEMOGRAPHIC_DATA], 23 pounds"
click at [459, 400] on button "Save Changes" at bounding box center [487, 399] width 62 height 21
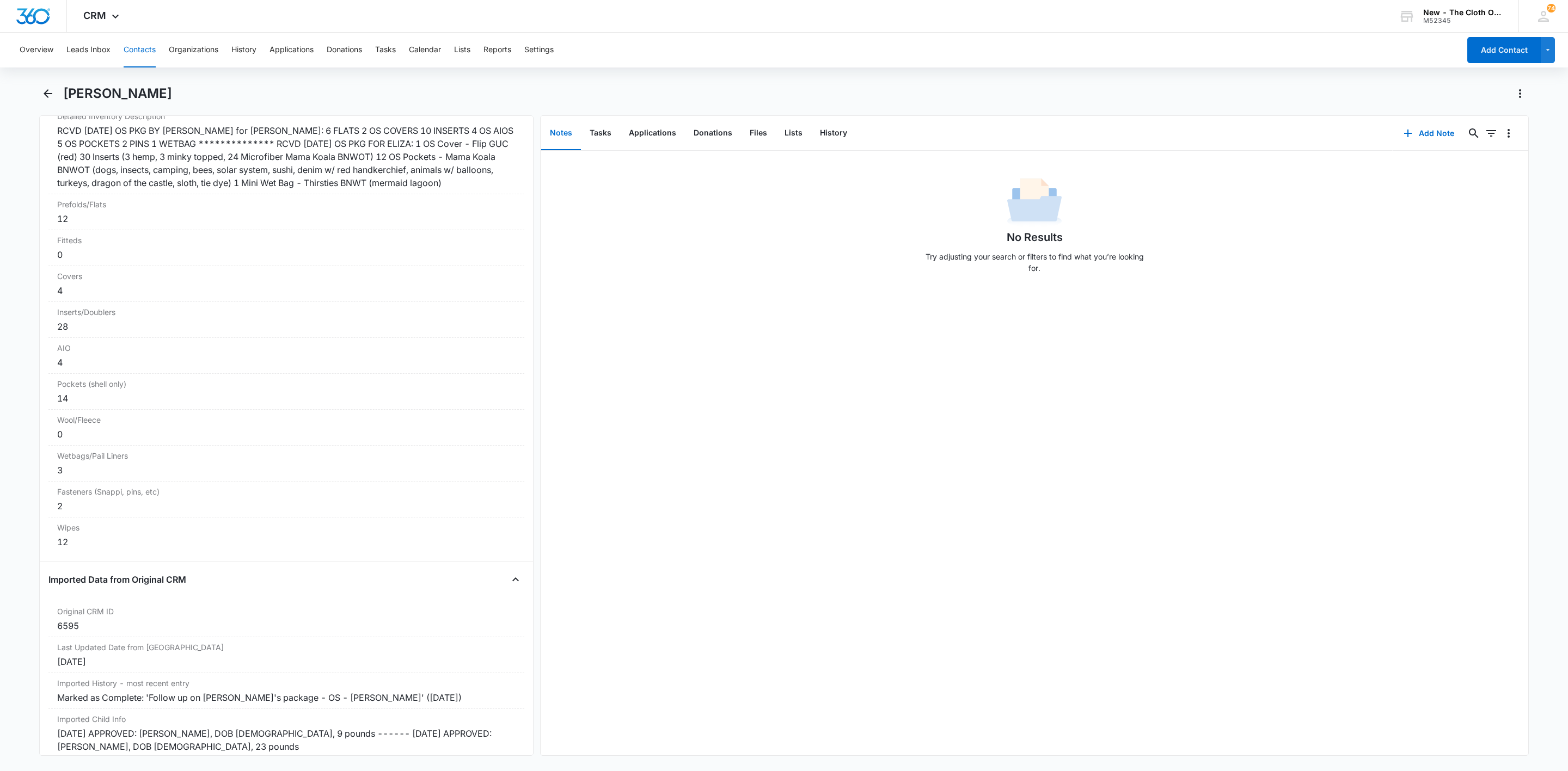
scroll to position [2811, 0]
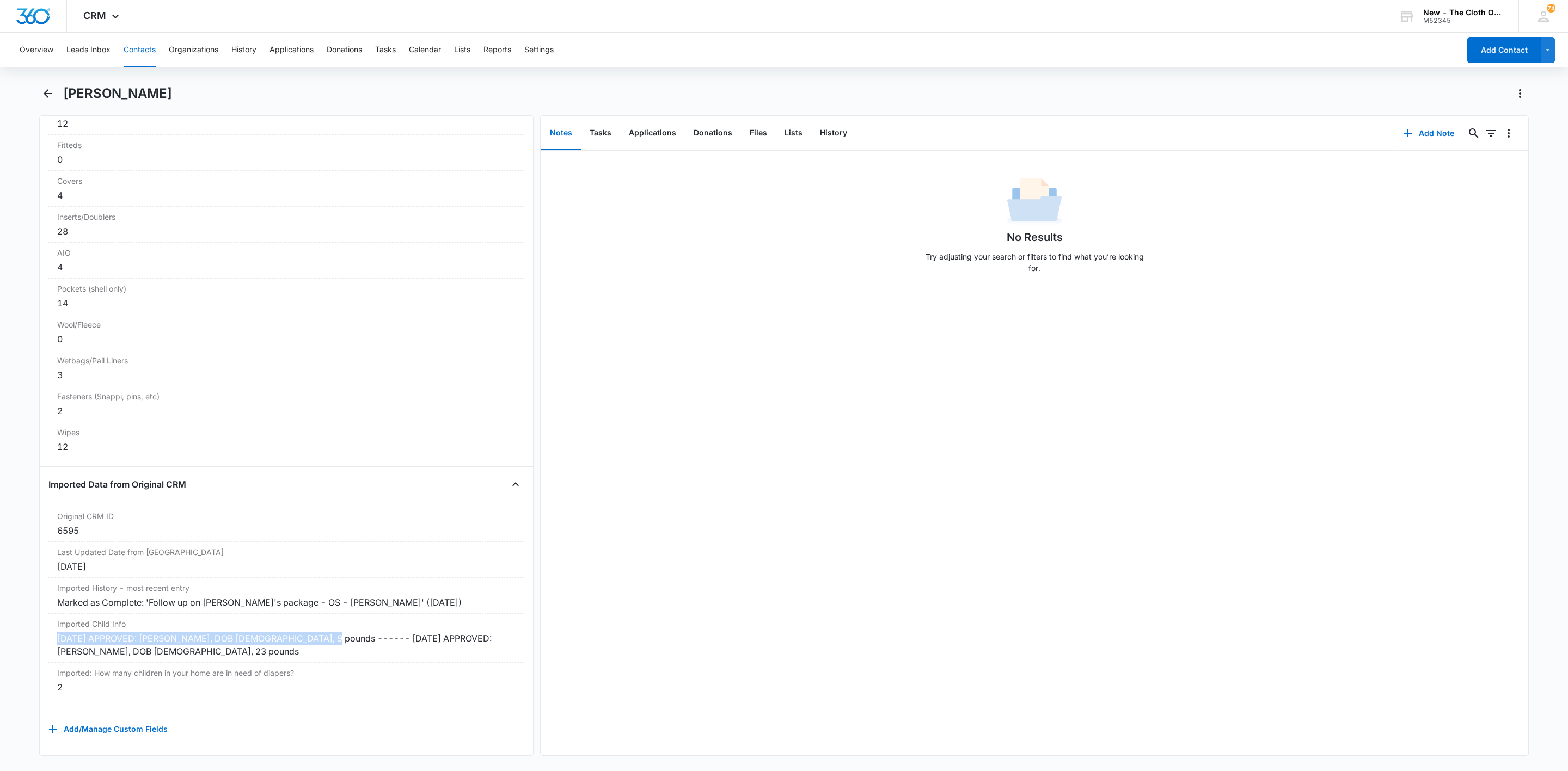
drag, startPoint x: 328, startPoint y: 626, endPoint x: 18, endPoint y: 616, distance: 310.2
click at [21, 621] on main "[PERSON_NAME] Remove KM [PERSON_NAME] Contact Info Name Cancel Save Changes [PE…" at bounding box center [784, 427] width 1568 height 684
copy div "[DATE] APPROVED: [PERSON_NAME], DOB [DEMOGRAPHIC_DATA], 9 pounds"
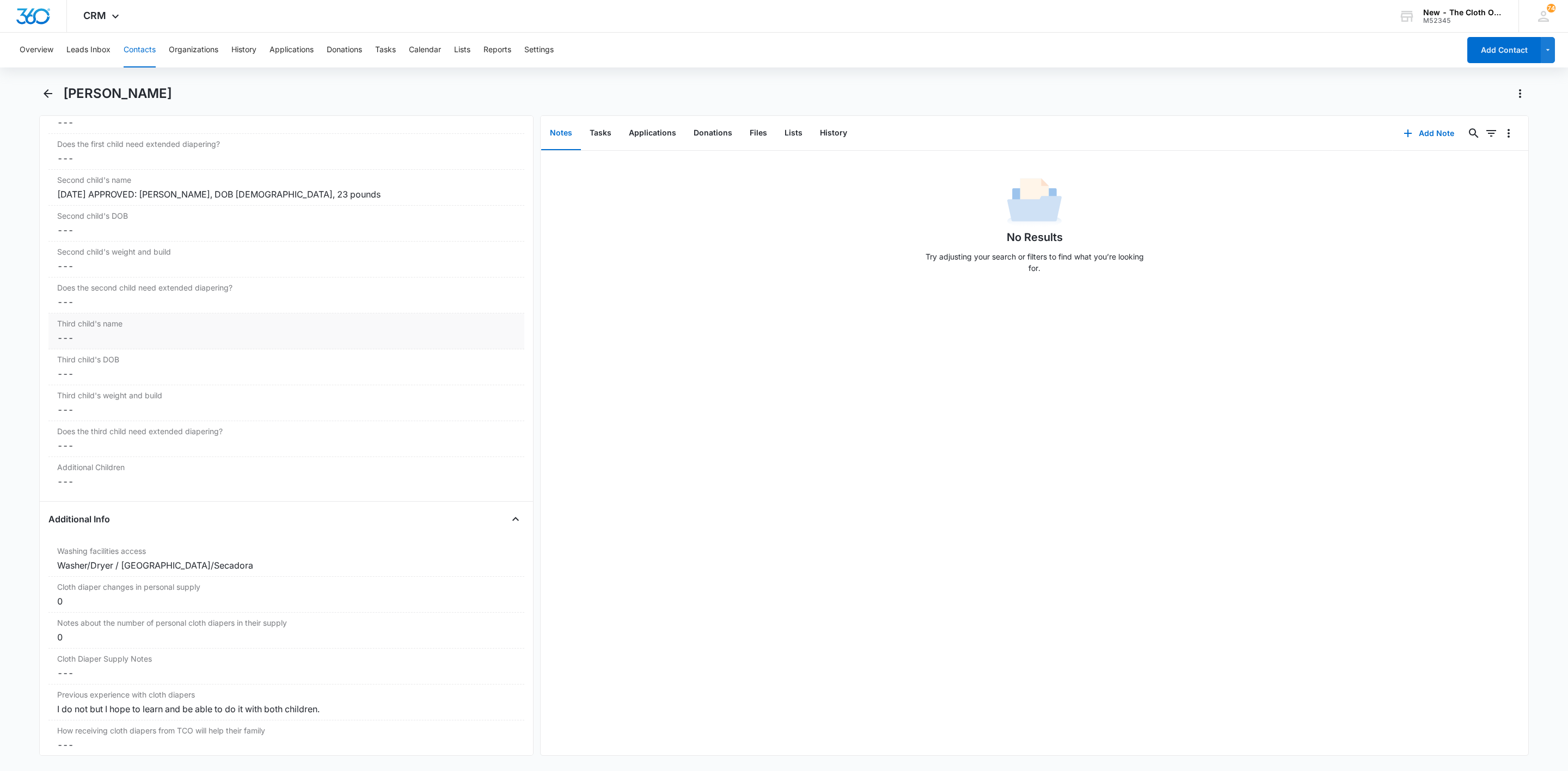
scroll to position [1178, 0]
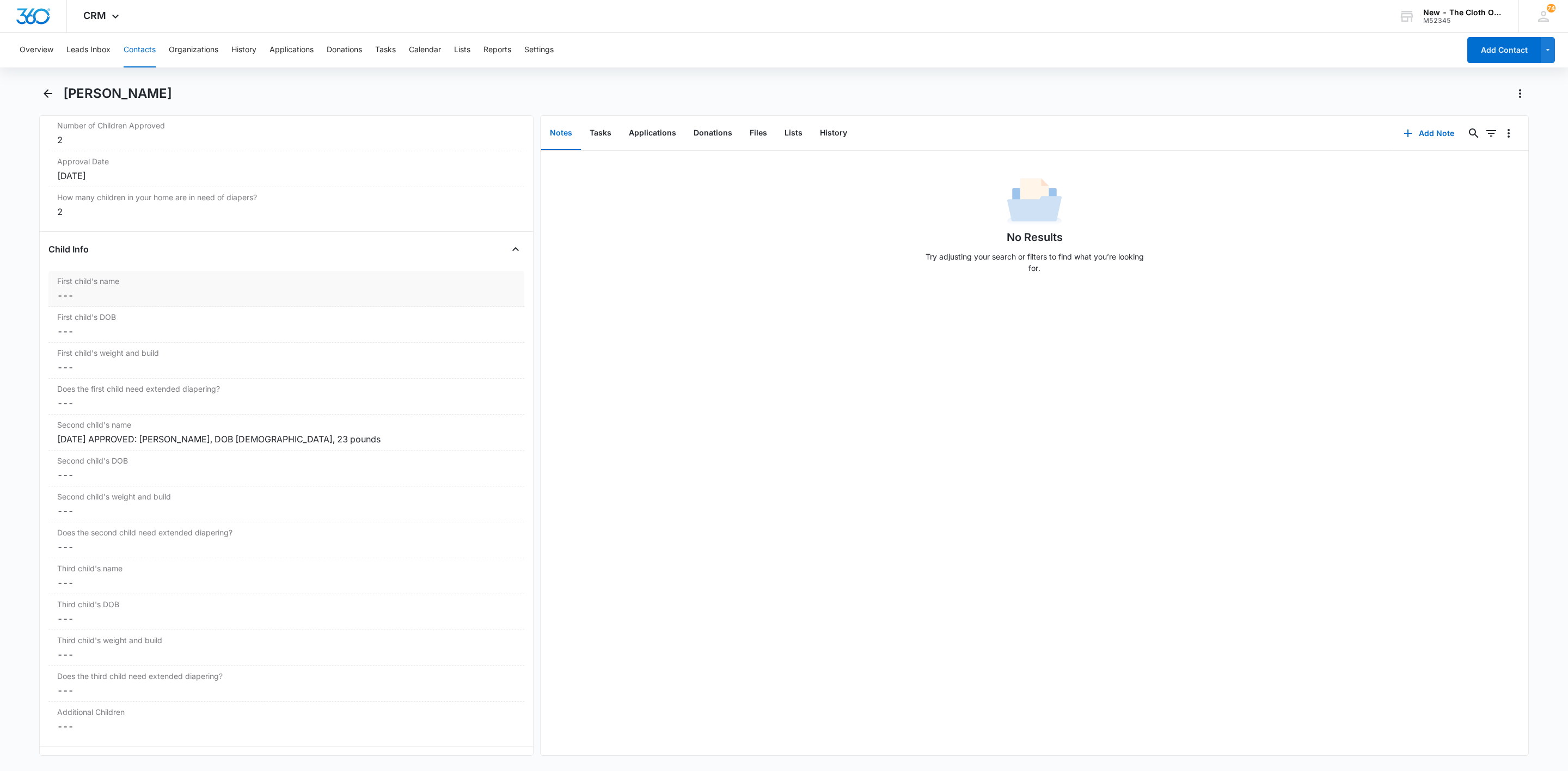
click at [82, 302] on dd "Cancel Save Changes ---" at bounding box center [286, 295] width 458 height 13
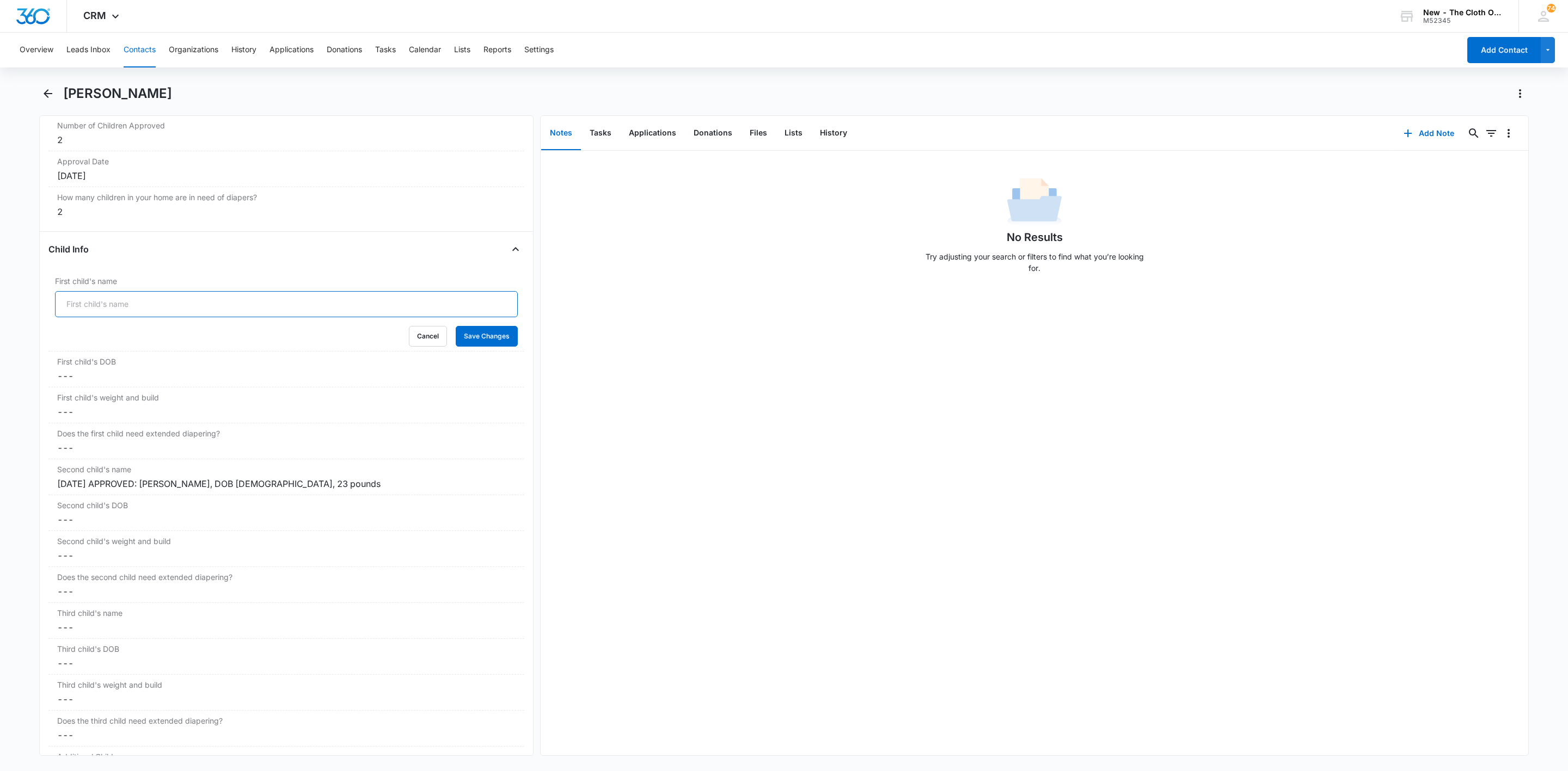
click at [86, 307] on input "First child's name" at bounding box center [286, 304] width 463 height 26
paste input "[DATE] APPROVED: [PERSON_NAME], DOB [DEMOGRAPHIC_DATA], 9 pounds"
type input "[DATE] APPROVED: [PERSON_NAME], DOB [DEMOGRAPHIC_DATA], 9 pounds"
click at [489, 347] on button "Save Changes" at bounding box center [487, 337] width 62 height 21
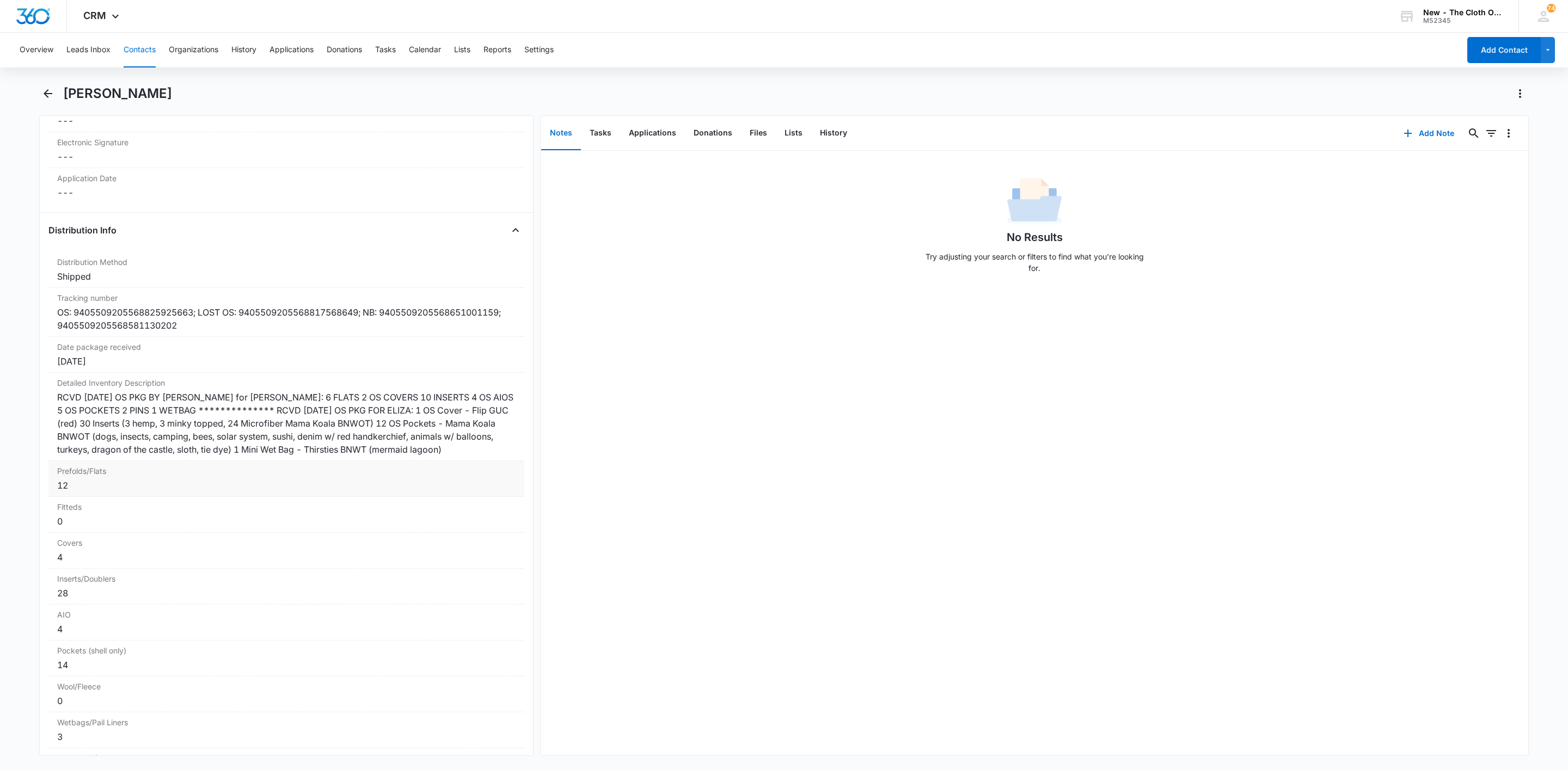
scroll to position [2484, 0]
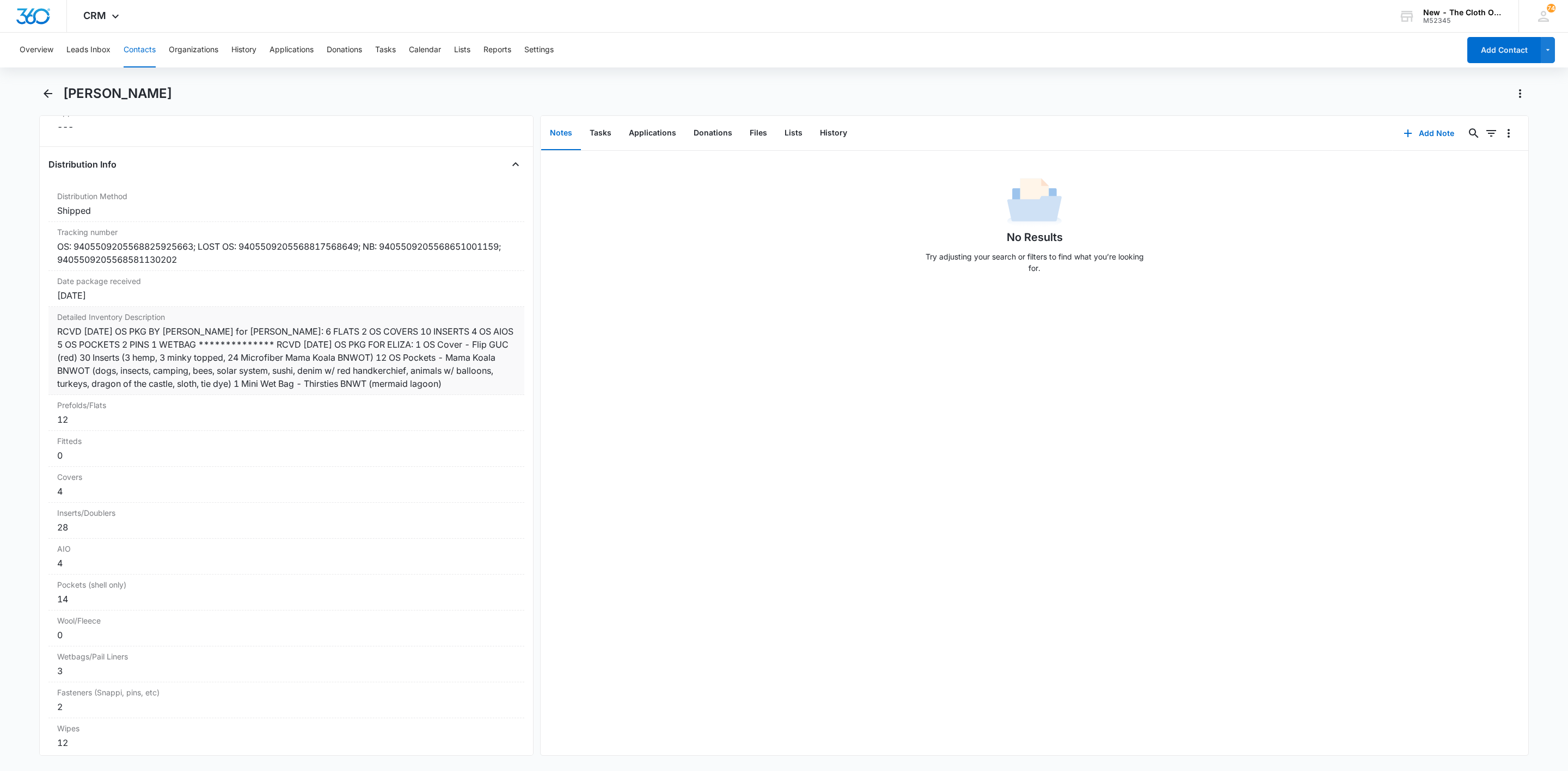
click at [495, 385] on div "**********" at bounding box center [286, 357] width 458 height 65
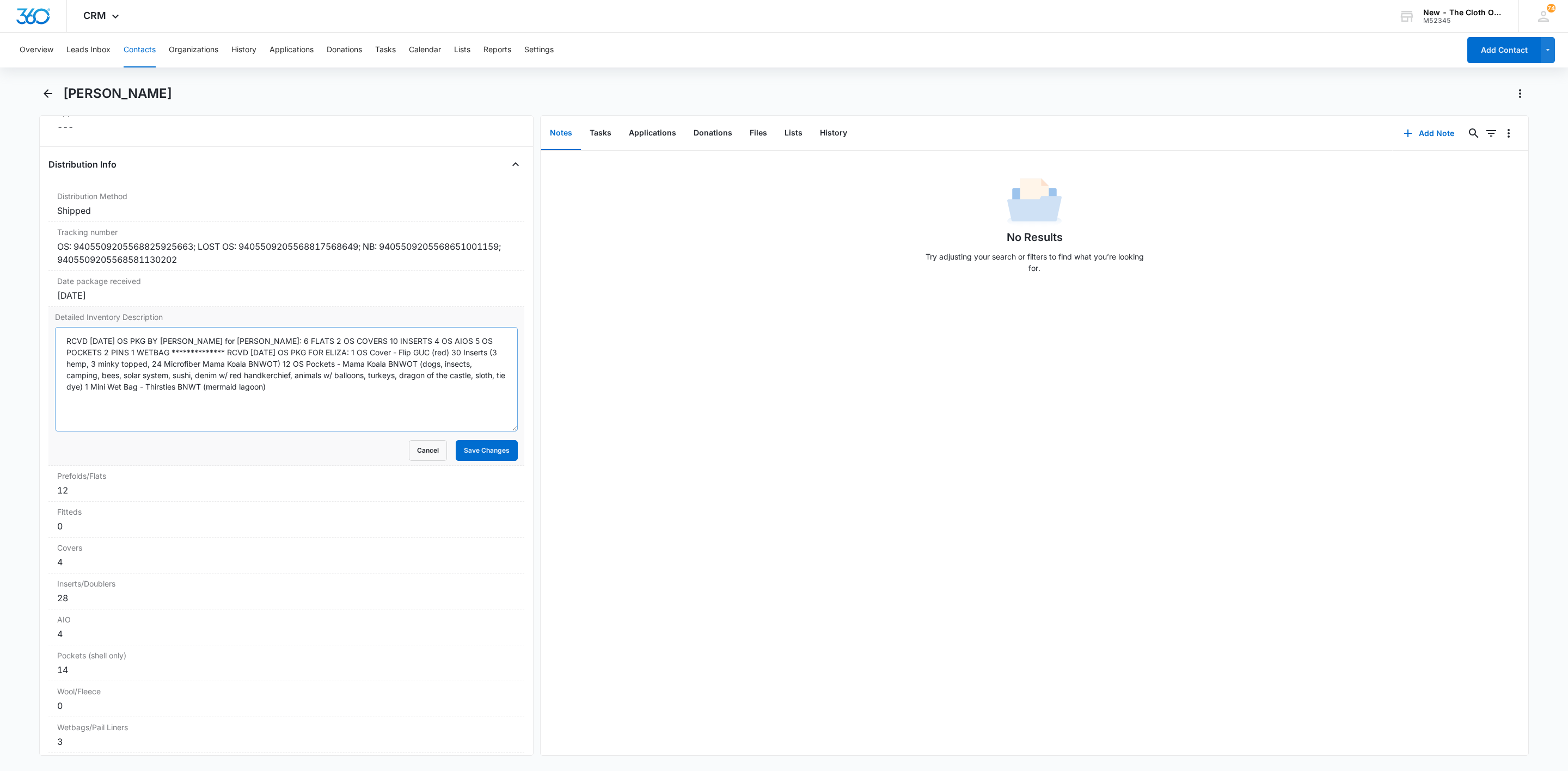
drag, startPoint x: 502, startPoint y: 395, endPoint x: 461, endPoint y: 452, distance: 70.2
click at [490, 431] on textarea "**********" at bounding box center [286, 380] width 463 height 105
drag, startPoint x: 299, startPoint y: 366, endPoint x: 301, endPoint y: 400, distance: 34.1
click at [301, 400] on textarea "**********" at bounding box center [286, 397] width 463 height 141
click at [409, 497] on button "Cancel" at bounding box center [428, 487] width 38 height 21
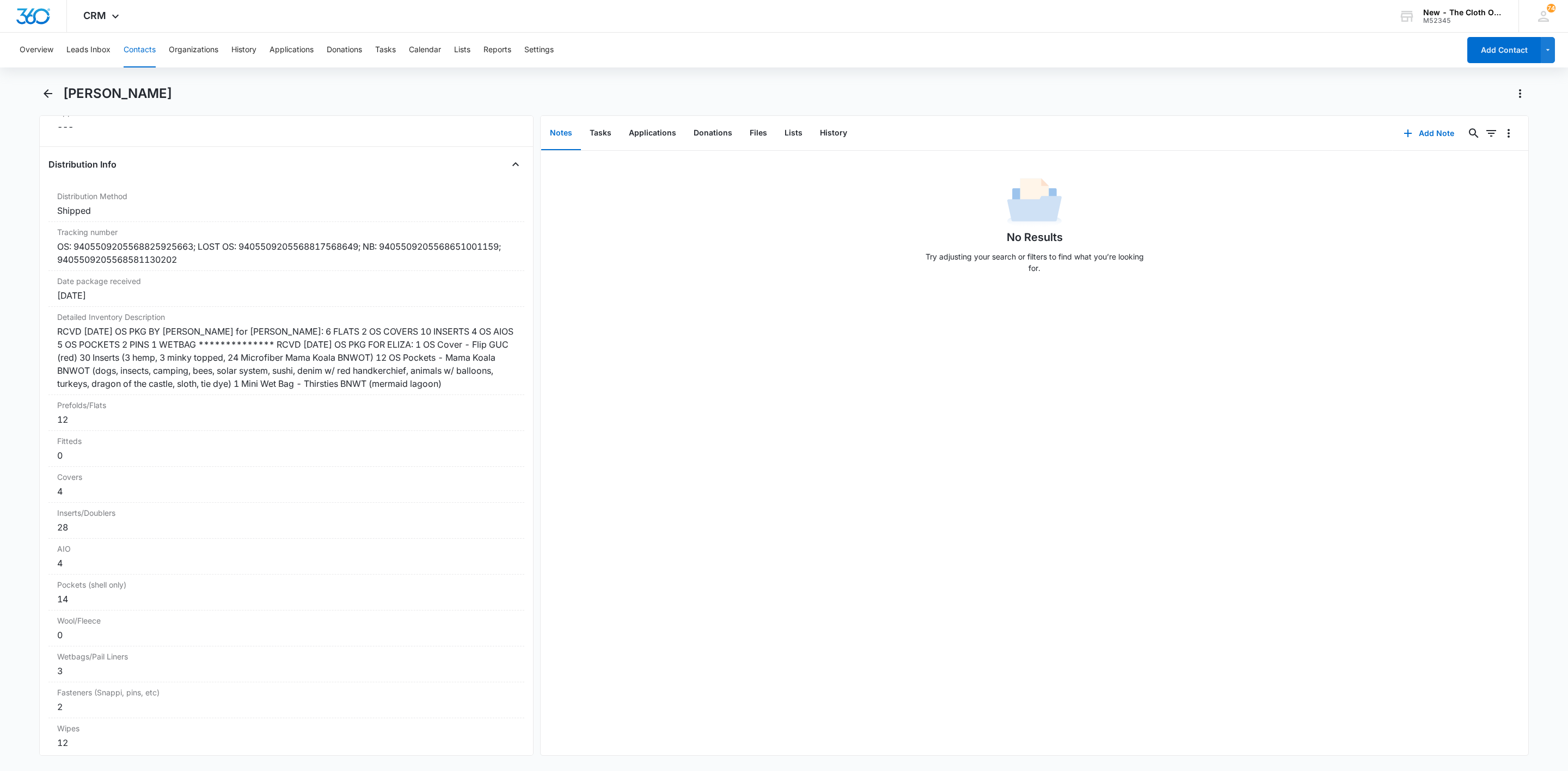
click at [136, 90] on h1 "[PERSON_NAME]" at bounding box center [117, 93] width 109 height 16
click at [137, 90] on h1 "[PERSON_NAME]" at bounding box center [117, 93] width 109 height 16
copy div "[PERSON_NAME] Remove"
click at [1401, 136] on icon "button" at bounding box center [1407, 133] width 13 height 13
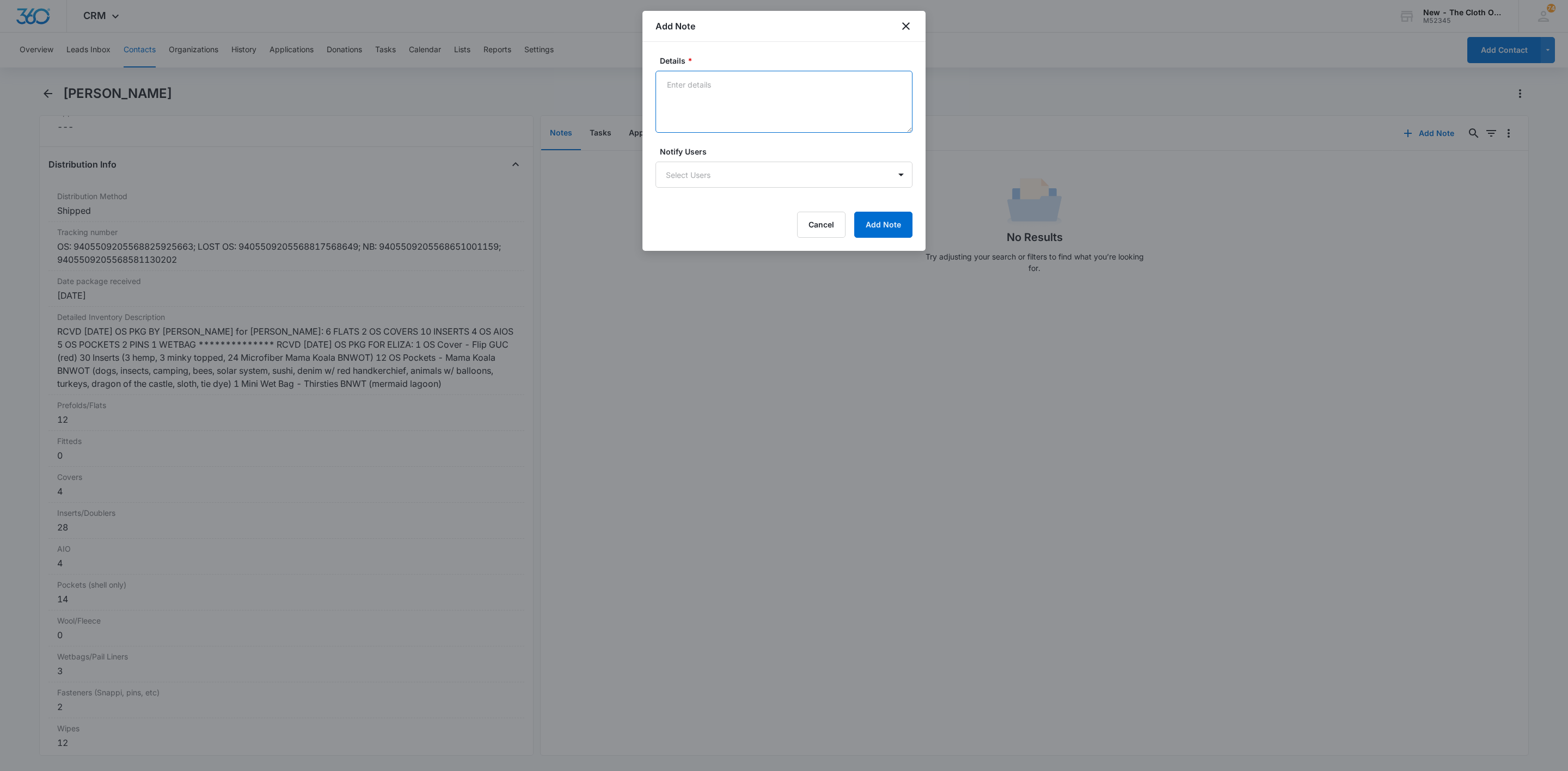
click at [807, 91] on textarea "Details *" at bounding box center [784, 102] width 257 height 62
click at [663, 99] on textarea "OS Pkg for [PERSON_NAME] from [PERSON_NAME]: USPS Box 7" at bounding box center [784, 102] width 257 height 62
click at [676, 120] on textarea "OS Pkg for [PERSON_NAME] from [PERSON_NAME]: 6 lb 9 oz, USPS Box 7" at bounding box center [784, 102] width 257 height 62
paste textarea "9405509205568581130202"
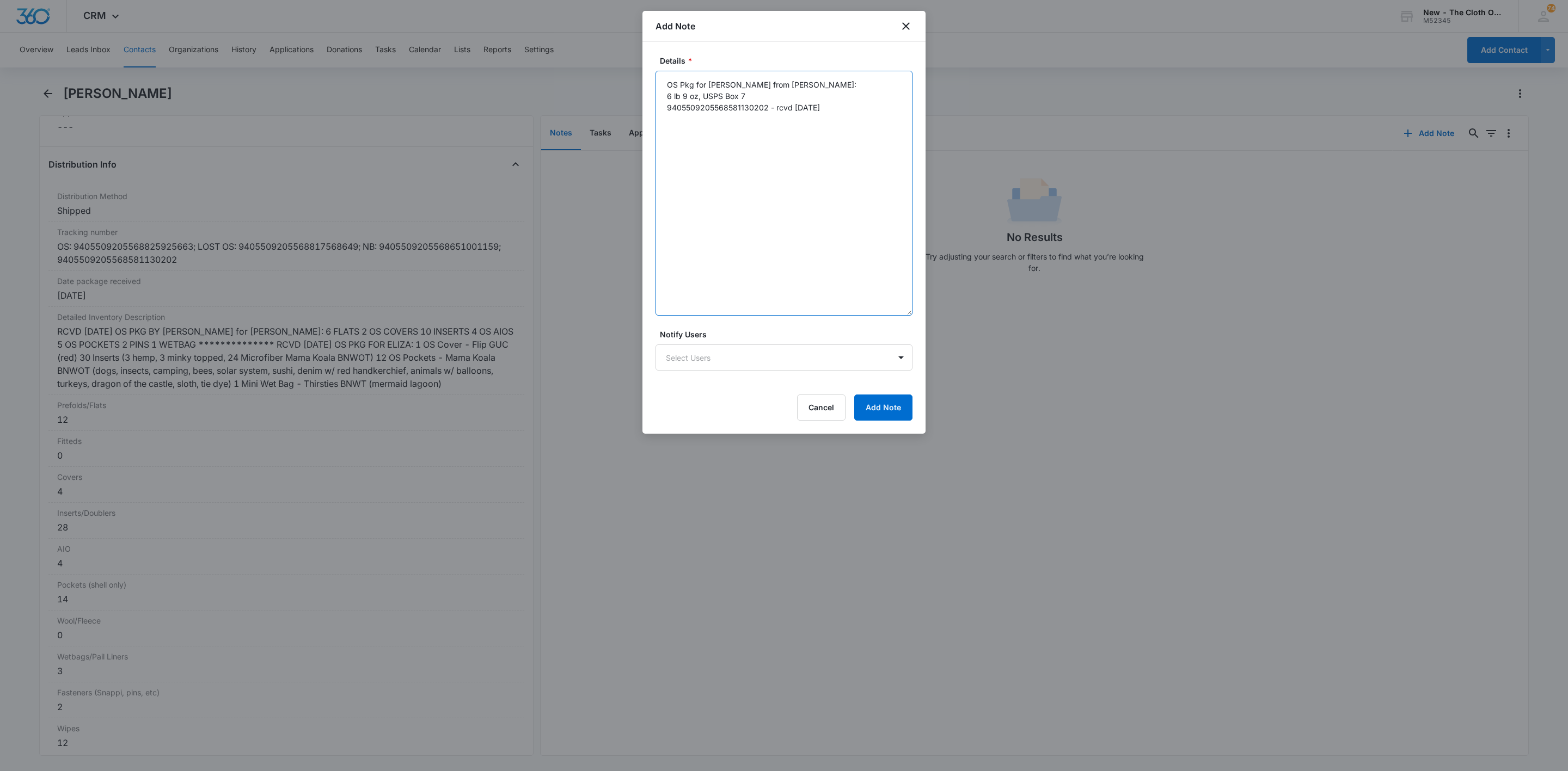
drag, startPoint x: 909, startPoint y: 128, endPoint x: 887, endPoint y: 531, distance: 403.6
click at [894, 316] on textarea "OS Pkg for [PERSON_NAME] from [PERSON_NAME]: 6 lb 9 oz, USPS Box 7 940550920556…" at bounding box center [784, 193] width 257 height 245
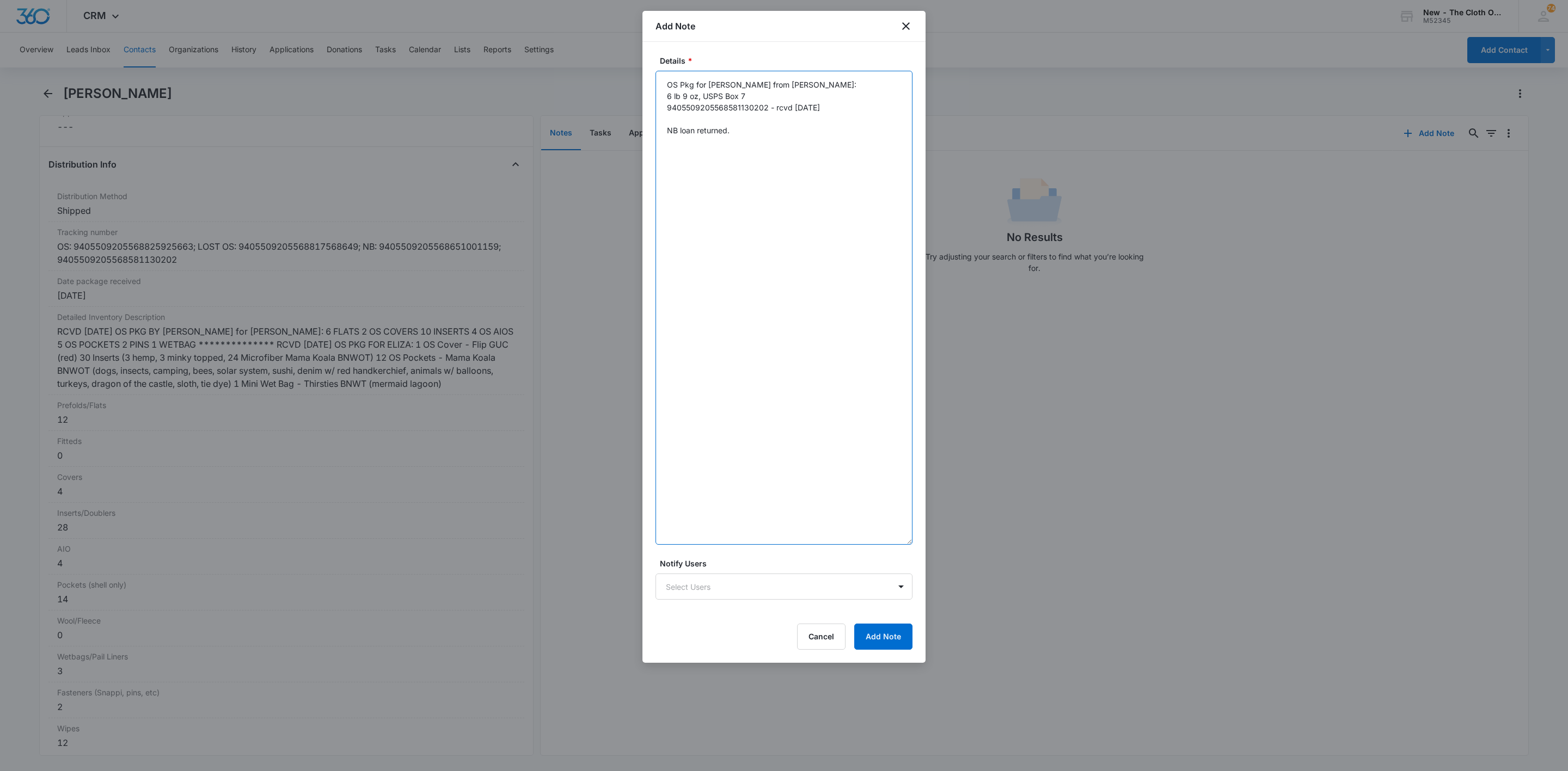
click at [742, 170] on textarea "OS Pkg for [PERSON_NAME] from [PERSON_NAME]: 6 lb 9 oz, USPS Box 7 940550920556…" at bounding box center [784, 307] width 257 height 474
click at [768, 131] on textarea "OS Pkg for [PERSON_NAME] from [PERSON_NAME]: 6 lb 9 oz, USPS Box 7 940550920556…" at bounding box center [784, 307] width 257 height 474
drag, startPoint x: 696, startPoint y: 128, endPoint x: 796, endPoint y: 147, distance: 101.8
click at [793, 144] on textarea "OS Pkg for [PERSON_NAME] from [PERSON_NAME]: 6 lb 9 oz, USPS Box 7 940550920556…" at bounding box center [784, 307] width 257 height 474
paste textarea "9405509205568651001159"
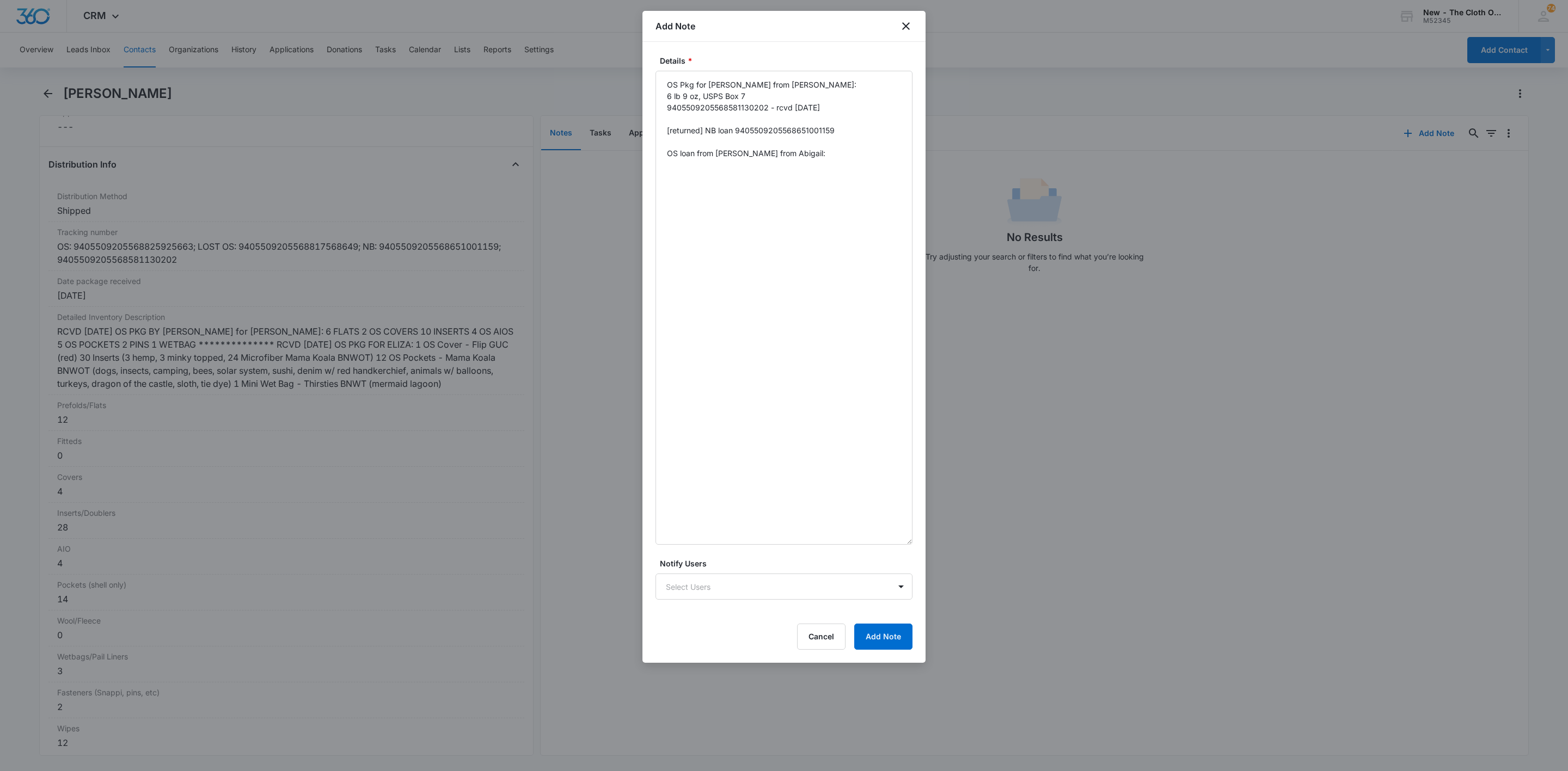
click at [650, 173] on div "Details * OS Pkg for [PERSON_NAME] from [PERSON_NAME]: 6 lb 9 oz, USPS Box 7 94…" at bounding box center [783, 352] width 283 height 621
click at [701, 180] on textarea "OS Pkg for [PERSON_NAME] from [PERSON_NAME]: 6 lb 9 oz, USPS Box 7 940550920556…" at bounding box center [784, 307] width 257 height 474
click at [693, 175] on textarea "OS Pkg for [PERSON_NAME] from [PERSON_NAME]: 6 lb 9 oz, USPS Box 7 940550920556…" at bounding box center [784, 307] width 257 height 474
paste textarea "9405509205568817568649"
click at [845, 180] on textarea "OS Pkg for [PERSON_NAME] from [PERSON_NAME]: 6 lb 9 oz, USPS Box 7 940550920556…" at bounding box center [784, 307] width 257 height 474
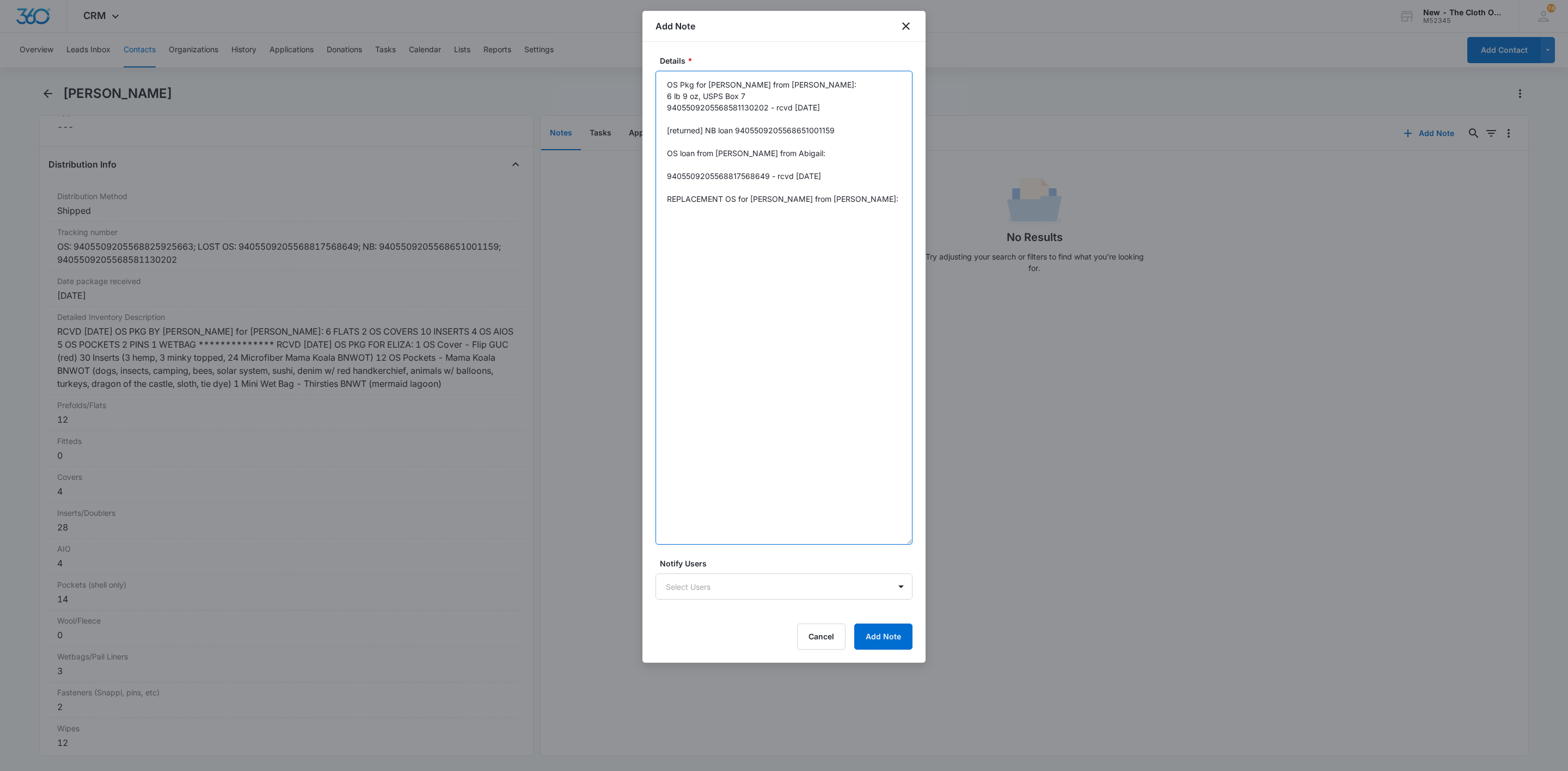
click at [675, 218] on textarea "OS Pkg for [PERSON_NAME] from [PERSON_NAME]: 6 lb 9 oz, USPS Box 7 940550920556…" at bounding box center [784, 307] width 257 height 474
click at [689, 242] on textarea "OS Pkg for [PERSON_NAME] from [PERSON_NAME]: 6 lb 9 oz, USPS Box 7 940550920556…" at bounding box center [784, 307] width 257 height 474
paste textarea "9405509205568825925663"
click at [678, 161] on textarea "OS Pkg for [PERSON_NAME] from [PERSON_NAME]: 6 lb 9 oz, USPS Box 7 940550920556…" at bounding box center [784, 307] width 257 height 474
drag, startPoint x: 768, startPoint y: 178, endPoint x: 662, endPoint y: 178, distance: 106.0
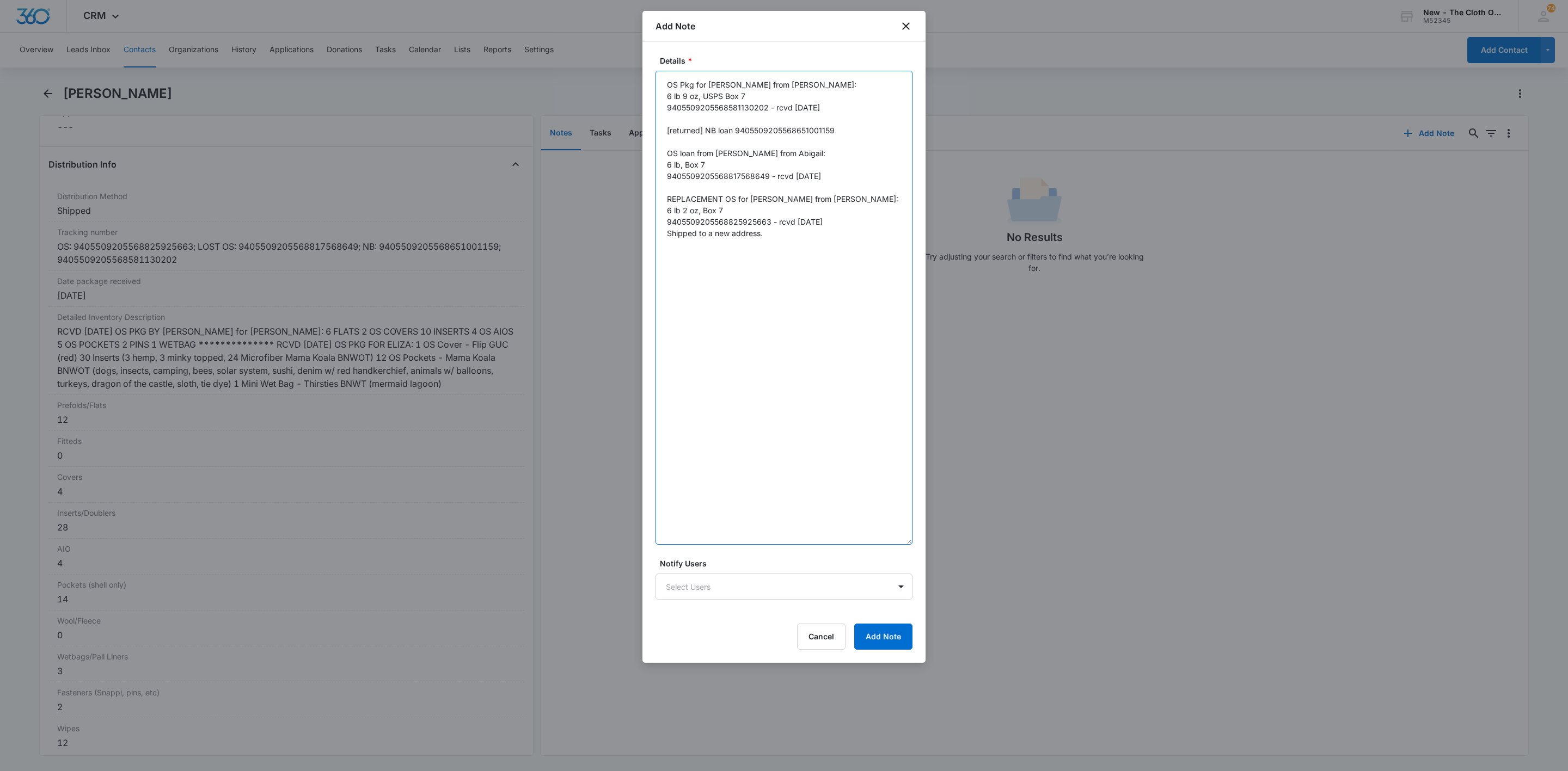
click at [662, 178] on textarea "OS Pkg for [PERSON_NAME] from [PERSON_NAME]: 6 lb 9 oz, USPS Box 7 940550920556…" at bounding box center [784, 307] width 257 height 474
click at [844, 175] on textarea "OS Pkg for [PERSON_NAME] from [PERSON_NAME]: 6 lb 9 oz, USPS Box 7 940550920556…" at bounding box center [784, 307] width 257 height 474
type textarea "OS Pkg for [PERSON_NAME] from [PERSON_NAME]: 6 lb 9 oz, USPS Box 7 940550920556…"
click at [891, 630] on button "Add Note" at bounding box center [883, 637] width 58 height 26
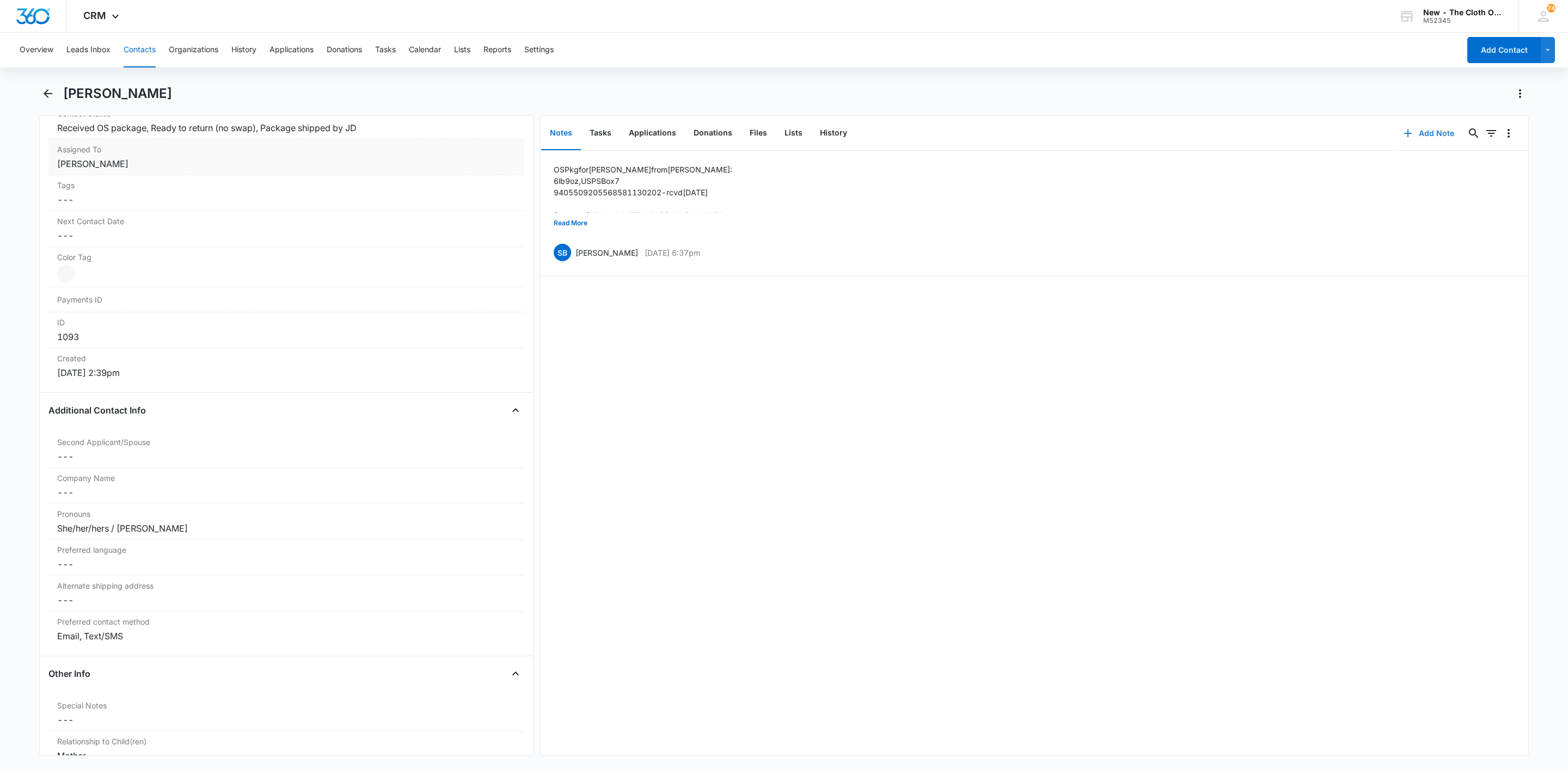
scroll to position [117, 0]
